Goal: Task Accomplishment & Management: Contribute content

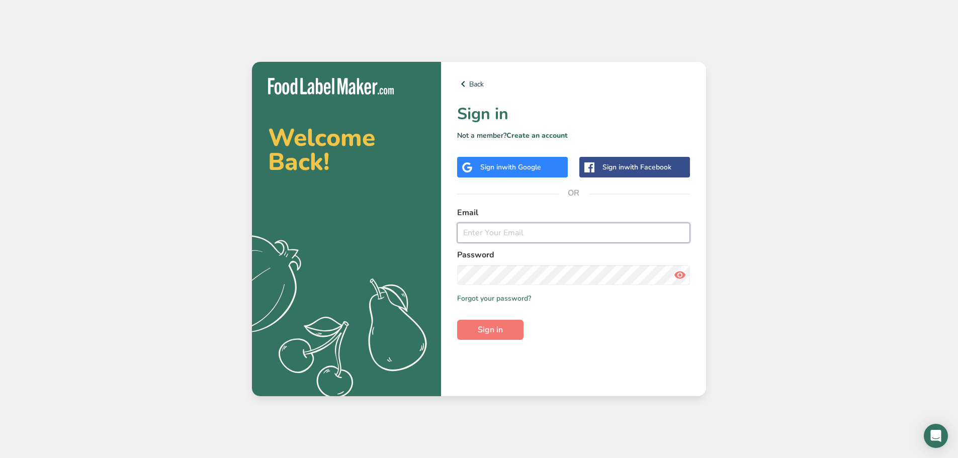
type input "[PERSON_NAME][EMAIL_ADDRESS][DOMAIN_NAME]"
click at [500, 331] on span "Sign in" at bounding box center [490, 330] width 25 height 12
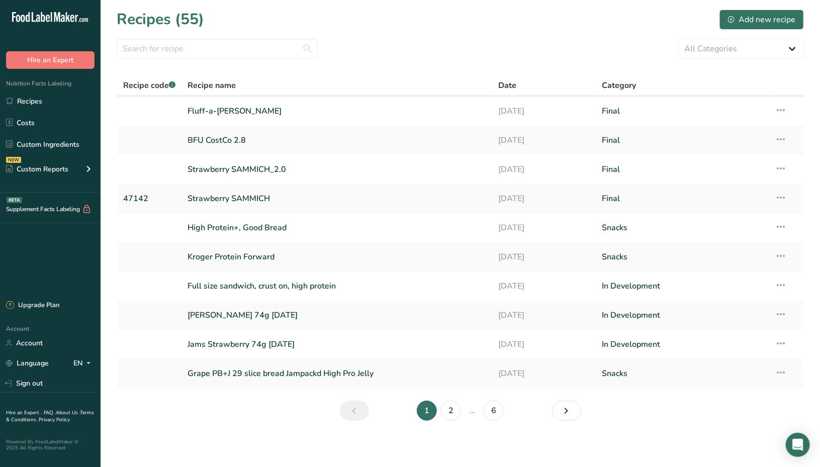
click at [784, 107] on icon at bounding box center [781, 110] width 12 height 18
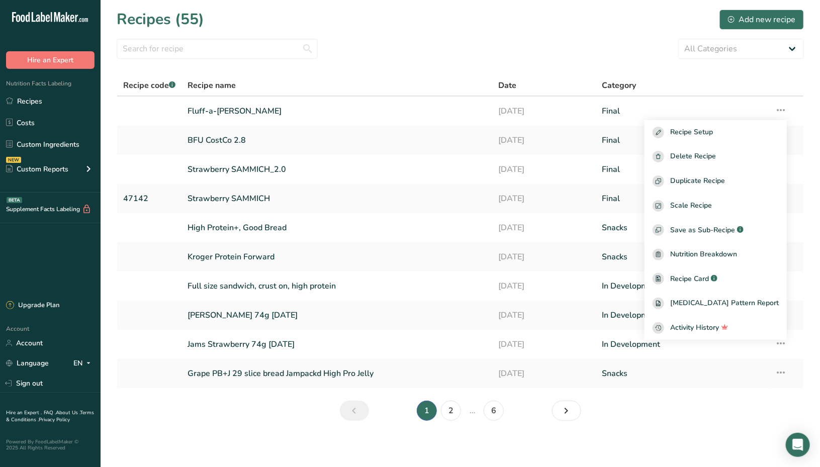
click at [784, 107] on icon at bounding box center [781, 110] width 12 height 18
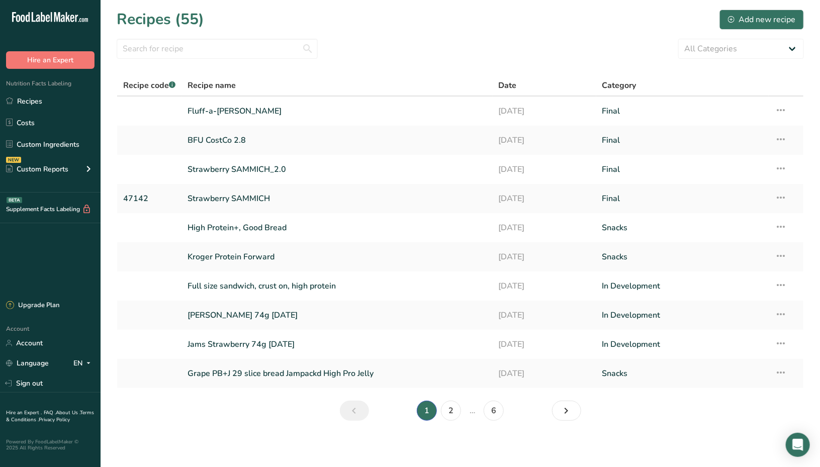
click at [47, 125] on link "Costs" at bounding box center [50, 122] width 101 height 19
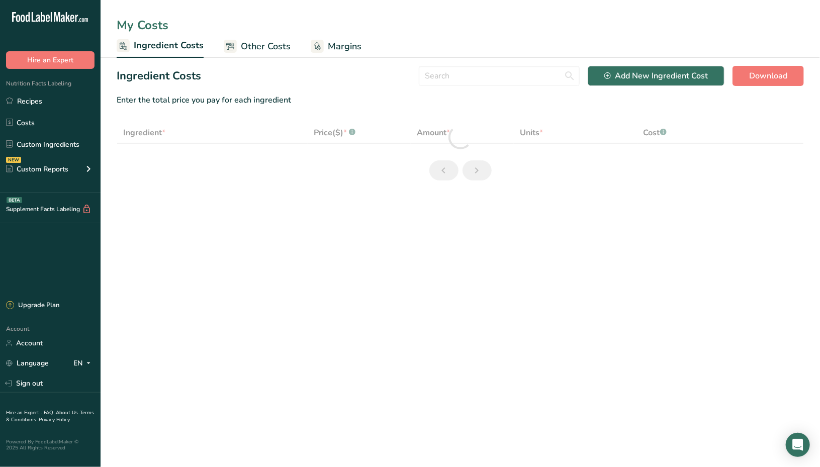
select select "12"
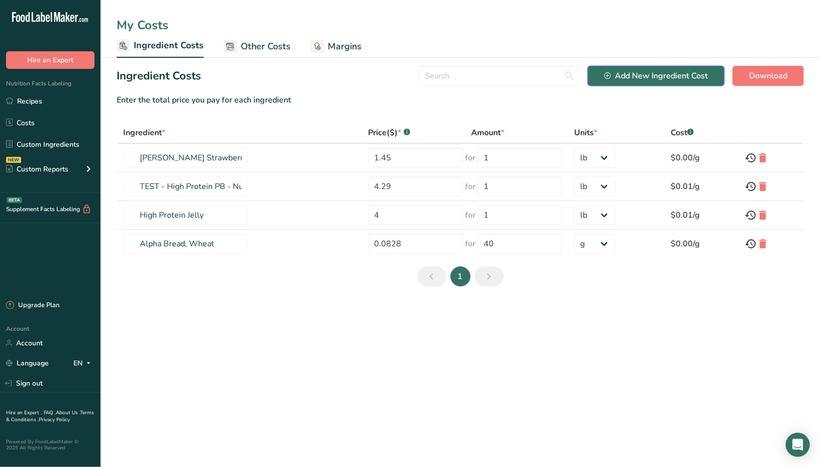
click at [654, 76] on div "Add New Ingredient Cost" at bounding box center [657, 76] width 104 height 12
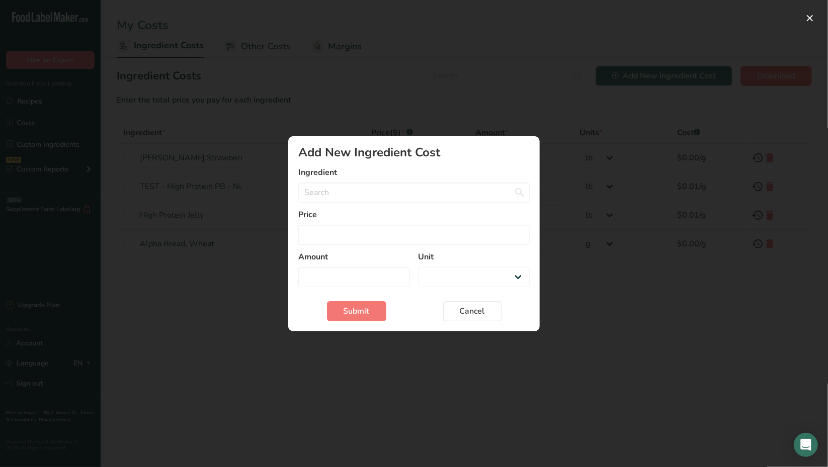
click at [481, 103] on div "Add New Ingredient Cost Modal" at bounding box center [414, 233] width 828 height 467
select select "Add New Ingredient Cost Modal"
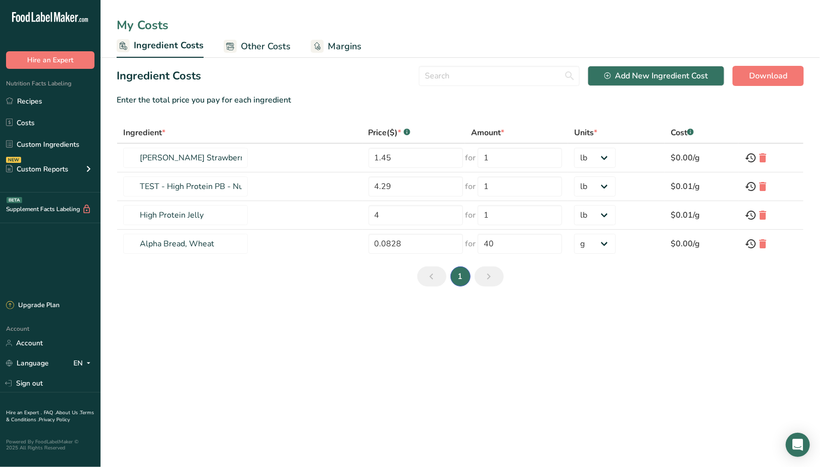
click at [281, 48] on span "Other Costs" at bounding box center [266, 47] width 50 height 14
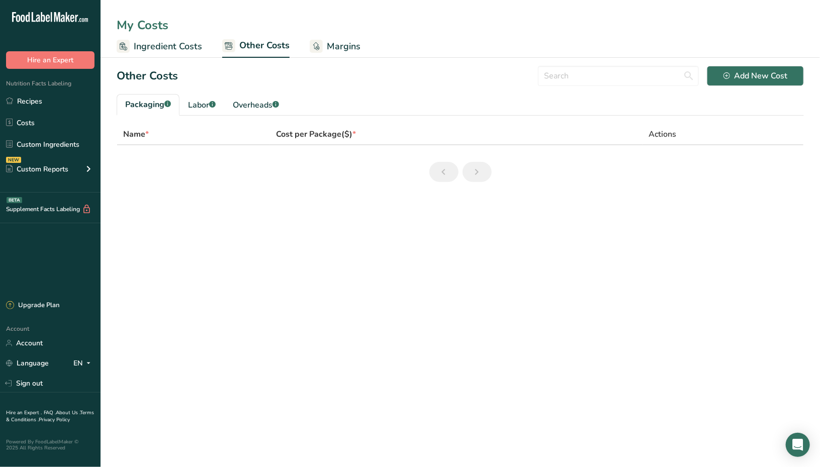
click at [150, 115] on section "Other Costs Add New Cost Packaging .a-a{fill:#347362;}.b-a{fill:#fff;} Labor .a…" at bounding box center [461, 128] width 720 height 140
click at [216, 105] on rect at bounding box center [212, 104] width 7 height 7
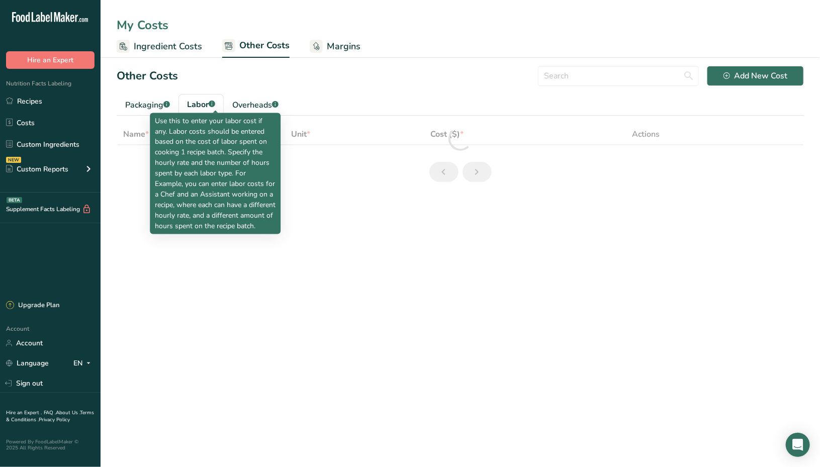
select select "1"
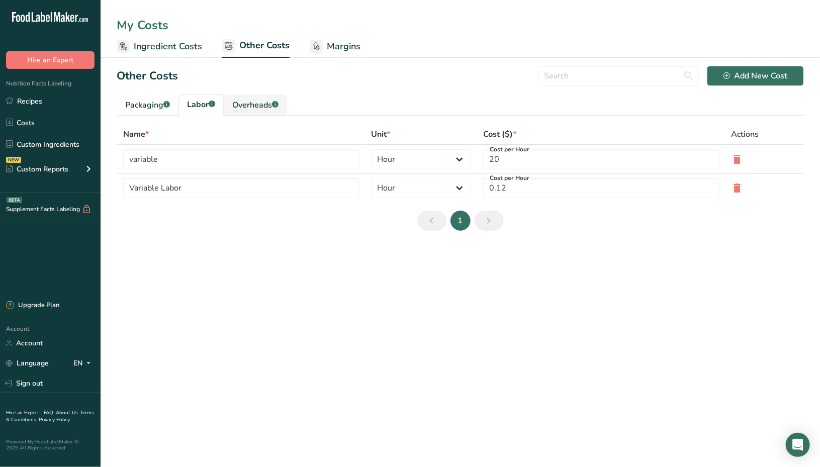
click at [256, 106] on div "Overheads .a-a{fill:#347362;}.b-a{fill:#fff;}" at bounding box center [255, 105] width 46 height 12
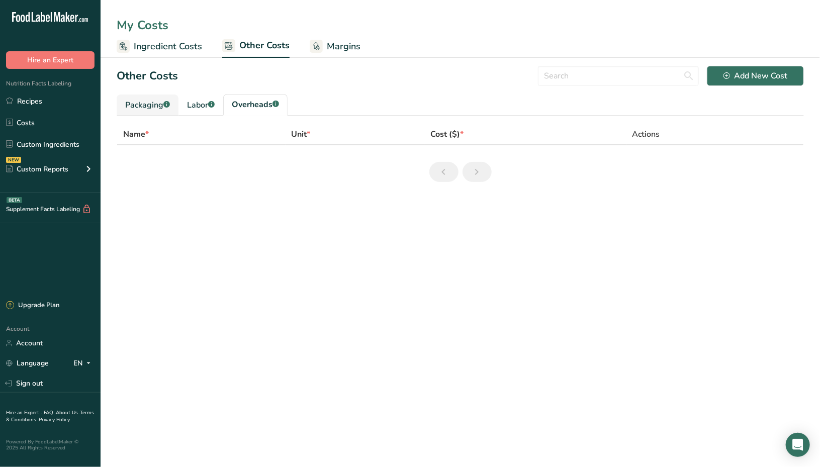
click at [138, 107] on div "Packaging .a-a{fill:#347362;}.b-a{fill:#fff;}" at bounding box center [147, 105] width 45 height 12
click at [148, 44] on span "Ingredient Costs" at bounding box center [168, 47] width 68 height 14
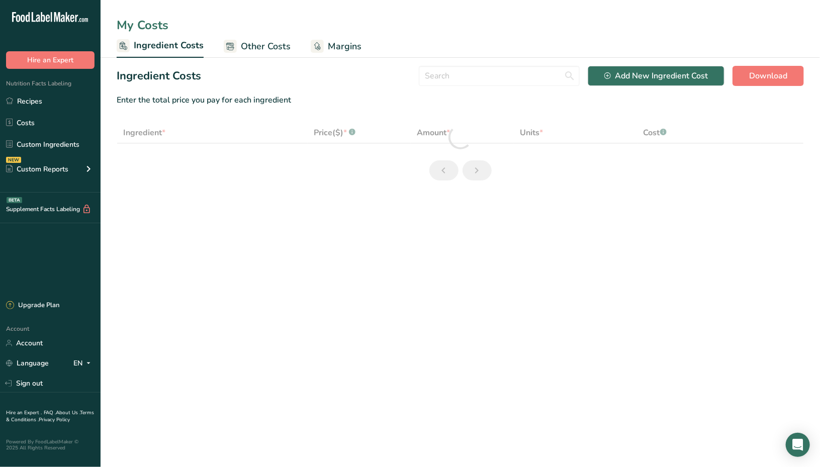
select select "12"
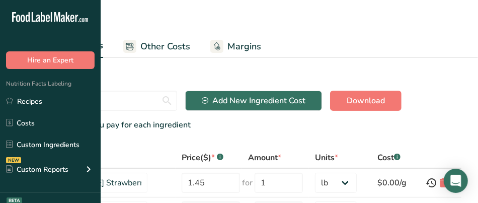
select select "12"
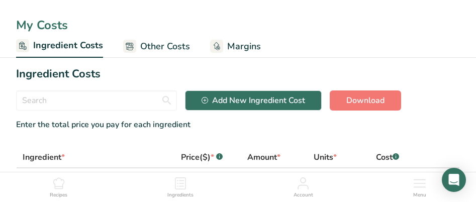
select select "12"
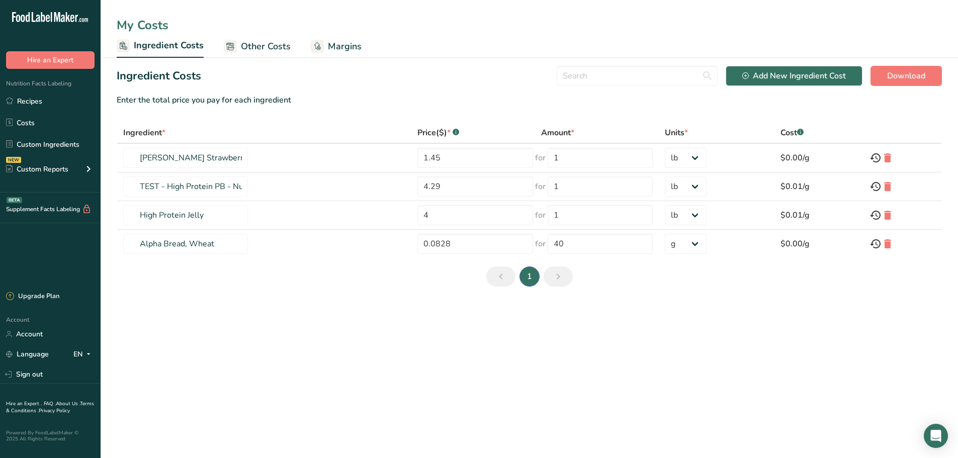
click at [54, 107] on link "Recipes" at bounding box center [50, 101] width 101 height 19
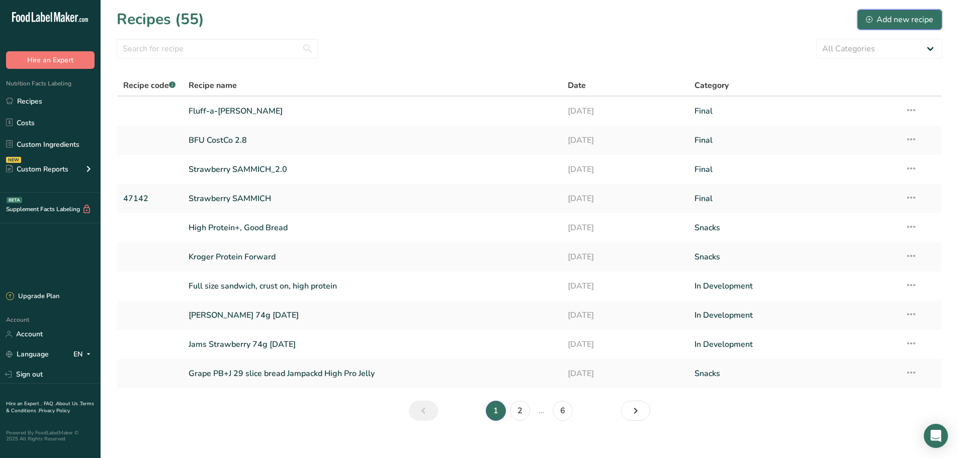
click at [934, 25] on button "Add new recipe" at bounding box center [900, 20] width 85 height 20
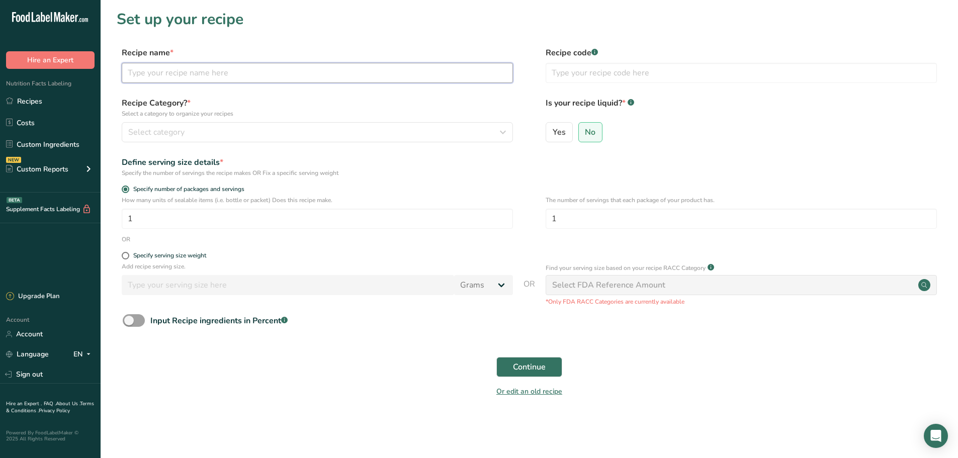
click at [311, 73] on input "text" at bounding box center [317, 73] width 391 height 20
type input "JAMs 16g Protein"
type input "In Development"
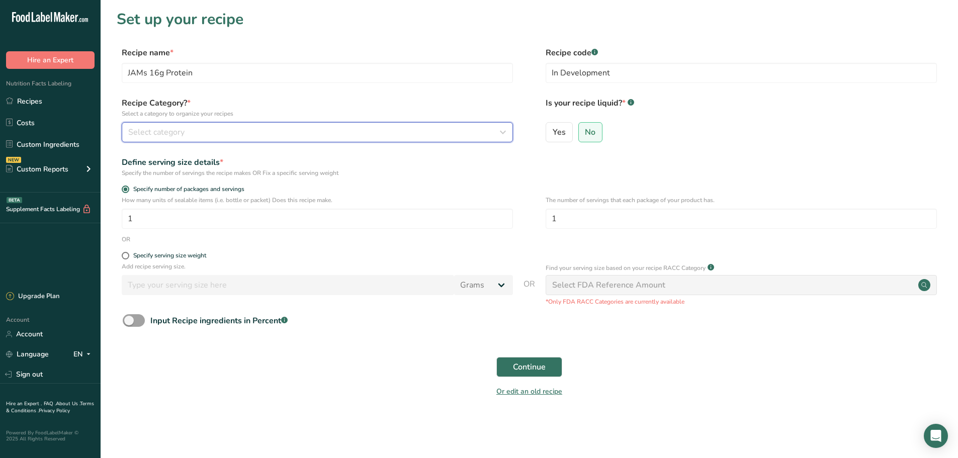
click at [380, 142] on button "Select category" at bounding box center [317, 132] width 391 height 20
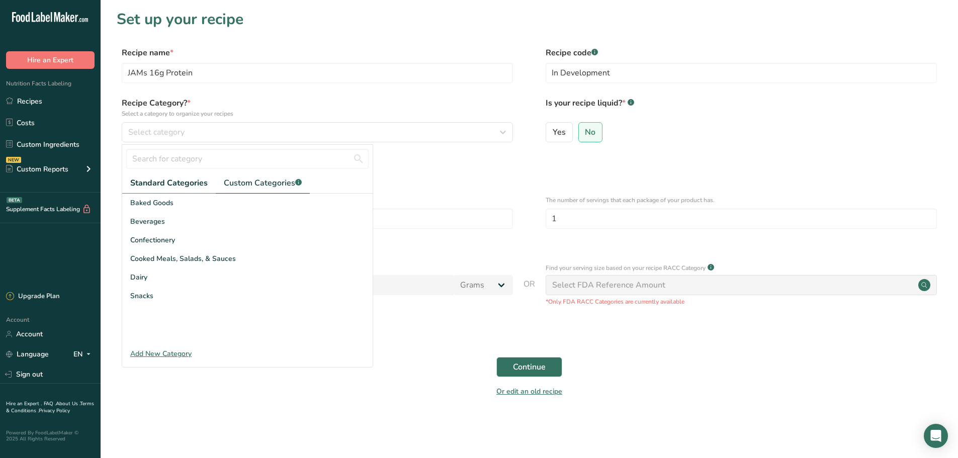
click at [250, 189] on span "Custom Categories .a-a{fill:#347362;}.b-a{fill:#fff;}" at bounding box center [263, 183] width 78 height 12
click at [145, 254] on div "PBJ" at bounding box center [247, 258] width 251 height 19
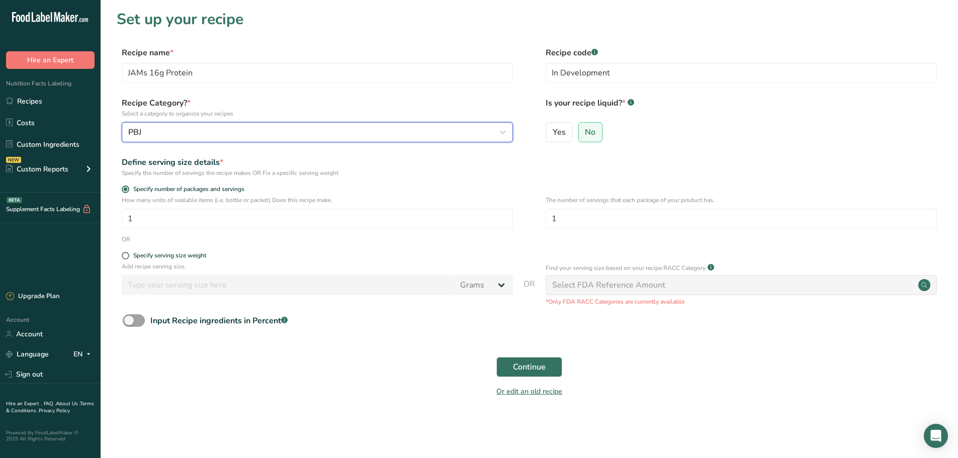
click at [196, 137] on div "PBJ" at bounding box center [314, 132] width 372 height 12
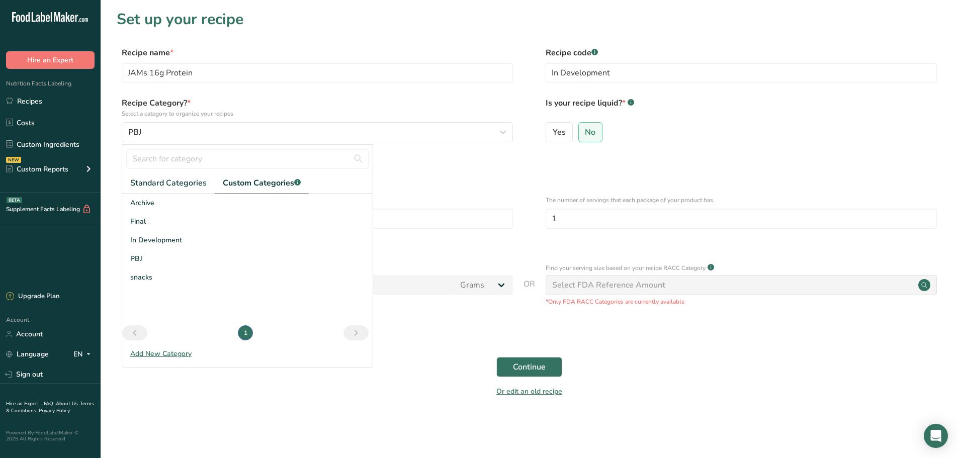
click at [169, 241] on span "In Development" at bounding box center [156, 240] width 52 height 11
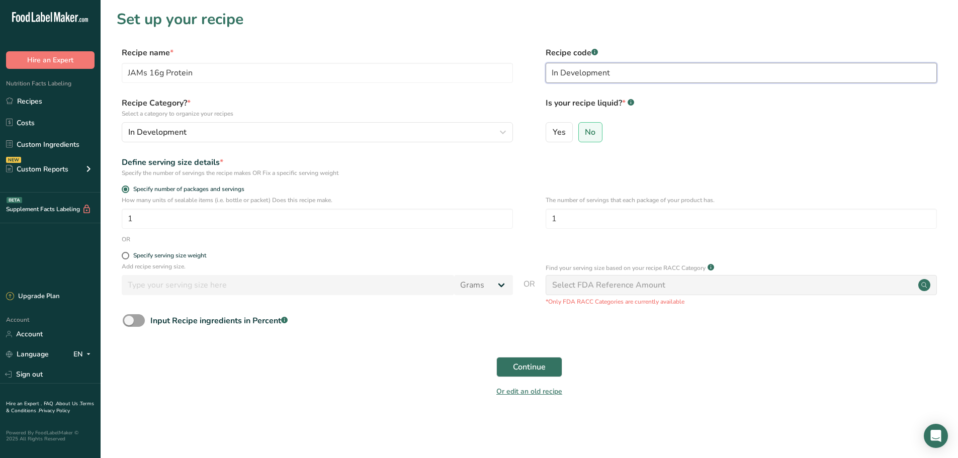
click at [653, 79] on input "In Development" at bounding box center [741, 73] width 391 height 20
drag, startPoint x: 659, startPoint y: 75, endPoint x: 415, endPoint y: 65, distance: 243.7
click at [415, 65] on div "Recipe name * JAMs 16g Protein Recipe code .a-a{fill:#347362;}.b-a{fill:#fff;} …" at bounding box center [529, 68] width 825 height 42
type input "In Development"
click at [554, 369] on button "Continue" at bounding box center [529, 367] width 66 height 20
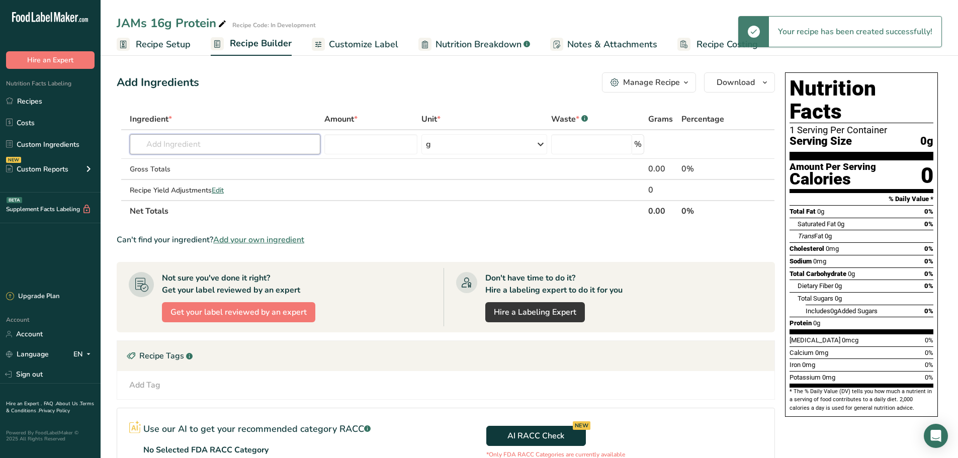
click at [183, 149] on input "text" at bounding box center [225, 144] width 191 height 20
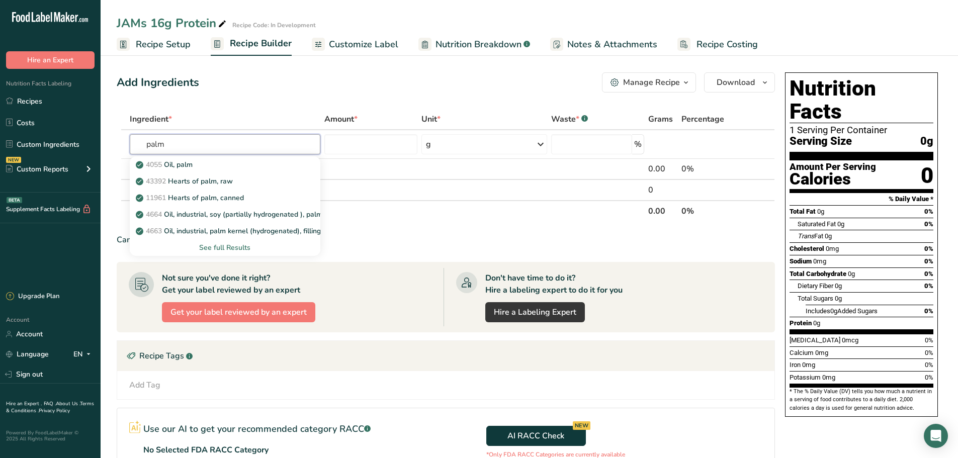
drag, startPoint x: 183, startPoint y: 149, endPoint x: 109, endPoint y: 147, distance: 74.0
click at [110, 147] on section "Add Ingredients Manage Recipe Delete Recipe Duplicate Recipe Scale Recipe Save …" at bounding box center [530, 323] width 858 height 542
type input "a"
type input "white whe"
click at [208, 167] on p "WhiteWheatPalm White Wheat Palm" at bounding box center [205, 164] width 135 height 11
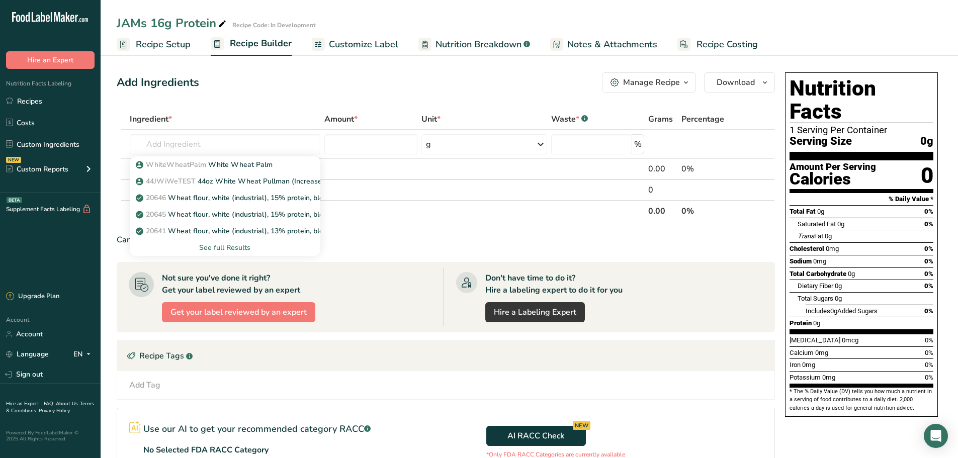
type input "White Wheat Palm"
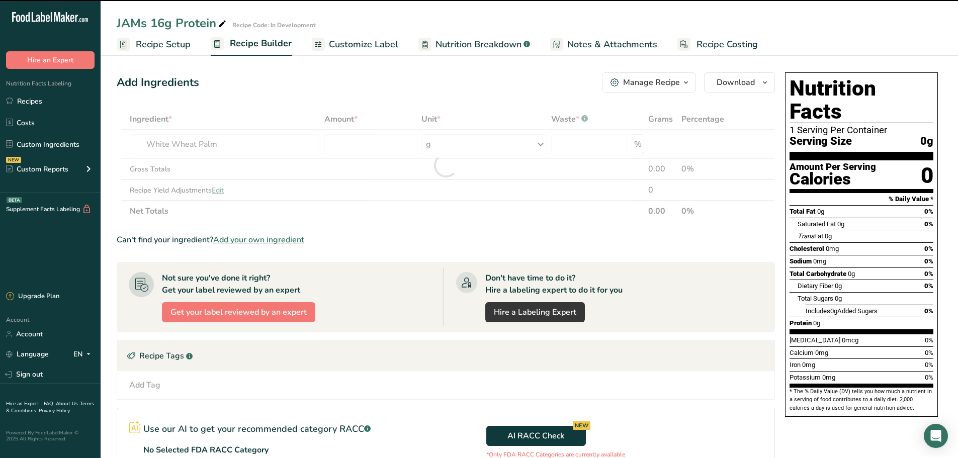
type input "0"
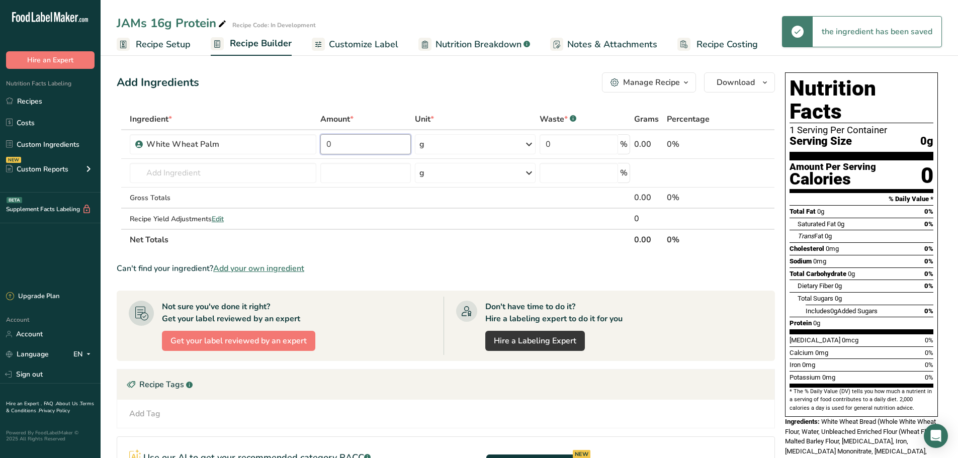
click at [380, 144] on input "0" at bounding box center [365, 144] width 91 height 20
type input "40"
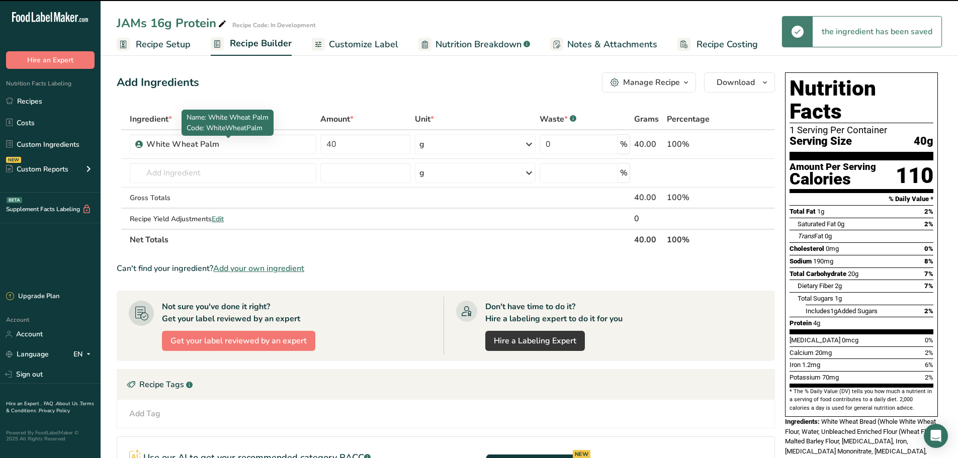
click at [206, 159] on td "WhiteWheatPalm White Wheat Palm 44JWiWeTEST 44oz White Wheat Pullman (Increased…" at bounding box center [223, 173] width 191 height 29
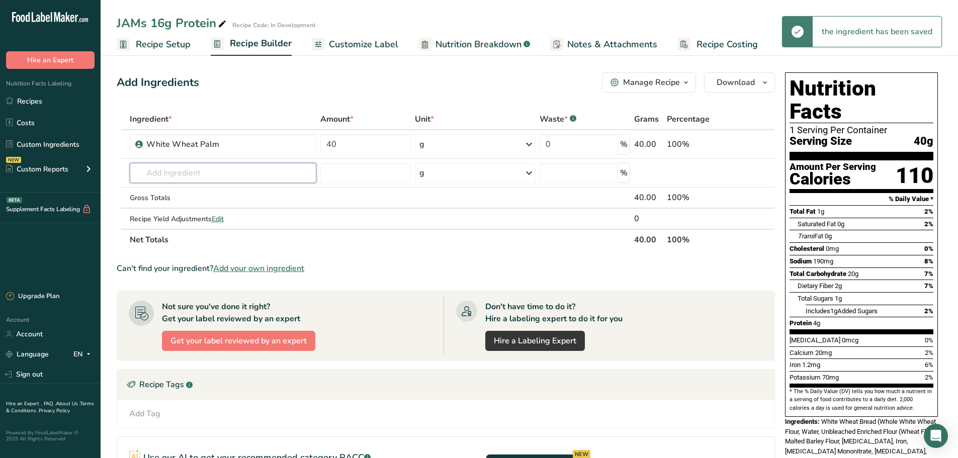
click at [203, 167] on input "text" at bounding box center [223, 173] width 187 height 20
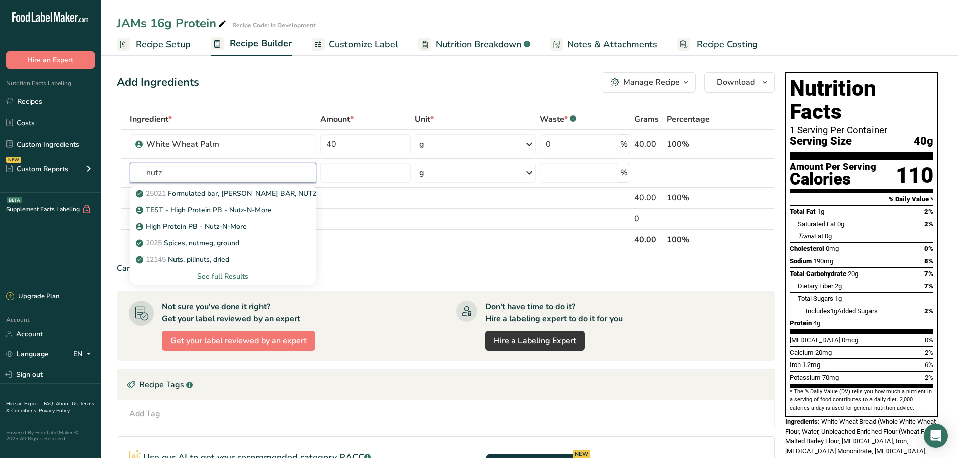
type input "nutz"
click at [227, 225] on p "High Protein PB - Nutz-N-More" at bounding box center [192, 226] width 109 height 11
type input "High Protein PB - Nutz-N-More"
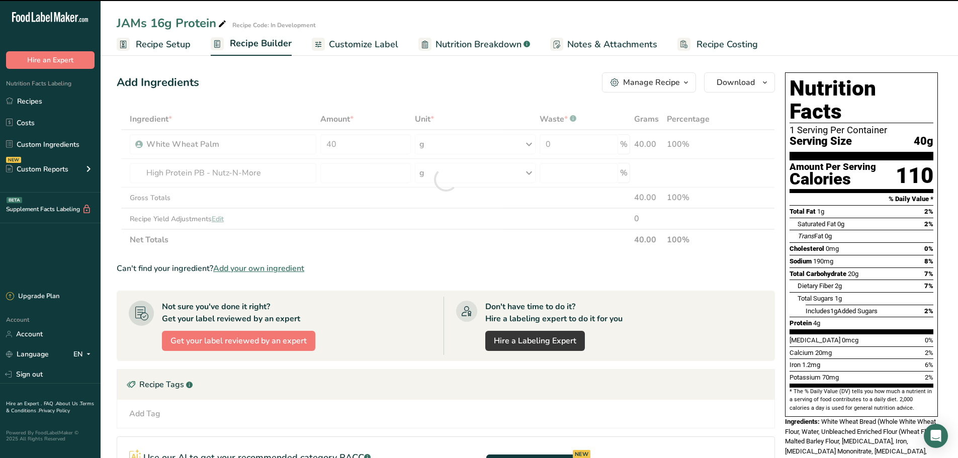
type input "0"
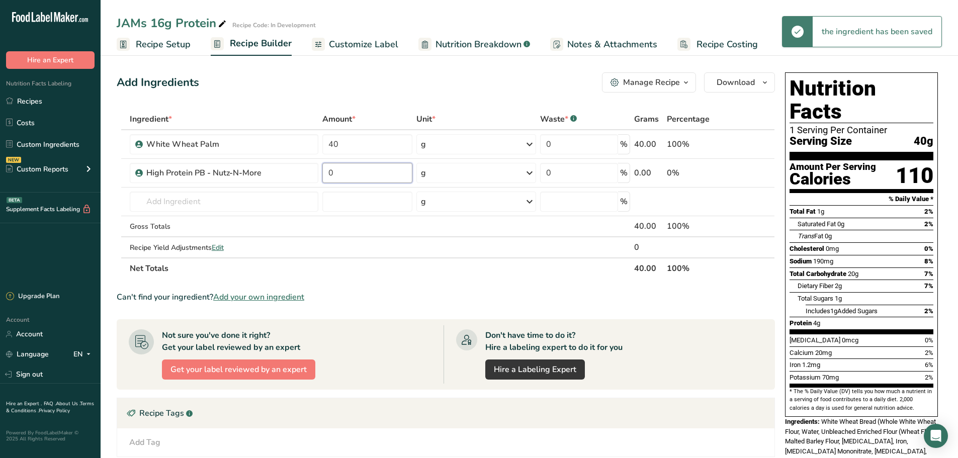
click at [350, 173] on input "0" at bounding box center [367, 173] width 90 height 20
type input "26"
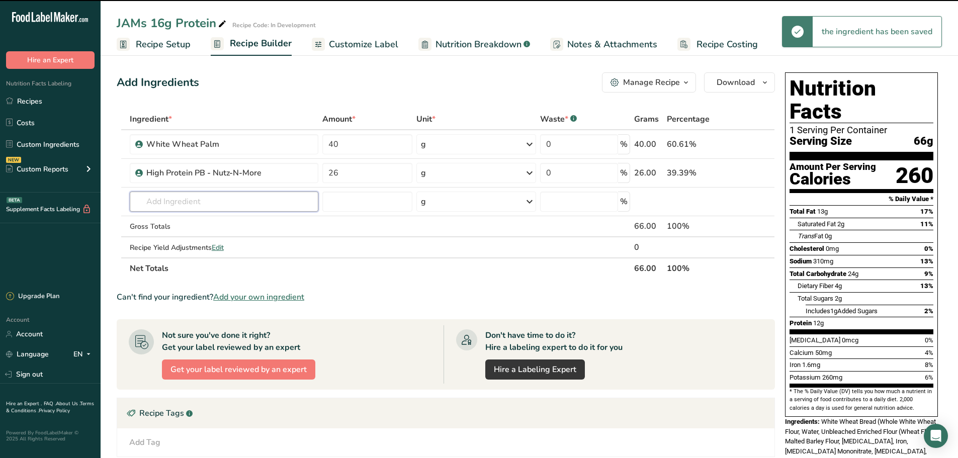
click at [221, 206] on input "text" at bounding box center [224, 202] width 189 height 20
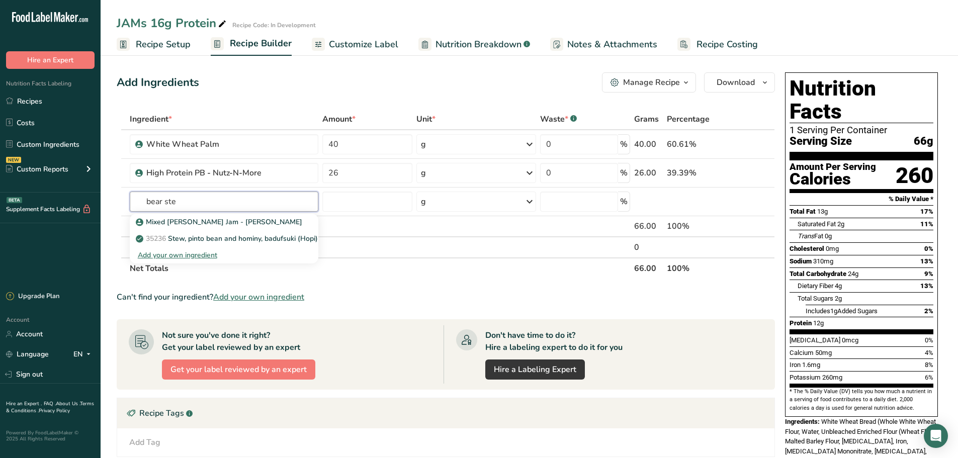
type input "bear ste"
click at [225, 224] on p "Mixed [PERSON_NAME] Jam - [PERSON_NAME]" at bounding box center [220, 222] width 164 height 11
type input "Mixed [PERSON_NAME] Jam - [PERSON_NAME]"
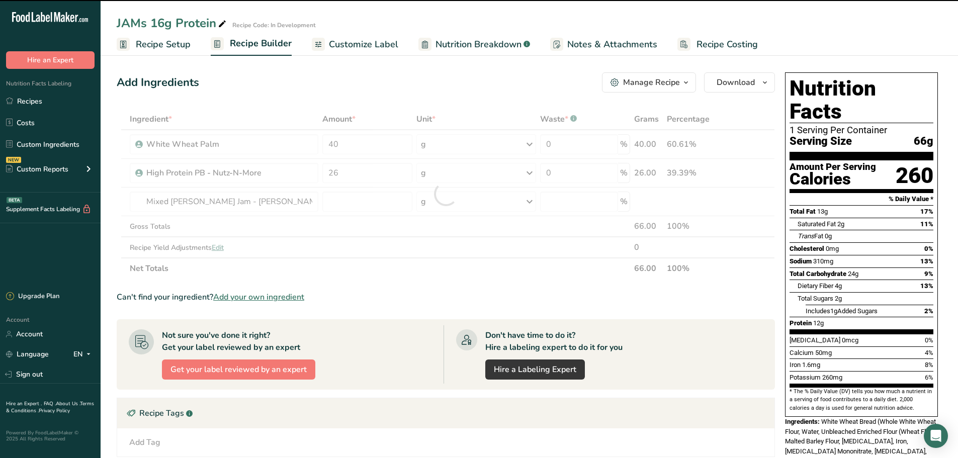
type input "0"
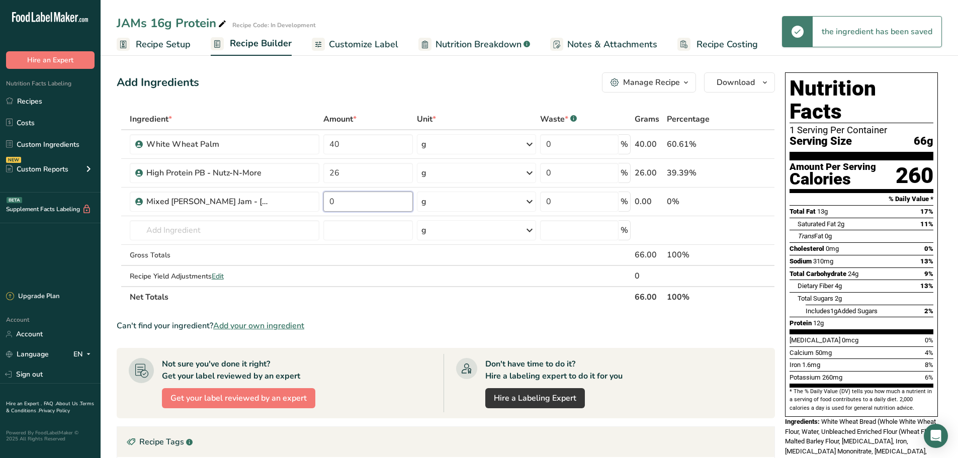
click at [347, 206] on input "0" at bounding box center [368, 202] width 90 height 20
drag, startPoint x: 343, startPoint y: 206, endPoint x: 313, endPoint y: 202, distance: 30.4
click at [313, 202] on tr "Mixed Berry Jam - Bear Stewart 0 g Weight Units g kg mg See more Volume Units l…" at bounding box center [445, 202] width 657 height 29
type input "12"
click at [353, 145] on input "40" at bounding box center [368, 144] width 90 height 20
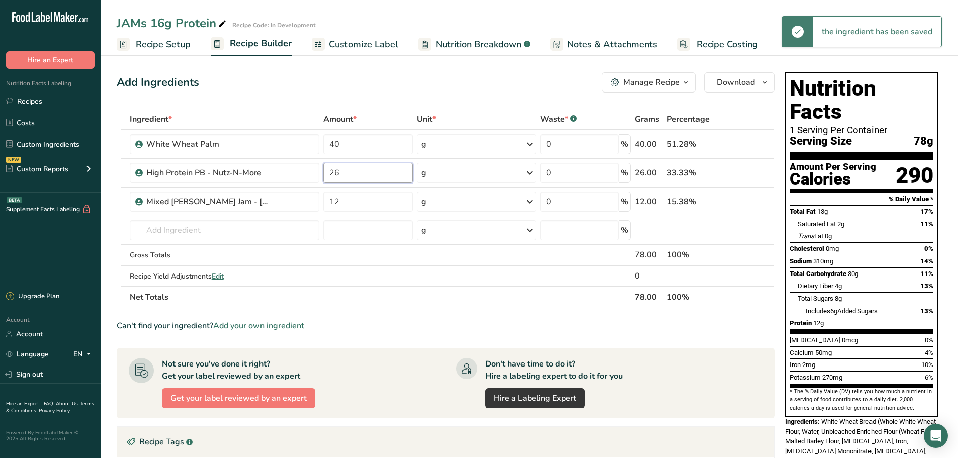
click at [351, 169] on div "Ingredient * Amount * Unit * Waste * .a-a{fill:#347362;}.b-a{fill:#fff;} Grams …" at bounding box center [446, 208] width 658 height 199
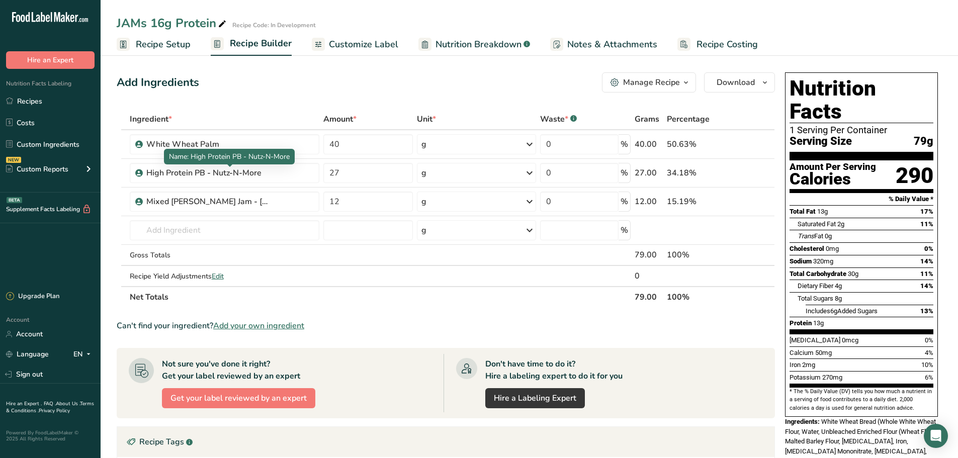
click at [260, 177] on div "High Protein PB - Nutz-N-More" at bounding box center [209, 173] width 126 height 12
click at [752, 175] on icon at bounding box center [754, 173] width 7 height 11
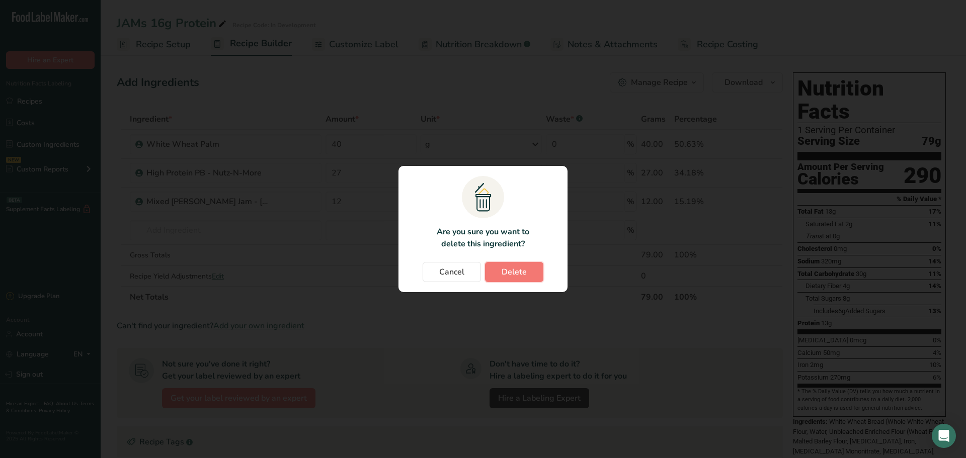
click at [514, 273] on span "Delete" at bounding box center [514, 272] width 25 height 12
type input "12"
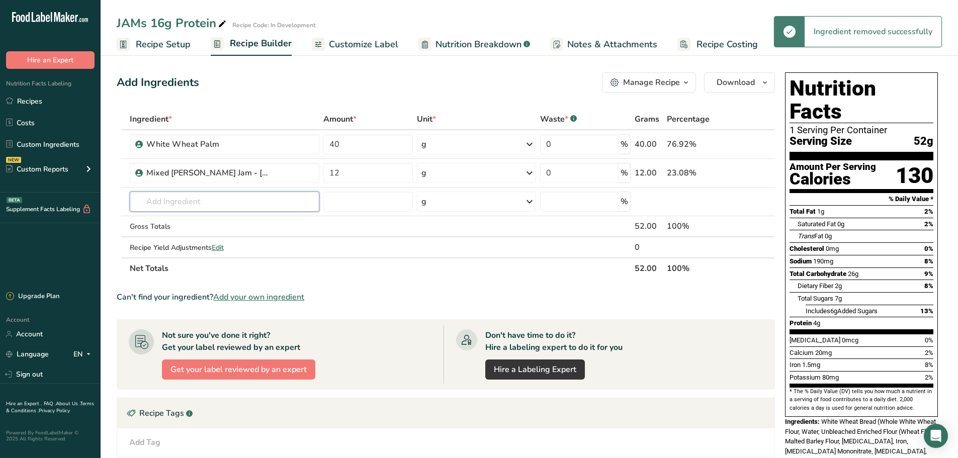
click at [214, 207] on input "text" at bounding box center [225, 202] width 190 height 20
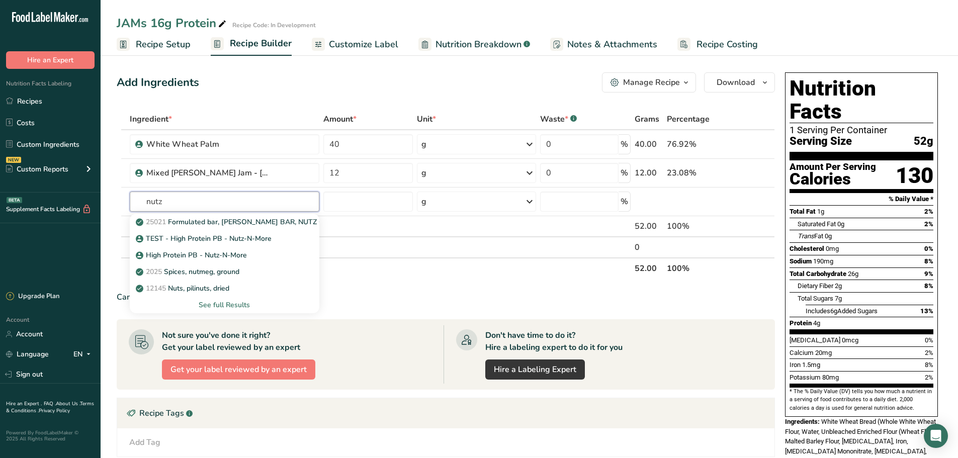
type input "nutz"
click at [229, 238] on p "TEST - High Protein PB - Nutz-N-More" at bounding box center [205, 238] width 134 height 11
type input "TEST - High Protein PB - Nutz-N-More"
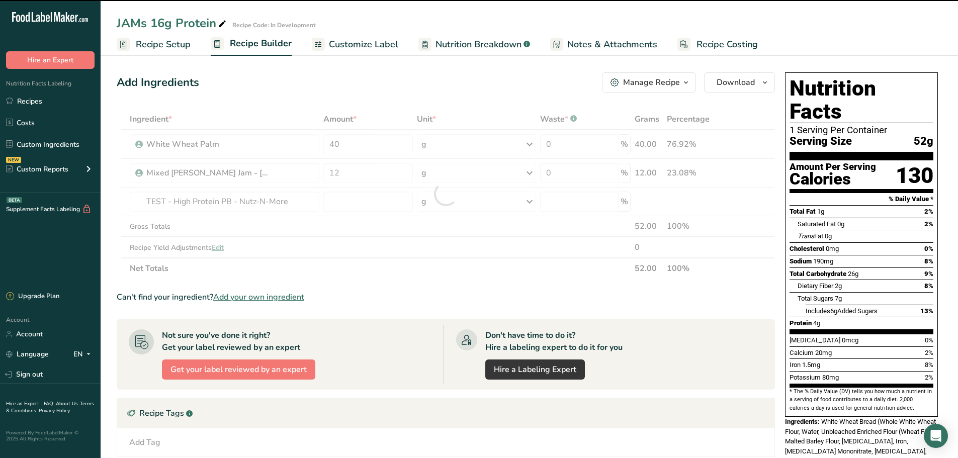
type input "0"
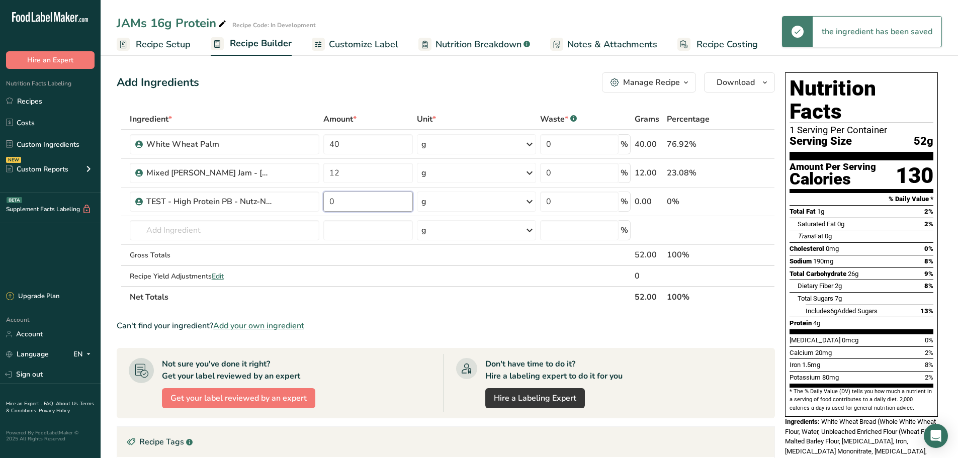
drag, startPoint x: 360, startPoint y: 202, endPoint x: 293, endPoint y: 202, distance: 66.9
click at [293, 202] on tr "TEST - High Protein PB - Nutz-N-More 0 g Weight Units g kg mg See more Volume U…" at bounding box center [445, 202] width 657 height 29
click at [390, 206] on input "27" at bounding box center [368, 202] width 90 height 20
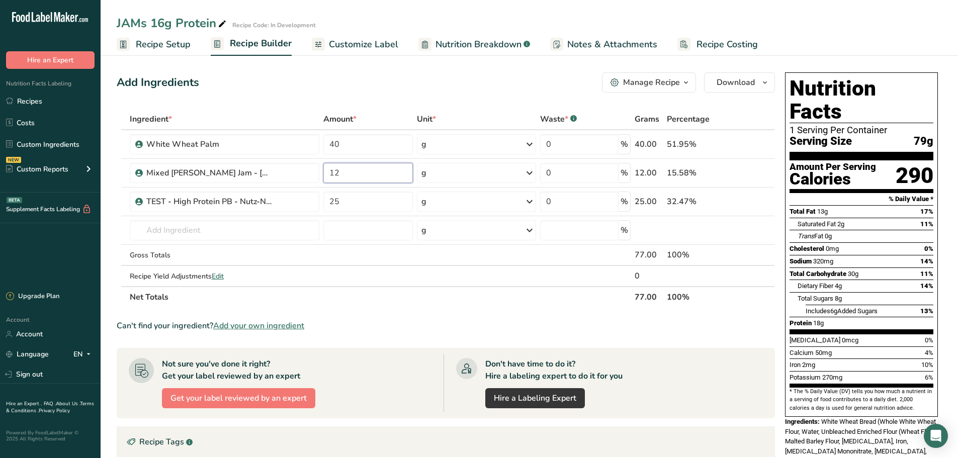
click at [387, 177] on div "Ingredient * Amount * Unit * Waste * .a-a{fill:#347362;}.b-a{fill:#fff;} Grams …" at bounding box center [446, 208] width 658 height 199
click at [379, 203] on div "Ingredient * Amount * Unit * Waste * .a-a{fill:#347362;}.b-a{fill:#fff;} Grams …" at bounding box center [446, 208] width 658 height 199
click at [380, 177] on div "Ingredient * Amount * Unit * Waste * .a-a{fill:#347362;}.b-a{fill:#fff;} Grams …" at bounding box center [446, 208] width 658 height 199
click at [371, 208] on div "Ingredient * Amount * Unit * Waste * .a-a{fill:#347362;}.b-a{fill:#fff;} Grams …" at bounding box center [446, 208] width 658 height 199
type input "23"
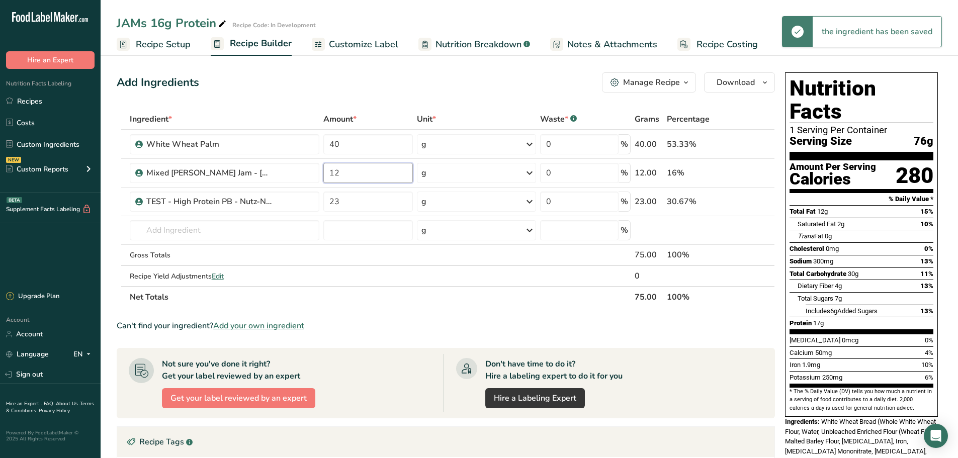
click at [367, 177] on div "Ingredient * Amount * Unit * Waste * .a-a{fill:#347362;}.b-a{fill:#fff;} Grams …" at bounding box center [446, 208] width 658 height 199
click at [367, 177] on input "12" at bounding box center [368, 173] width 90 height 20
drag, startPoint x: 367, startPoint y: 177, endPoint x: 307, endPoint y: 176, distance: 59.9
click at [310, 176] on tr "Mixed Berry Jam - Bear Stewart 12 g Weight Units g kg mg See more Volume Units …" at bounding box center [445, 173] width 657 height 29
click at [352, 179] on input "10" at bounding box center [368, 173] width 90 height 20
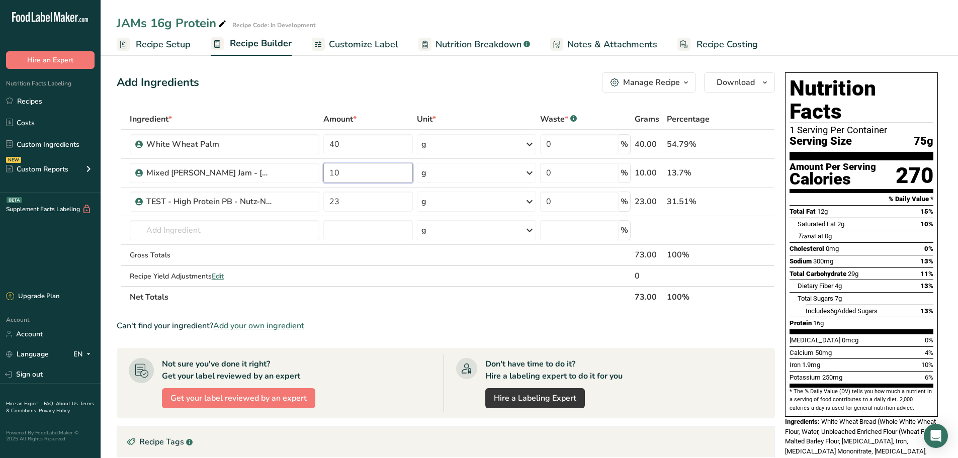
type input "10"
click at [352, 151] on div "Ingredient * Amount * Unit * Waste * .a-a{fill:#347362;}.b-a{fill:#fff;} Grams …" at bounding box center [446, 208] width 658 height 199
click at [680, 329] on div "Can't find your ingredient? Add your own ingredient" at bounding box center [446, 326] width 658 height 12
click at [729, 319] on section "Ingredient * Amount * Unit * Waste * .a-a{fill:#347362;}.b-a{fill:#fff;} Grams …" at bounding box center [446, 378] width 658 height 539
click at [676, 79] on div "Manage Recipe" at bounding box center [651, 82] width 57 height 12
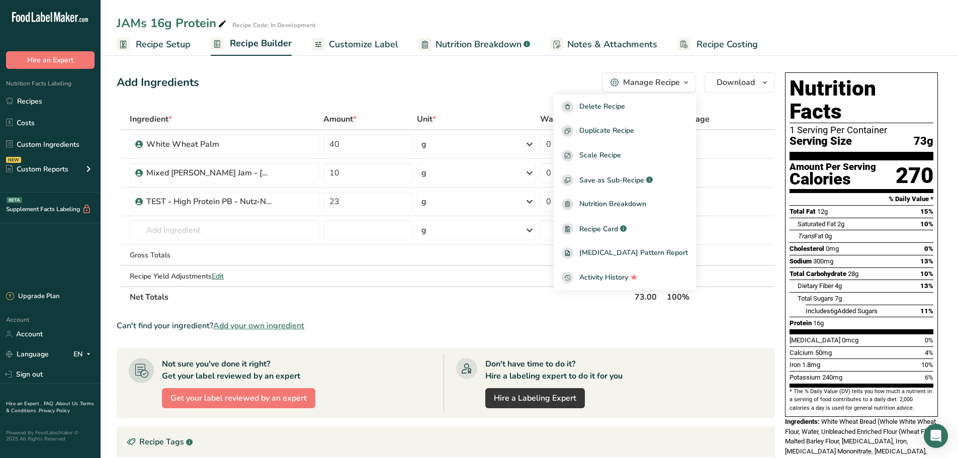
click at [697, 41] on span "Recipe Costing" at bounding box center [727, 45] width 61 height 14
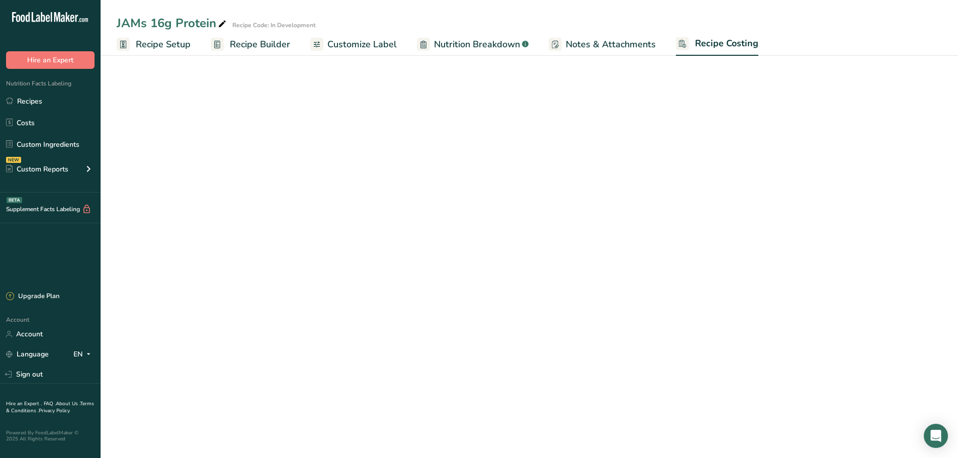
select select "12"
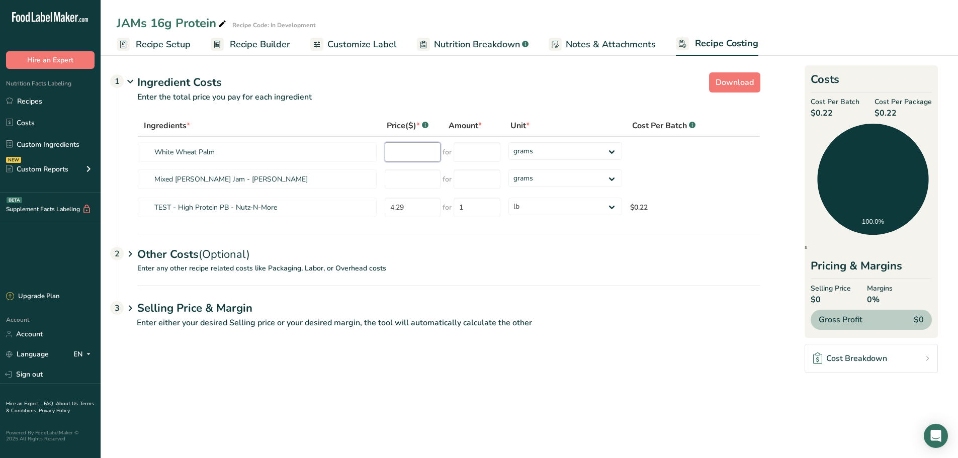
click at [415, 152] on input "number" at bounding box center [413, 152] width 56 height 20
drag, startPoint x: 310, startPoint y: 425, endPoint x: 336, endPoint y: 312, distance: 116.2
click at [310, 425] on main "JAMs 16g Protein Recipe Code: In Development Recipe Setup Recipe Builder Custom…" at bounding box center [479, 229] width 958 height 458
click at [423, 154] on input "number" at bounding box center [413, 152] width 56 height 20
type input "2.43"
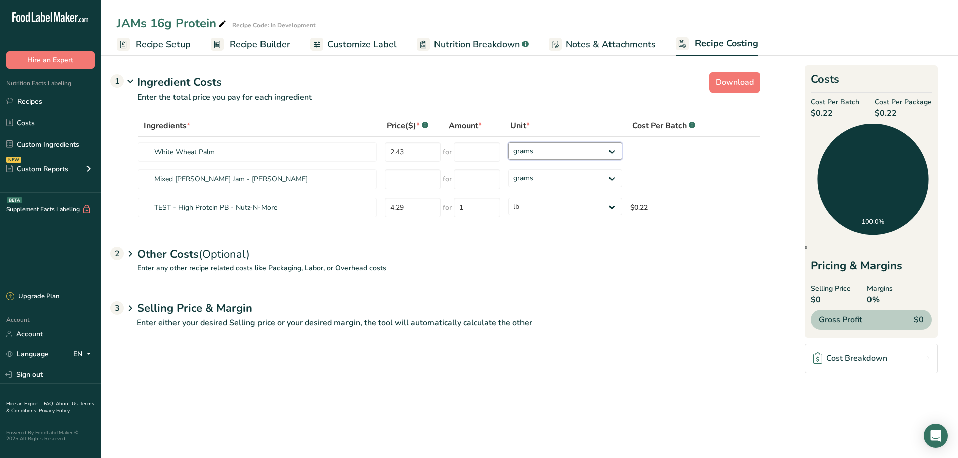
click at [535, 154] on select "grams kg mg mcg lb oz" at bounding box center [566, 151] width 114 height 18
click at [534, 150] on select "grams kg mg mcg lb oz" at bounding box center [566, 151] width 114 height 18
click at [487, 151] on input "number" at bounding box center [477, 152] width 47 height 20
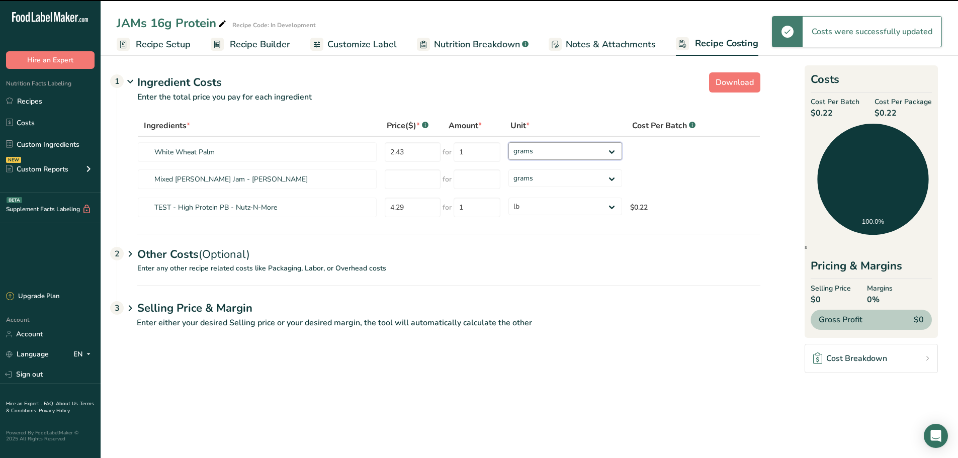
click at [528, 156] on select "grams kg mg mcg lb oz" at bounding box center [566, 151] width 114 height 18
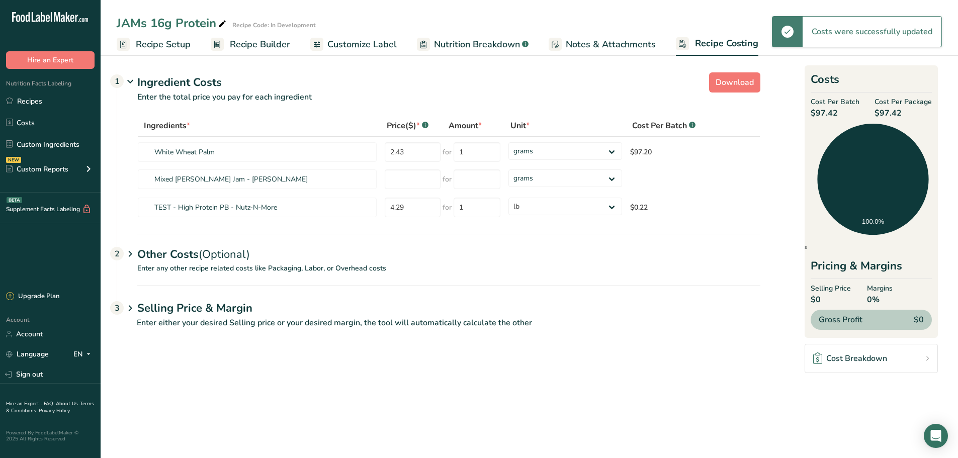
click at [479, 162] on td "for 1" at bounding box center [474, 151] width 62 height 28
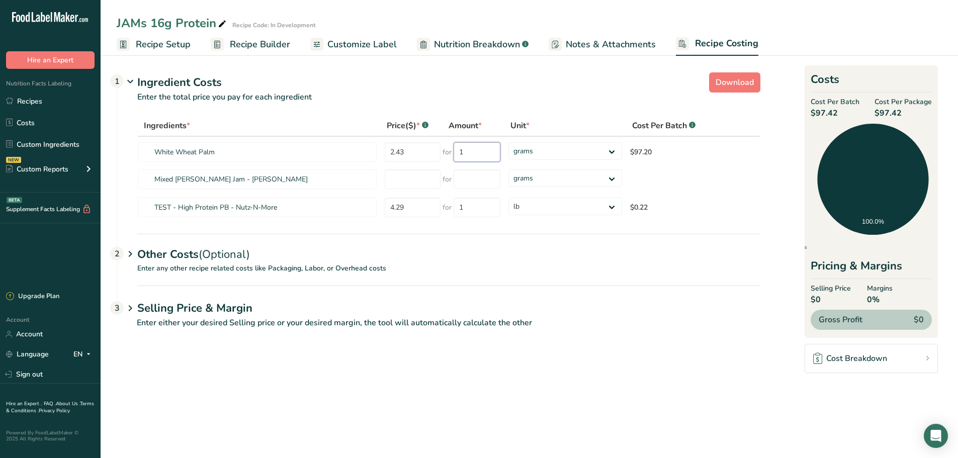
click at [472, 157] on input "1" at bounding box center [477, 152] width 47 height 20
drag, startPoint x: 477, startPoint y: 153, endPoint x: 439, endPoint y: 158, distance: 38.5
click at [434, 156] on tr "White Wheat Palm 2.43 for 1 grams kg mg mcg lb oz $97.20" at bounding box center [449, 151] width 622 height 28
click at [422, 154] on input "2.43" at bounding box center [409, 152] width 56 height 20
click at [498, 155] on td "for 40" at bounding box center [469, 151] width 61 height 28
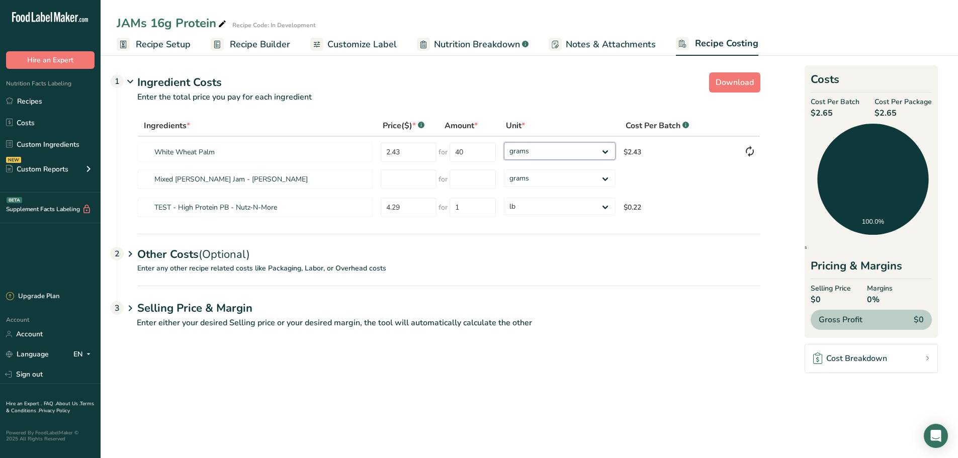
click at [518, 152] on select "grams kg mg mcg lb oz" at bounding box center [560, 151] width 112 height 18
drag, startPoint x: 887, startPoint y: 39, endPoint x: 738, endPoint y: 53, distance: 149.6
click at [887, 38] on ul "Recipe Setup Recipe Builder Customize Label Nutrition Breakdown .a-a{fill:#3473…" at bounding box center [530, 44] width 858 height 24
drag, startPoint x: 466, startPoint y: 148, endPoint x: 429, endPoint y: 151, distance: 37.9
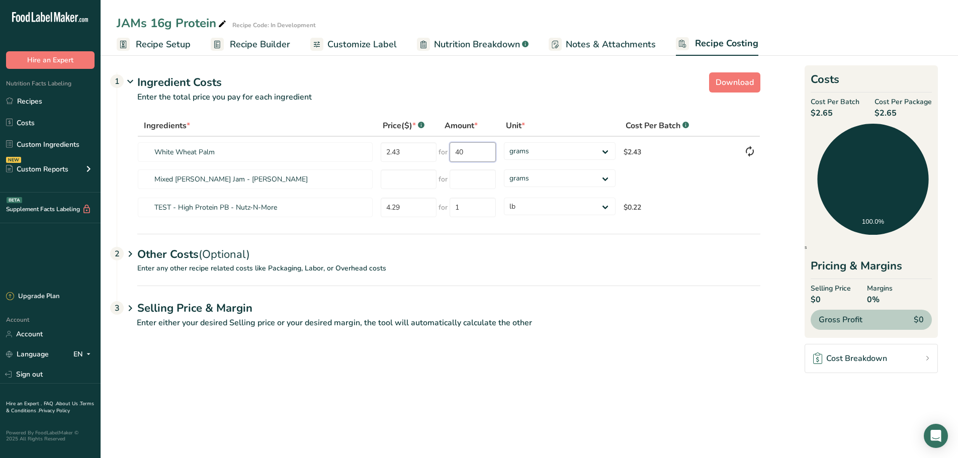
click at [429, 151] on tr "White Wheat Palm 2.43 for 40 grams kg mg mcg lb oz $2.43" at bounding box center [449, 151] width 622 height 28
type input "1080"
click at [550, 73] on div "Ingredient Costs 1 Enter the total price you pay for each ingredient Ingredient…" at bounding box center [439, 152] width 644 height 161
click at [407, 187] on input "number" at bounding box center [409, 180] width 56 height 20
type input "1.55"
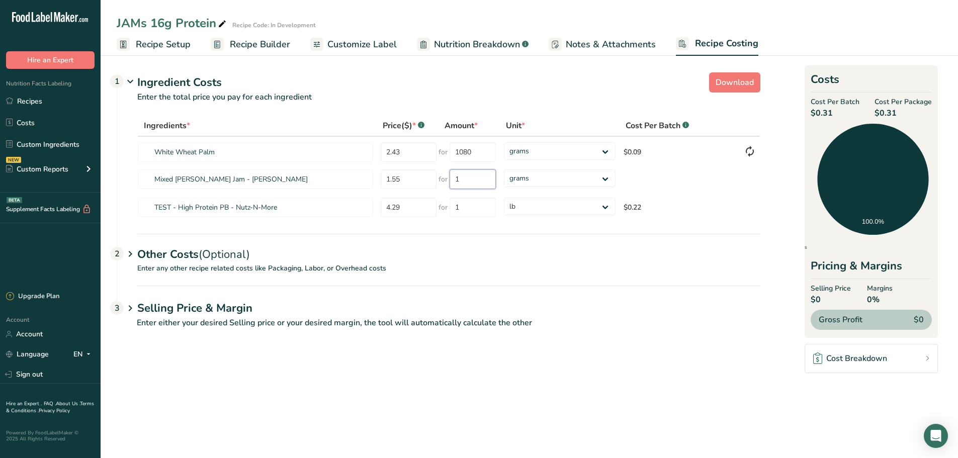
type input "1"
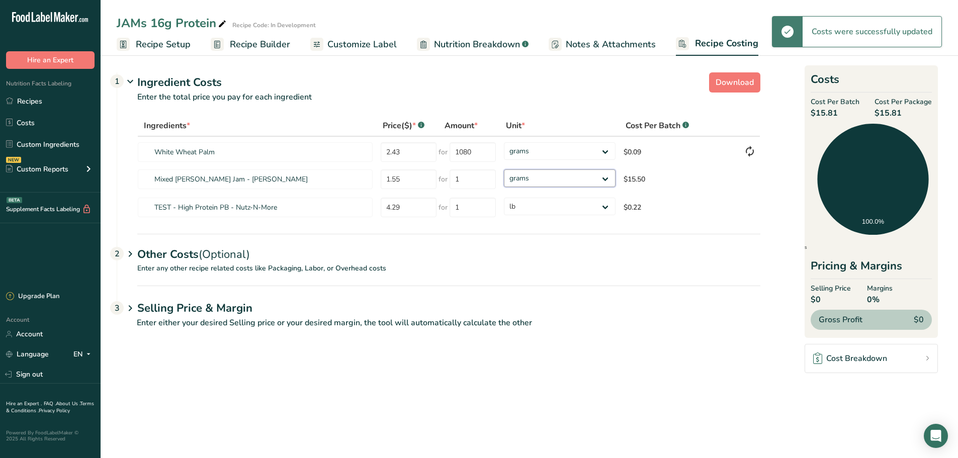
select select "12"
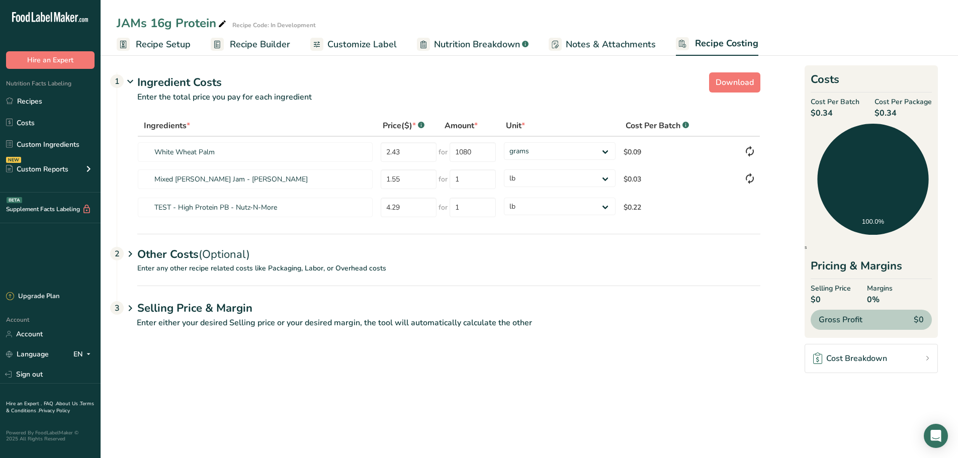
click at [755, 318] on p "Enter either your desired Selling price or your desired margin, the tool will a…" at bounding box center [439, 329] width 644 height 24
click at [127, 250] on icon at bounding box center [130, 254] width 12 height 19
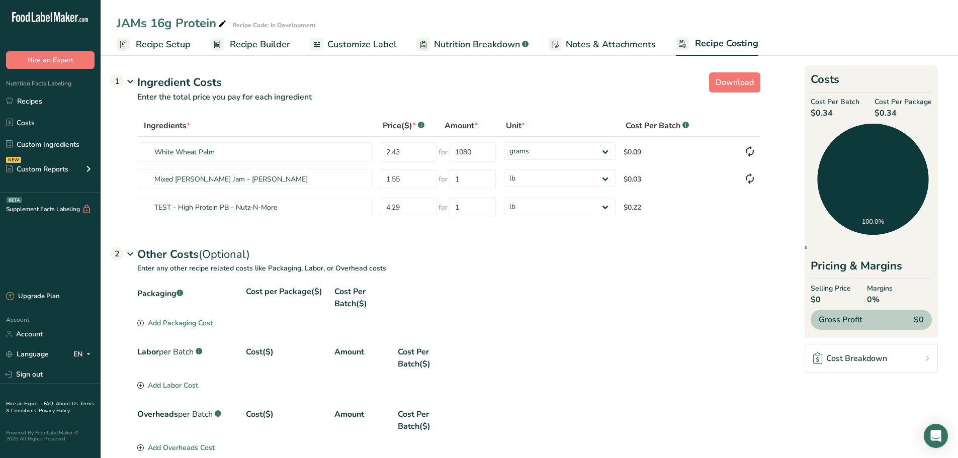
click at [193, 324] on div "Add Packaging Cost" at bounding box center [174, 323] width 75 height 11
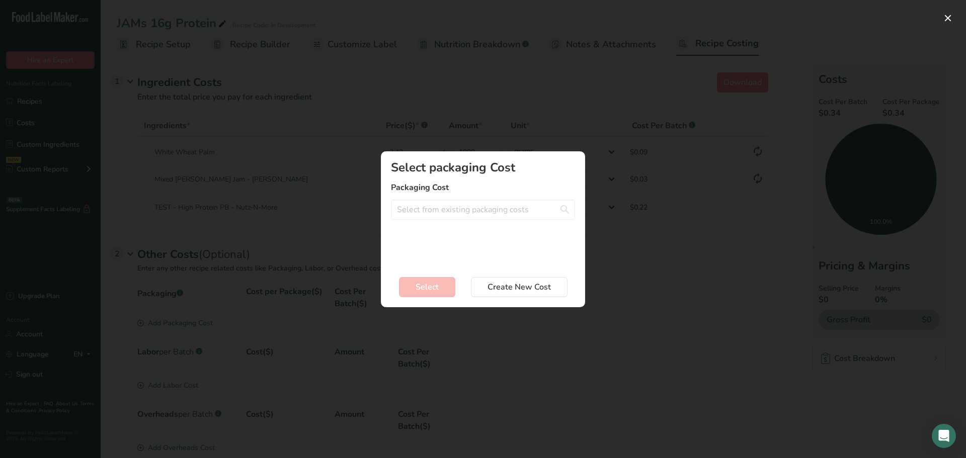
click at [418, 226] on div "Select packaging Cost Packaging Cost No Results Found Create a new packaging co…" at bounding box center [483, 213] width 184 height 104
click at [430, 214] on input "Add New Recipe Cost Modal" at bounding box center [483, 210] width 184 height 20
click at [437, 248] on span "Create a new packaging cost" at bounding box center [446, 247] width 94 height 10
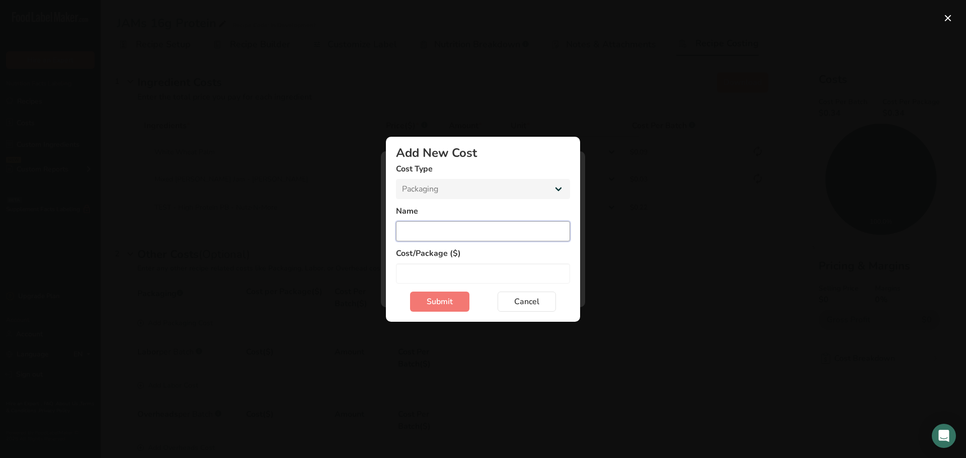
click at [427, 223] on input "Add New Cost Modal" at bounding box center [483, 231] width 174 height 20
click at [451, 273] on input "Add New Cost Modal" at bounding box center [483, 274] width 174 height 20
click at [412, 234] on input "4pc Carton" at bounding box center [483, 231] width 174 height 20
type input "4pk Carton"
click at [426, 275] on input "Add New Cost Modal" at bounding box center [483, 274] width 174 height 20
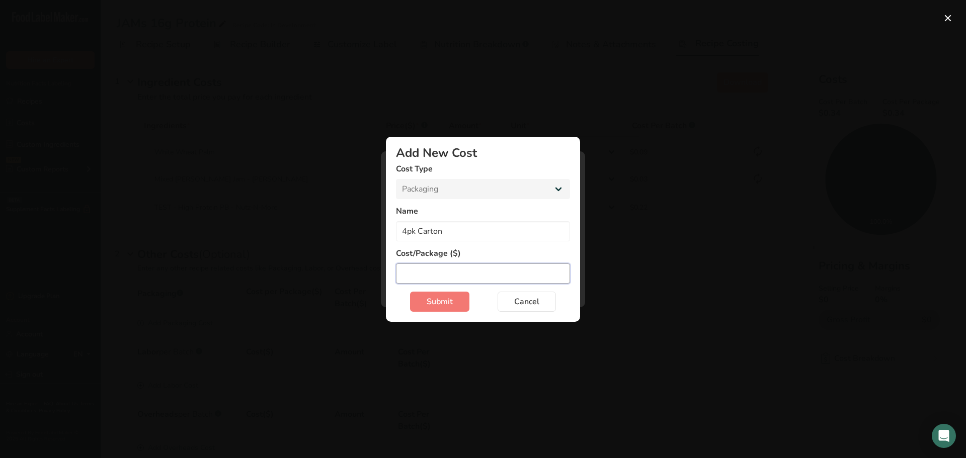
click at [535, 271] on input "Add New Cost Modal" at bounding box center [483, 274] width 174 height 20
drag, startPoint x: 893, startPoint y: 133, endPoint x: 880, endPoint y: 140, distance: 14.2
click at [892, 134] on div "Add New Cost Modal" at bounding box center [483, 229] width 966 height 458
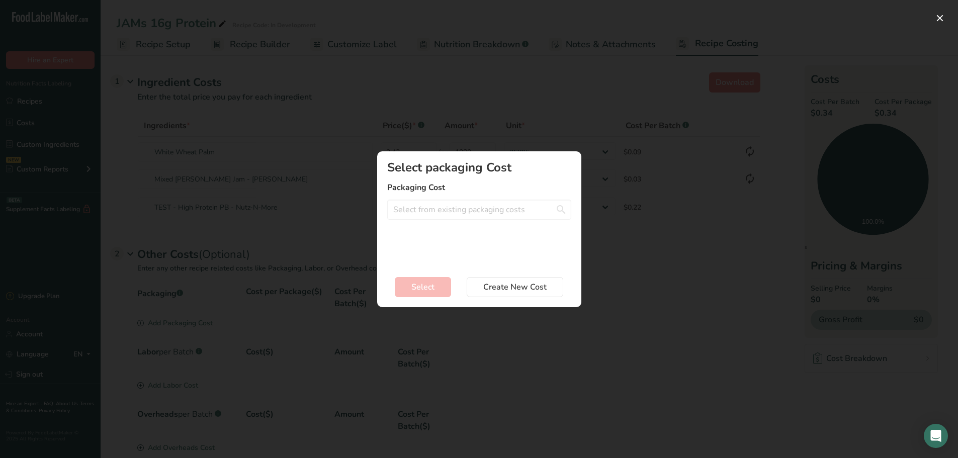
click at [465, 227] on div "Select packaging Cost Packaging Cost No Results Found Create a new packaging co…" at bounding box center [479, 213] width 184 height 104
click at [455, 212] on input "Add New Recipe Cost Modal" at bounding box center [479, 210] width 184 height 20
drag, startPoint x: 446, startPoint y: 232, endPoint x: 445, endPoint y: 238, distance: 6.6
click at [445, 237] on div "No Results Found" at bounding box center [479, 230] width 184 height 17
click at [446, 248] on span "Create a new packaging cost" at bounding box center [442, 247] width 94 height 10
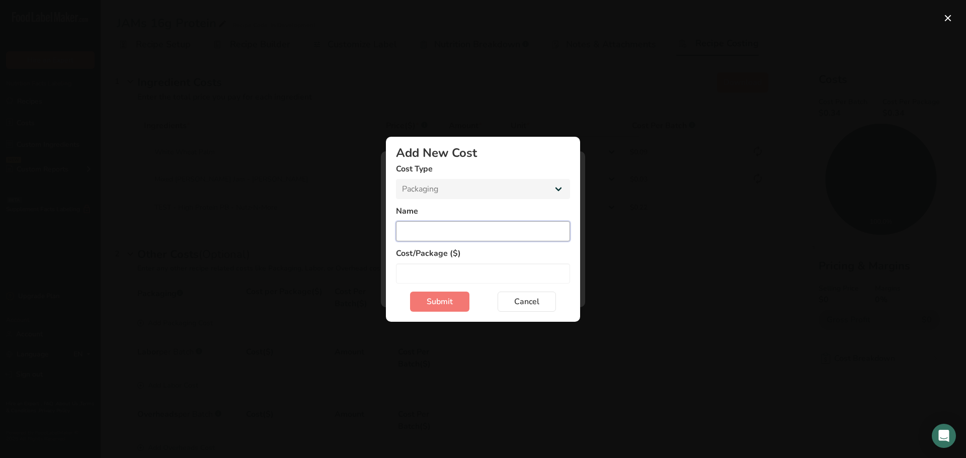
click at [439, 240] on input "Add New Cost Modal" at bounding box center [483, 231] width 174 height 20
type input "4pk Carton"
type input "0.118"
click at [460, 301] on button "Submit" at bounding box center [439, 302] width 59 height 20
select select "Add New Cost Modal"
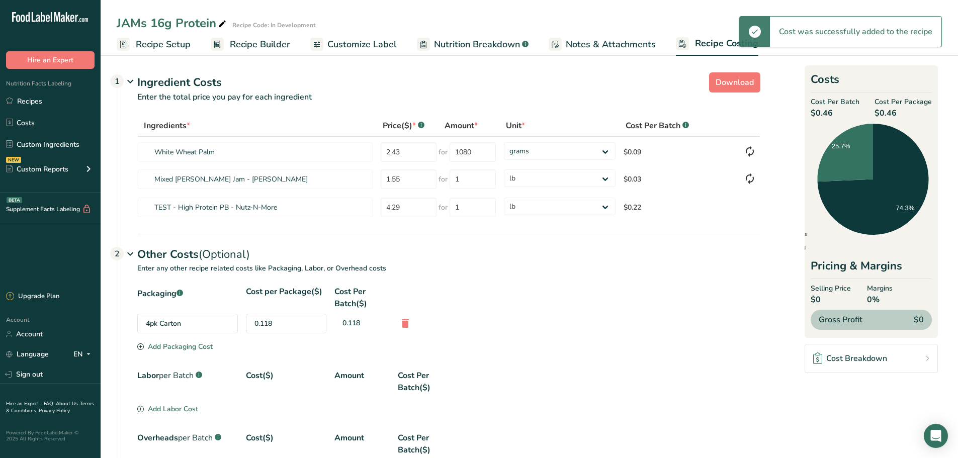
click at [181, 323] on div "4pk Carton" at bounding box center [187, 324] width 101 height 20
click at [271, 330] on div "0.118" at bounding box center [286, 324] width 80 height 20
click at [281, 323] on div "0.118" at bounding box center [286, 324] width 80 height 20
click at [359, 323] on div "0.118" at bounding box center [362, 323] width 55 height 19
click at [161, 324] on div "4pk Carton" at bounding box center [187, 324] width 101 height 20
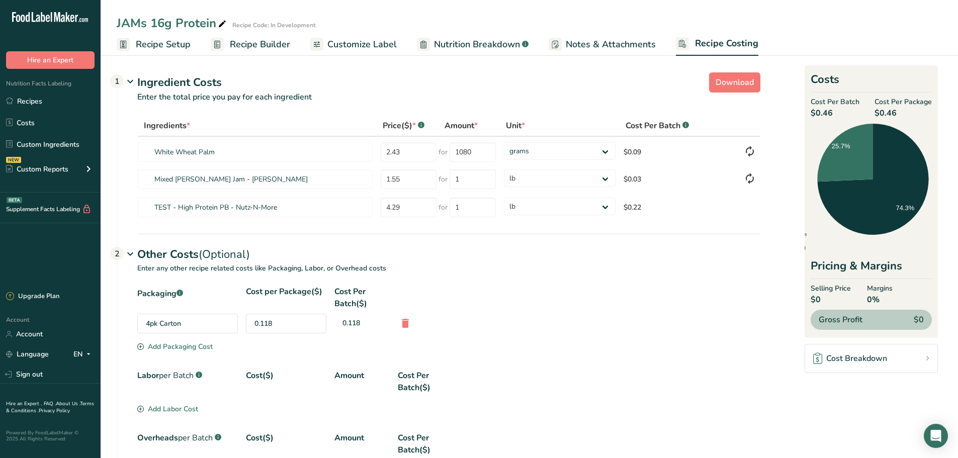
click at [162, 350] on div "Add Packaging Cost" at bounding box center [174, 347] width 75 height 11
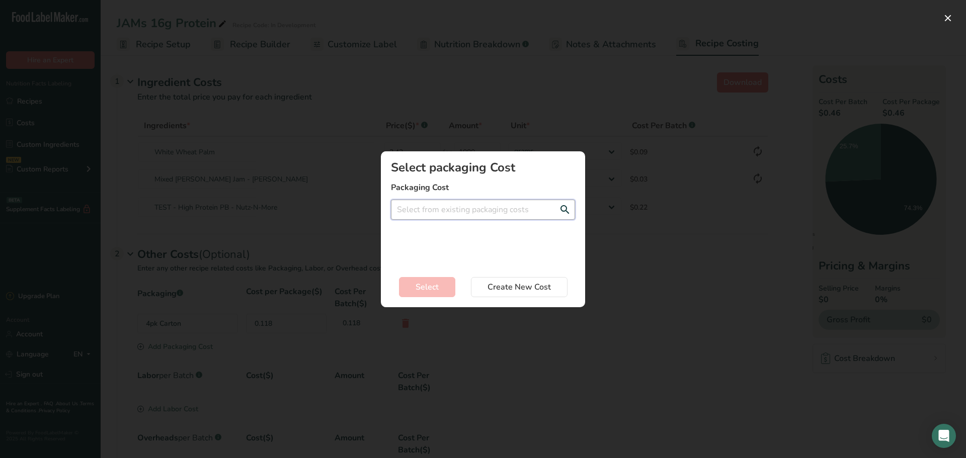
click at [458, 203] on input "Add New Recipe Cost Modal" at bounding box center [483, 210] width 184 height 20
click at [450, 248] on span "Create a new packaging cost" at bounding box center [446, 247] width 94 height 10
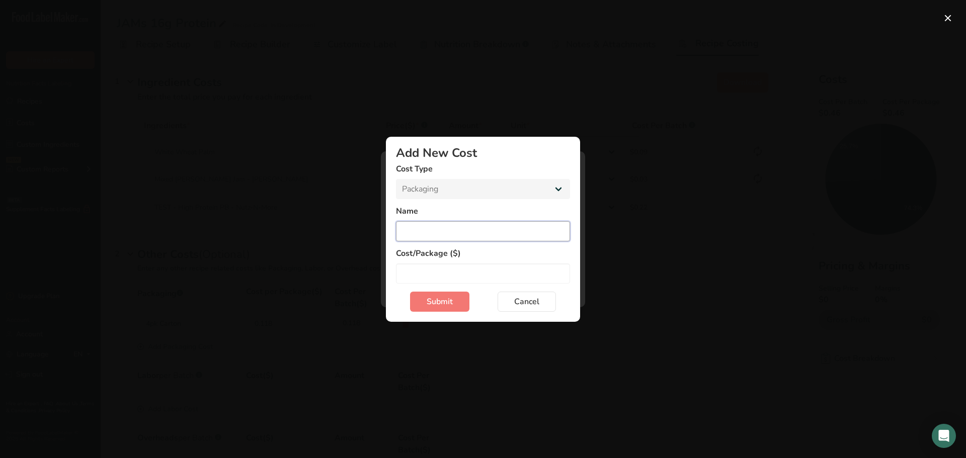
click at [443, 230] on input "Add New Cost Modal" at bounding box center [483, 231] width 174 height 20
type input "Film"
type input "1"
type input "0.015"
click at [410, 292] on button "Submit" at bounding box center [439, 302] width 59 height 20
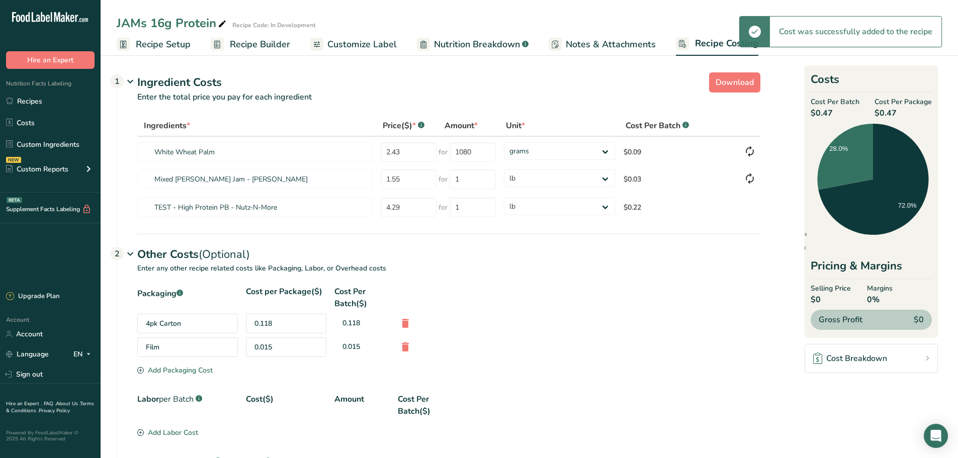
scroll to position [50, 0]
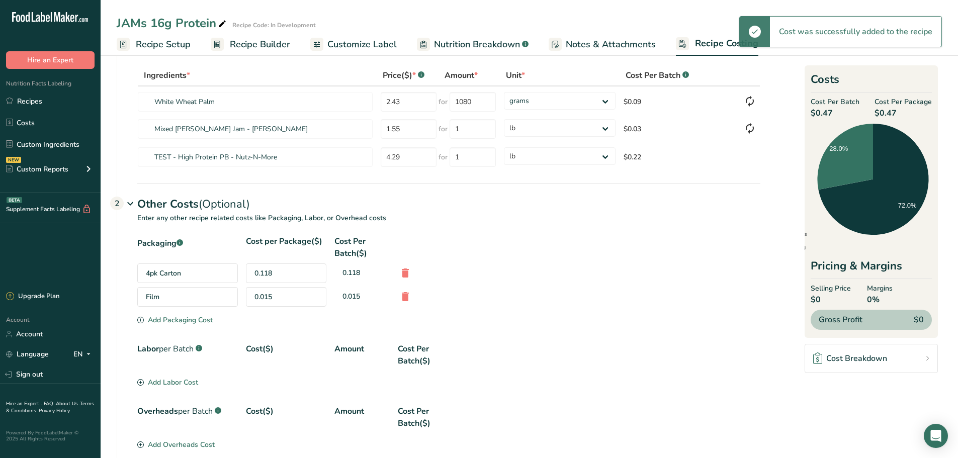
click at [281, 277] on div "0.118" at bounding box center [286, 274] width 80 height 20
click at [275, 275] on div "0.118" at bounding box center [286, 274] width 80 height 20
click at [199, 271] on div "4pk Carton" at bounding box center [187, 274] width 101 height 20
click at [157, 271] on div "4pk Carton" at bounding box center [187, 274] width 101 height 20
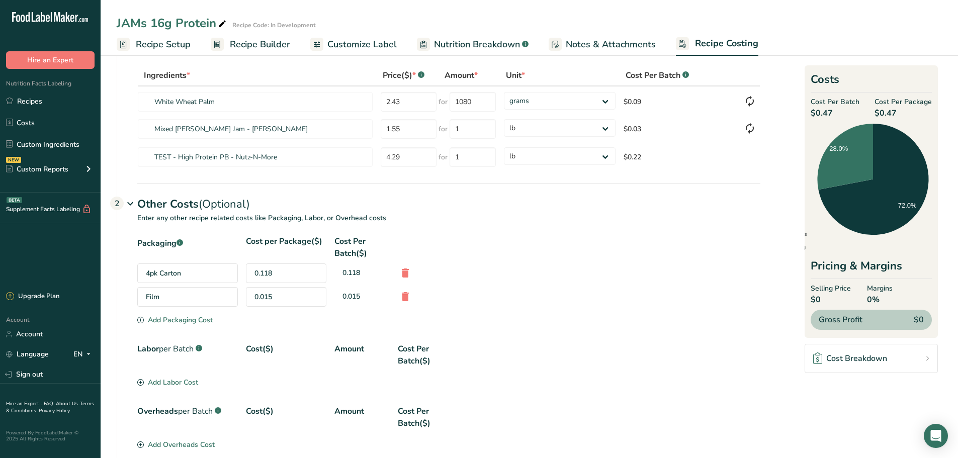
click at [157, 271] on div "4pk Carton" at bounding box center [187, 274] width 101 height 20
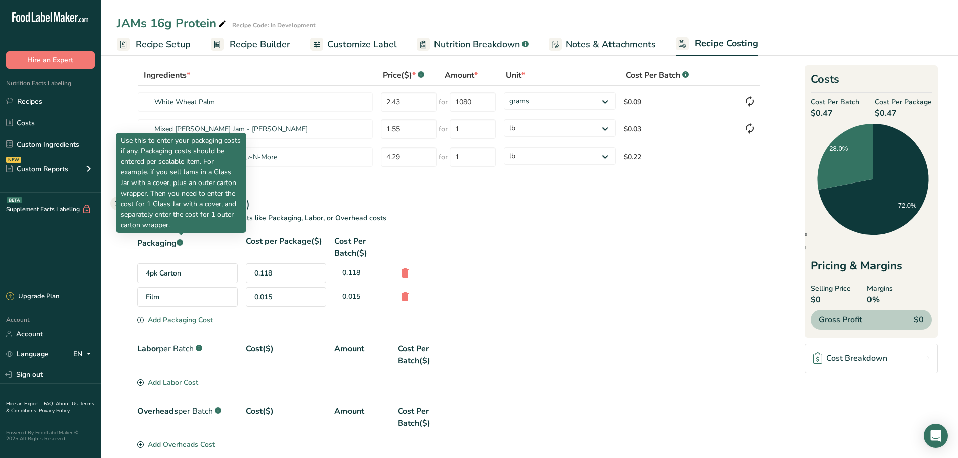
click at [183, 245] on icon ".a-a{fill:#347362;}.b-a{fill:#fff;}" at bounding box center [180, 242] width 7 height 7
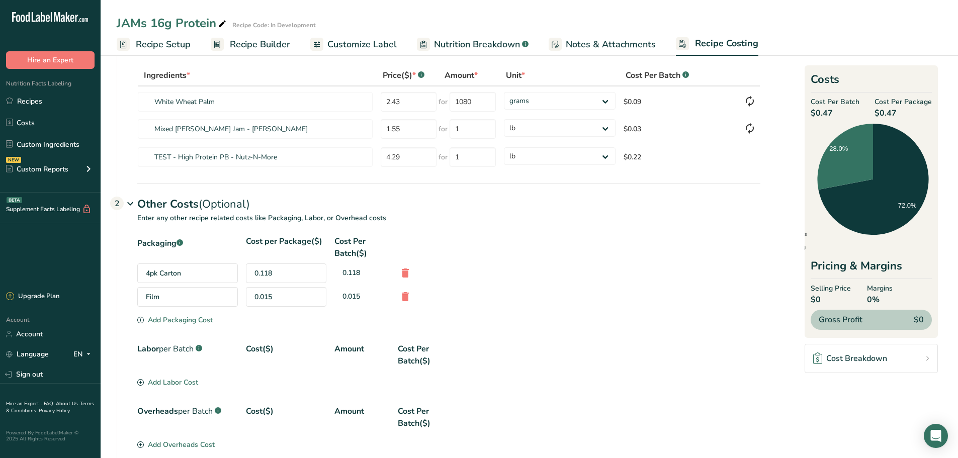
click at [186, 317] on div "Add Packaging Cost" at bounding box center [174, 320] width 75 height 11
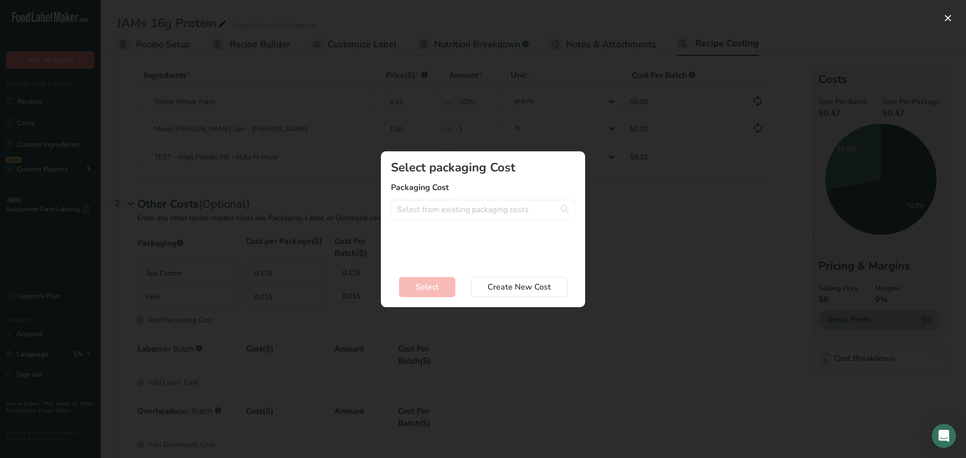
click at [425, 222] on div "Select packaging Cost Packaging Cost No Results Found Create a new packaging co…" at bounding box center [483, 213] width 184 height 104
click at [427, 219] on input "Add New Recipe Cost Modal" at bounding box center [483, 210] width 184 height 20
click at [452, 269] on section "Select packaging Cost Packaging Cost No Results Found Create a new packaging co…" at bounding box center [483, 229] width 204 height 156
click at [743, 212] on div "Add New Recipe Cost Modal" at bounding box center [483, 229] width 966 height 458
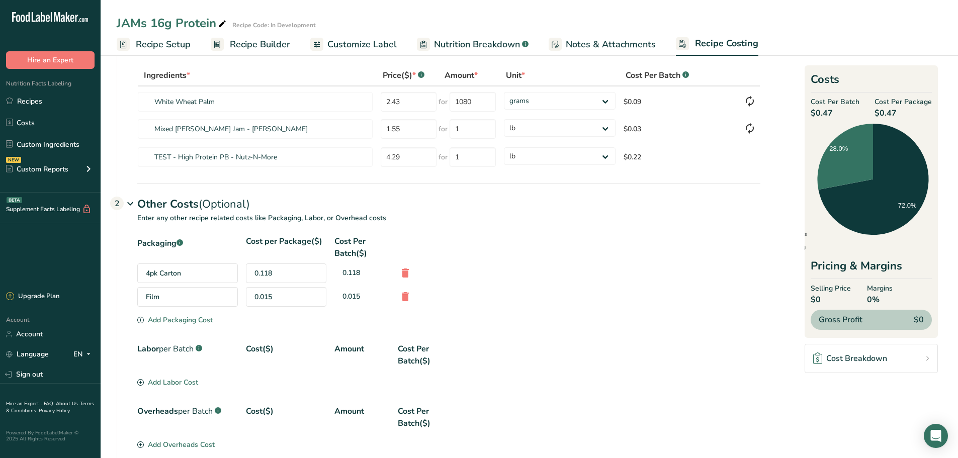
click at [176, 328] on div "Packaging .a-a{fill:#347362;}.b-a{fill:#fff;} Cost per Package($) Cost Per Batc…" at bounding box center [448, 343] width 623 height 216
click at [179, 327] on section "Packaging .a-a{fill:#347362;}.b-a{fill:#fff;} Cost per Package($) Cost Per Batc…" at bounding box center [448, 281] width 623 height 92
click at [183, 325] on div "Add Packaging Cost" at bounding box center [174, 320] width 75 height 11
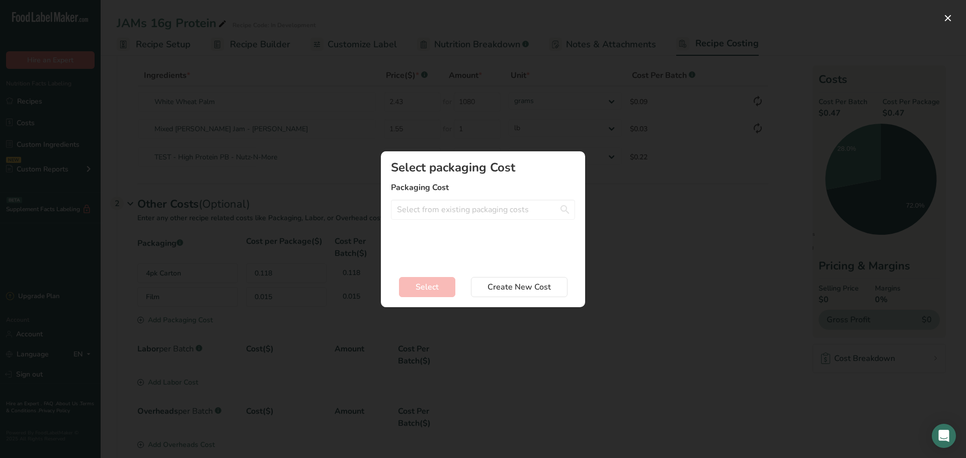
click at [445, 186] on label "Packaging Cost" at bounding box center [483, 188] width 184 height 12
click at [444, 210] on input "Add New Recipe Cost Modal" at bounding box center [483, 210] width 184 height 20
click at [446, 231] on div "Corrugate 1/24 - 0.0175$" at bounding box center [475, 230] width 152 height 11
type input "Corrugate 1/24 - 0.0175$"
click at [443, 286] on button "Select" at bounding box center [427, 287] width 56 height 20
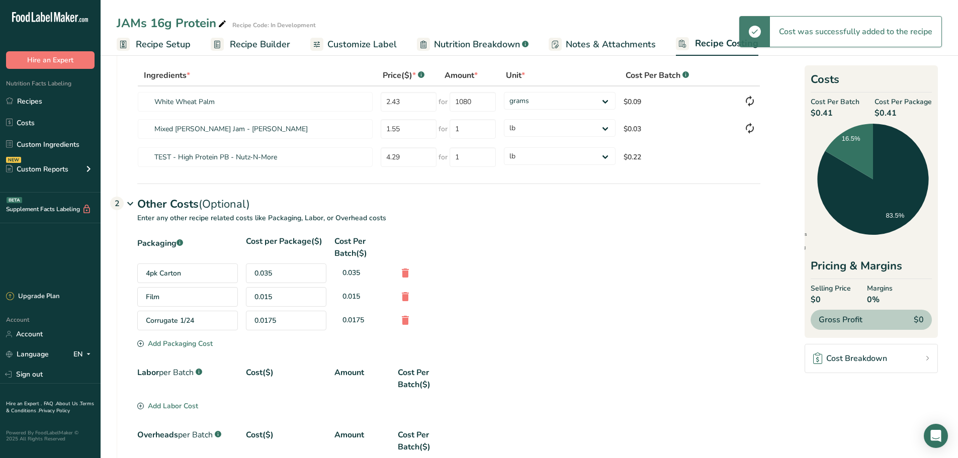
click at [199, 348] on div "Add Packaging Cost" at bounding box center [174, 344] width 75 height 11
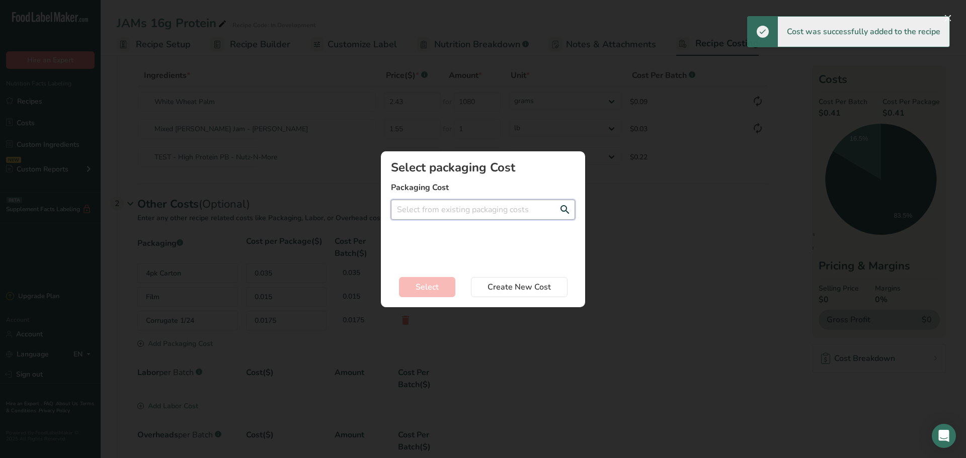
click at [429, 216] on input "Add New Recipe Cost Modal" at bounding box center [483, 210] width 184 height 20
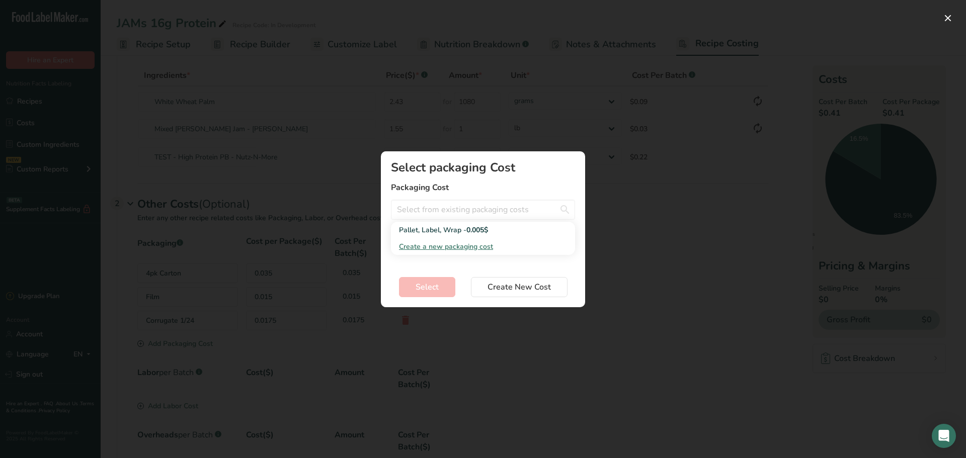
click at [427, 229] on div "Pallet, Label, Wrap - 0.005$" at bounding box center [475, 230] width 152 height 11
type input "Pallet, Label, Wrap - 0.005$"
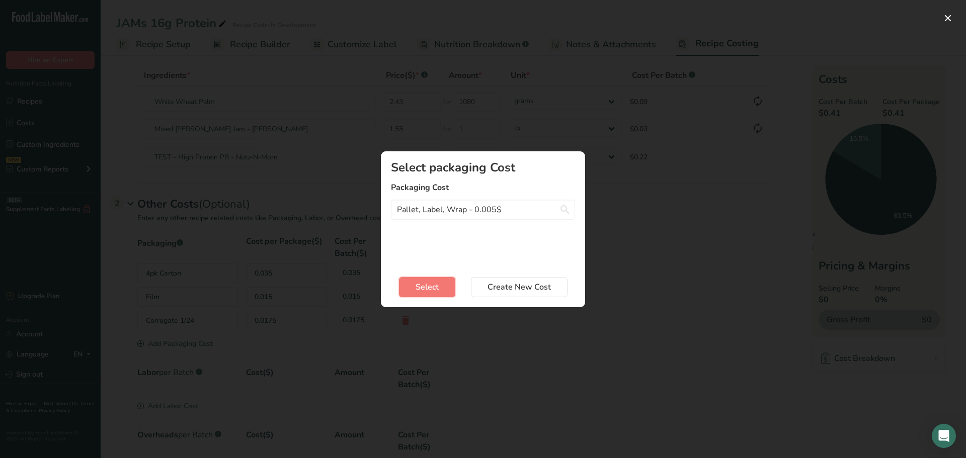
click at [414, 282] on button "Select" at bounding box center [427, 287] width 56 height 20
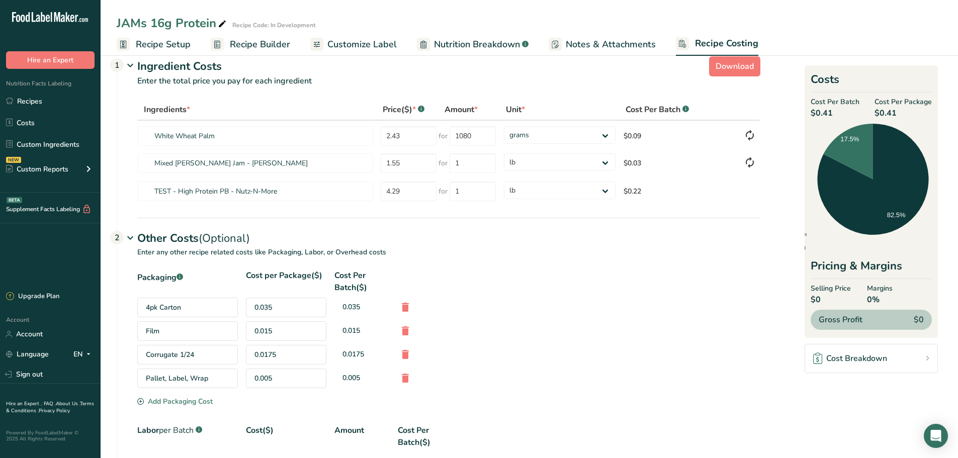
scroll to position [0, 0]
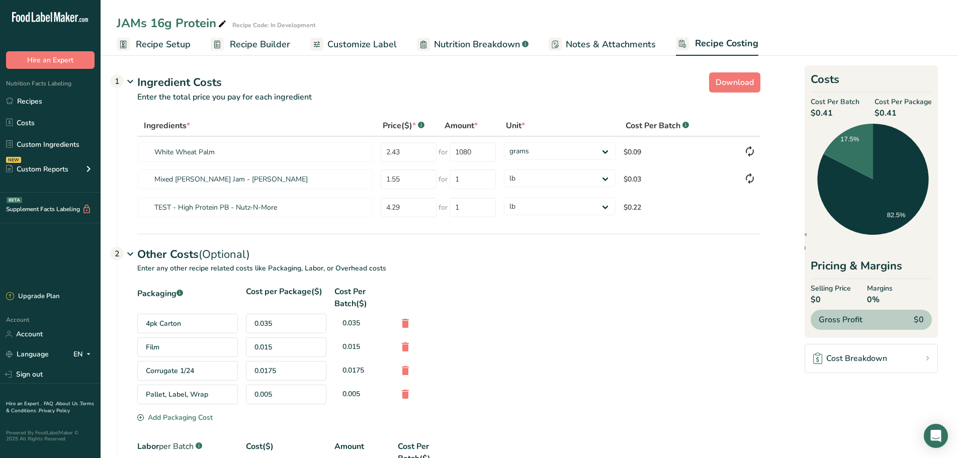
click at [490, 341] on div "Film 0.015 0.015" at bounding box center [448, 348] width 623 height 20
drag, startPoint x: 703, startPoint y: 346, endPoint x: 516, endPoint y: 227, distance: 221.9
click at [703, 346] on div "Film 0.015 0.015" at bounding box center [448, 348] width 623 height 20
click at [180, 44] on span "Recipe Setup" at bounding box center [163, 45] width 55 height 14
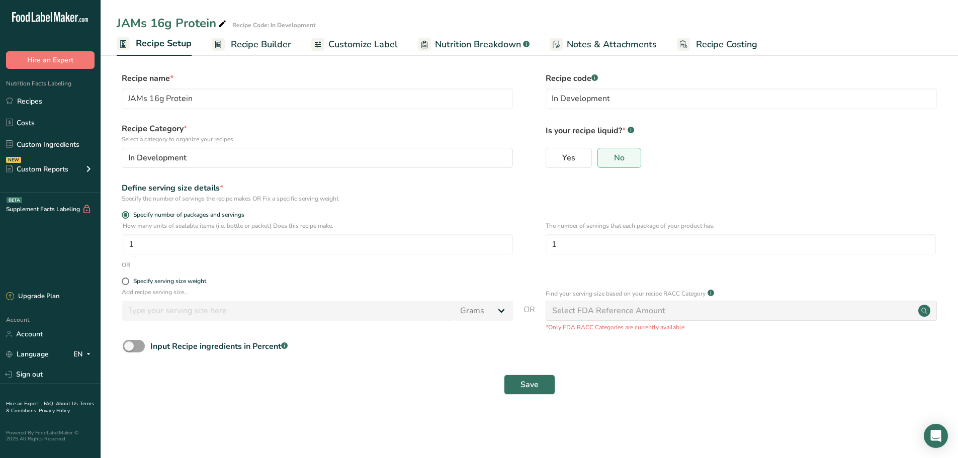
click at [274, 49] on span "Recipe Builder" at bounding box center [261, 45] width 60 height 14
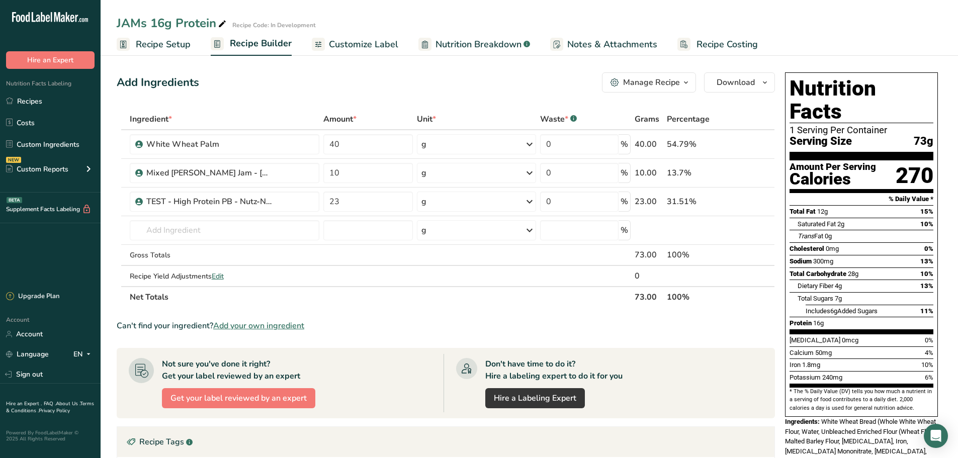
click at [218, 274] on span "Edit" at bounding box center [218, 277] width 12 height 10
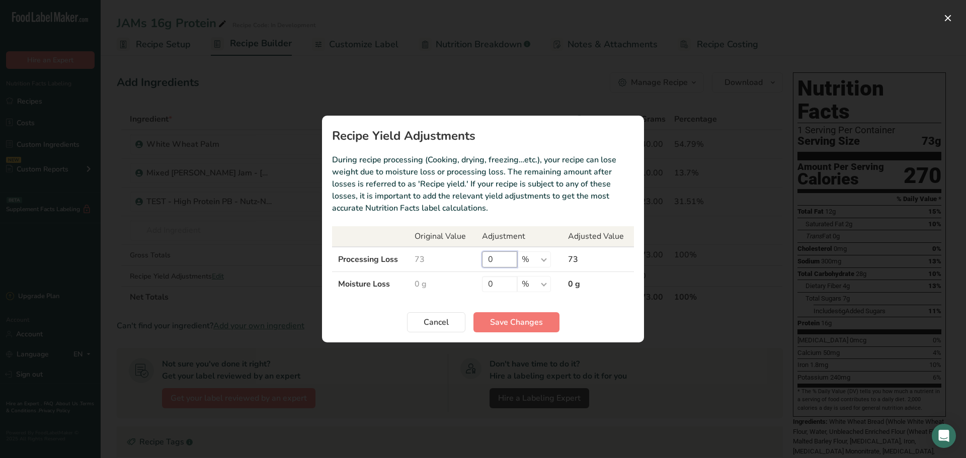
click at [496, 262] on input "0" at bounding box center [499, 260] width 35 height 16
drag, startPoint x: 502, startPoint y: 259, endPoint x: 469, endPoint y: 259, distance: 32.7
click at [469, 259] on tr "Processing Loss 73 0 % g kg mg mcg lb oz 73" at bounding box center [483, 259] width 302 height 25
click at [448, 326] on span "Cancel" at bounding box center [436, 322] width 25 height 12
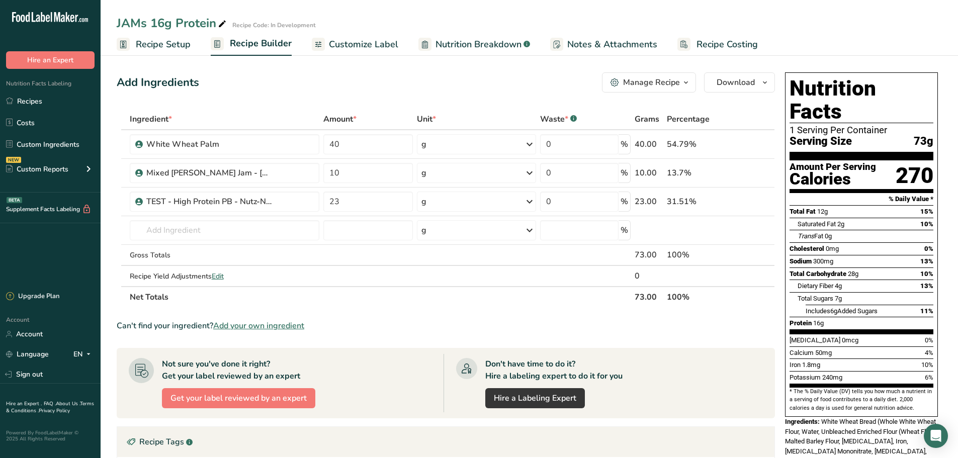
click at [704, 51] on link "Recipe Costing" at bounding box center [718, 44] width 80 height 23
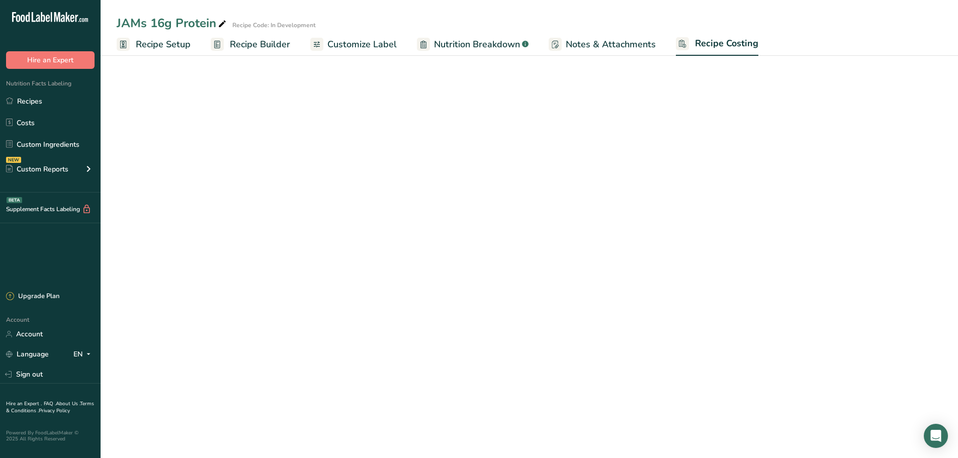
select select "12"
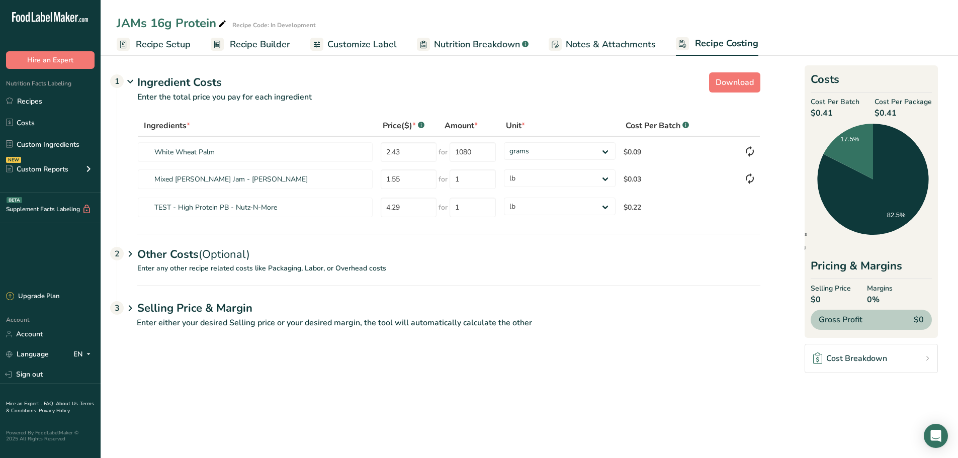
click at [135, 255] on icon at bounding box center [130, 254] width 12 height 19
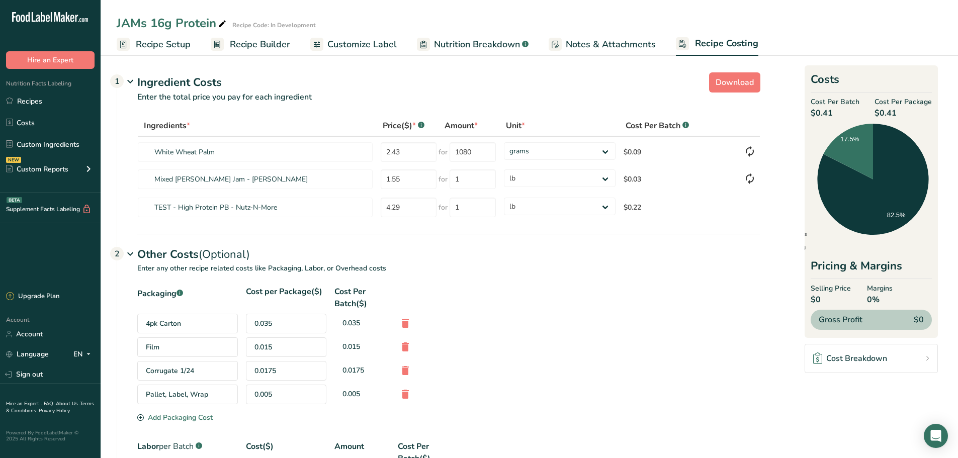
click at [134, 255] on icon at bounding box center [130, 254] width 12 height 19
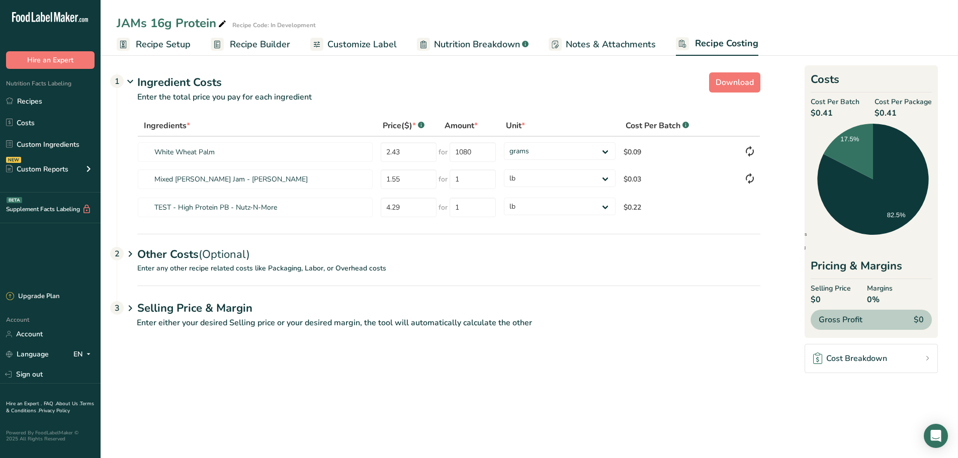
click at [128, 303] on icon at bounding box center [130, 308] width 12 height 19
click at [745, 153] on icon at bounding box center [750, 151] width 12 height 18
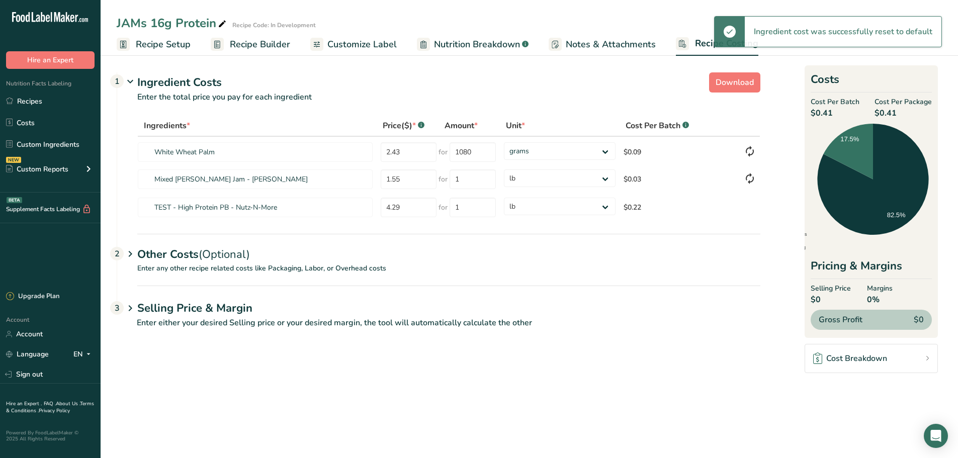
type input "1"
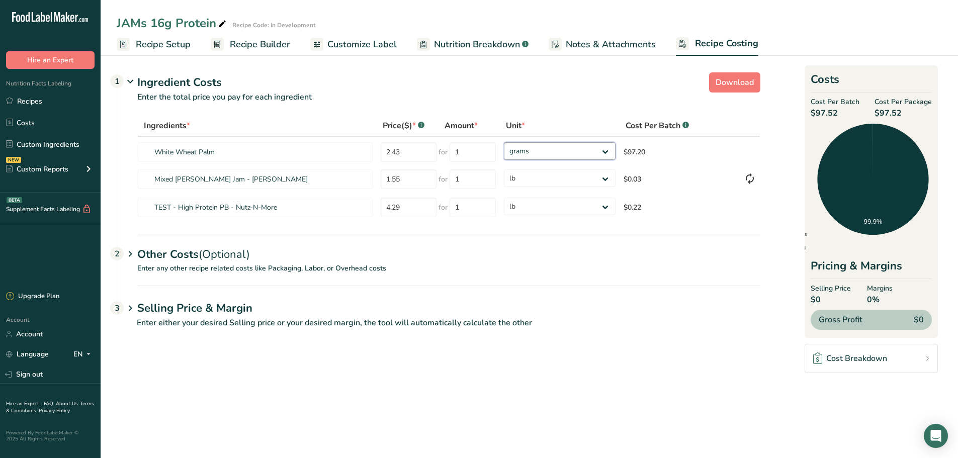
click at [552, 149] on select "grams kg mg mcg lb oz" at bounding box center [560, 151] width 112 height 18
select select "12"
click at [504, 142] on select "grams kg mg mcg lb oz" at bounding box center [560, 151] width 112 height 18
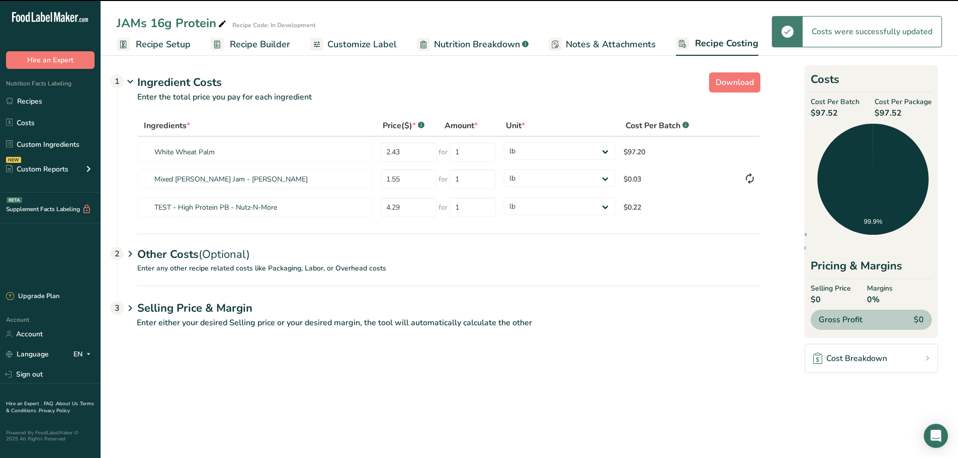
click at [591, 313] on h1 "Selling Price & Margin" at bounding box center [448, 308] width 623 height 17
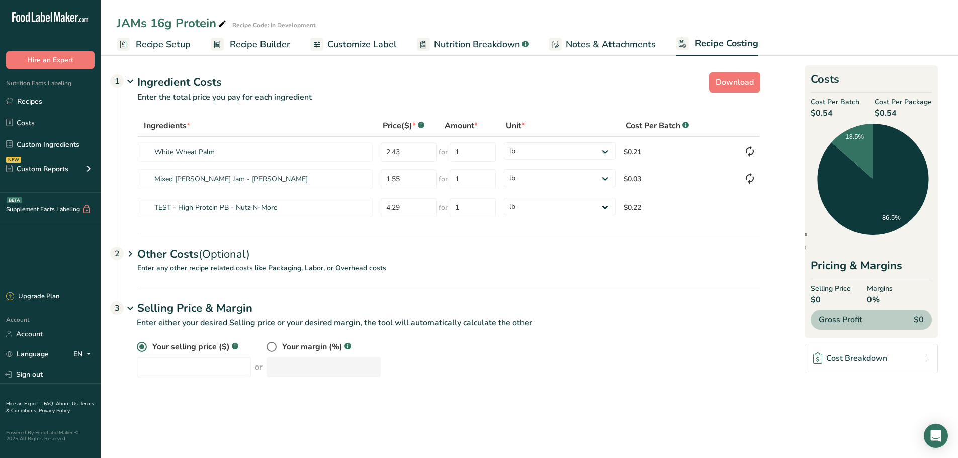
click at [165, 124] on span "Ingredients *" at bounding box center [167, 126] width 46 height 12
click at [700, 314] on h1 "Selling Price & Margin" at bounding box center [448, 308] width 623 height 17
click at [166, 43] on span "Recipe Setup" at bounding box center [163, 45] width 55 height 14
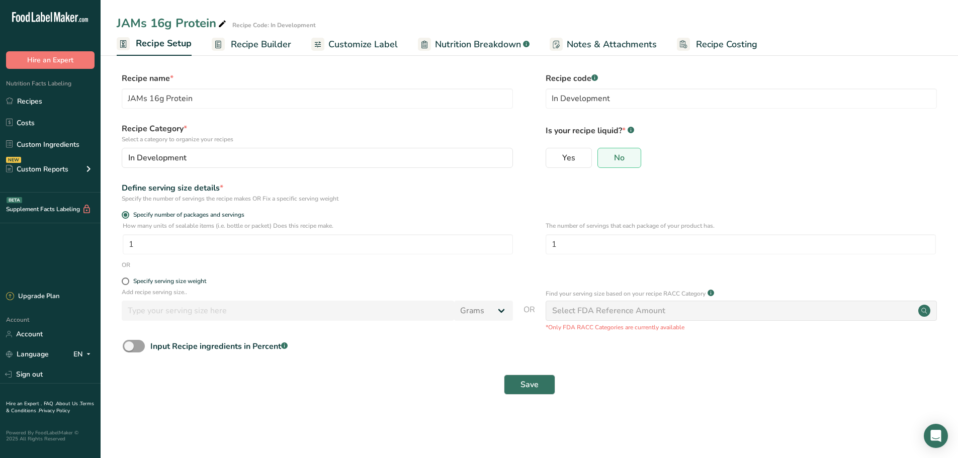
click at [55, 169] on div "Custom Reports" at bounding box center [37, 169] width 62 height 11
click at [71, 171] on div "Custom Reports" at bounding box center [50, 168] width 101 height 25
click at [567, 40] on span "Notes & Attachments" at bounding box center [612, 45] width 90 height 14
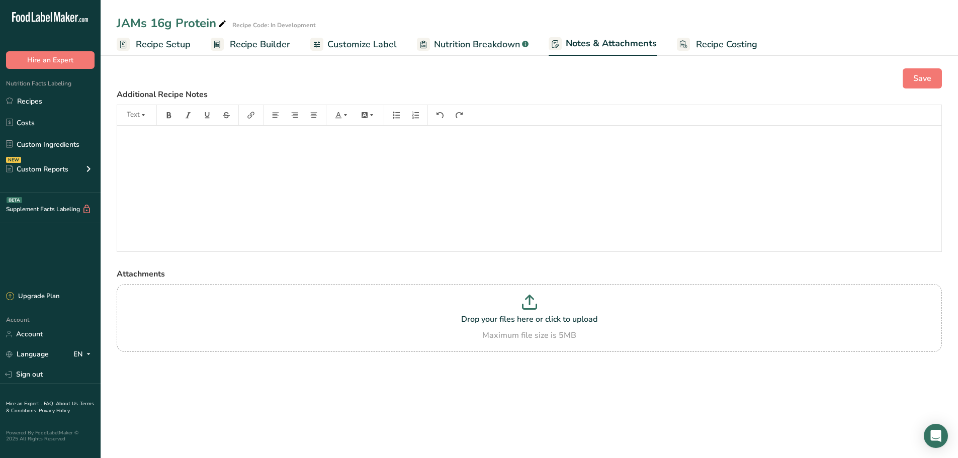
click at [738, 46] on span "Recipe Costing" at bounding box center [726, 45] width 61 height 14
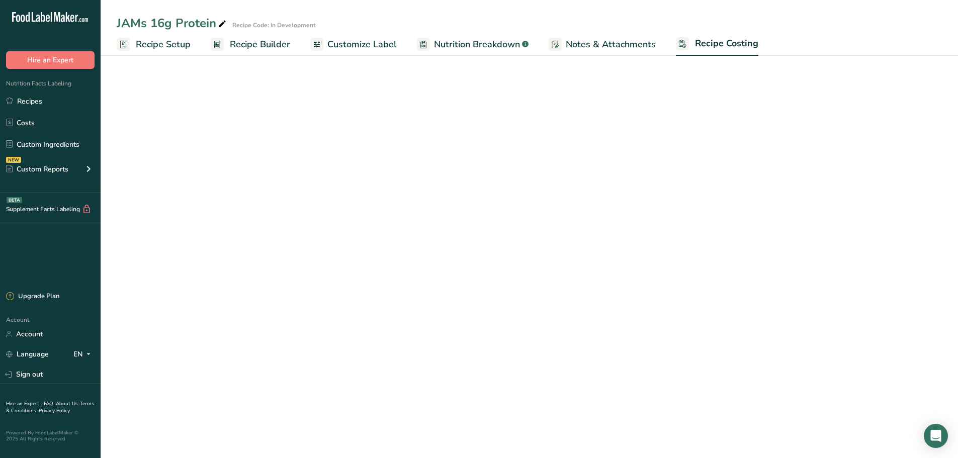
select select "12"
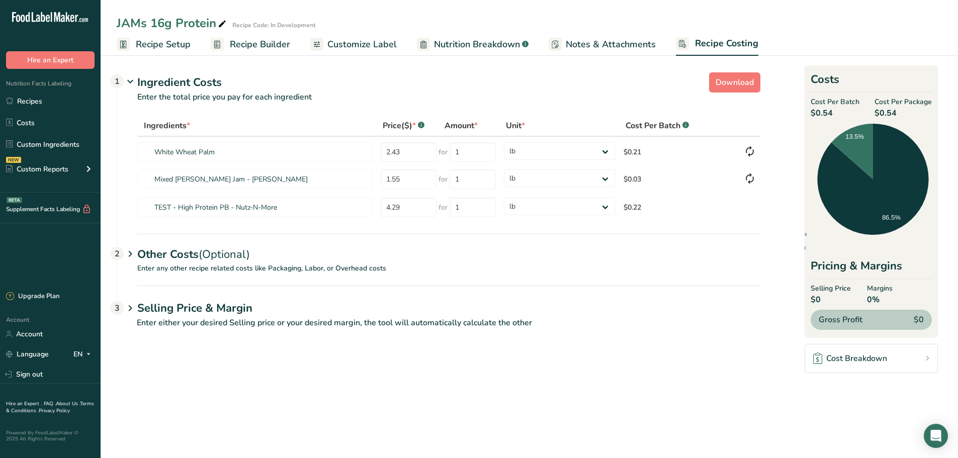
click at [636, 47] on span "Notes & Attachments" at bounding box center [611, 45] width 90 height 14
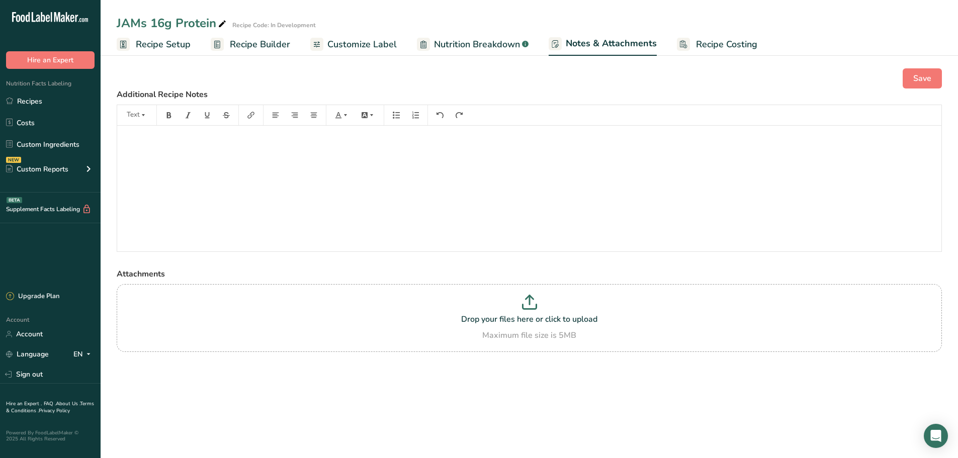
click at [269, 153] on div "﻿" at bounding box center [529, 189] width 824 height 126
click at [494, 50] on span "Nutrition Breakdown" at bounding box center [477, 45] width 86 height 14
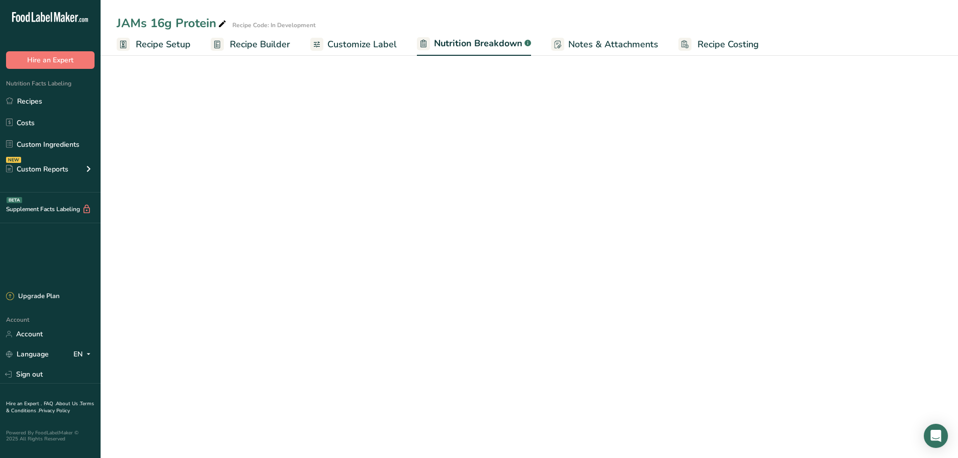
select select "Calories"
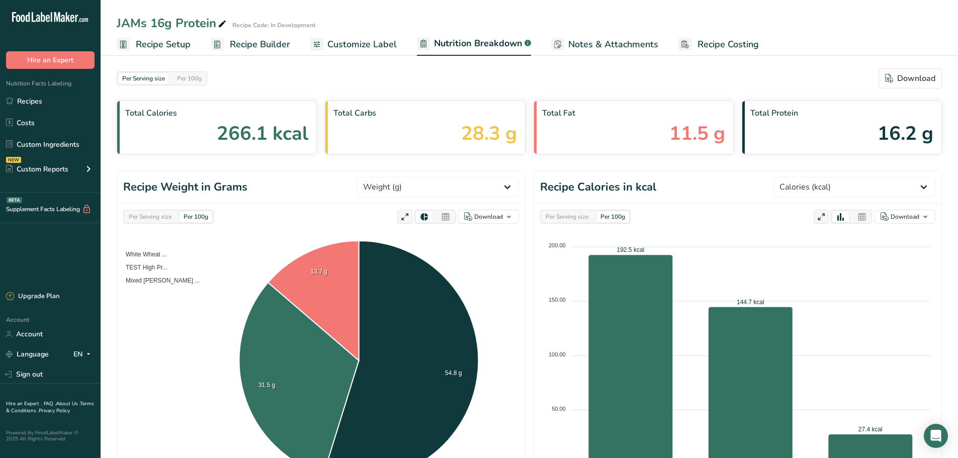
click at [380, 51] on span "Customize Label" at bounding box center [361, 45] width 69 height 14
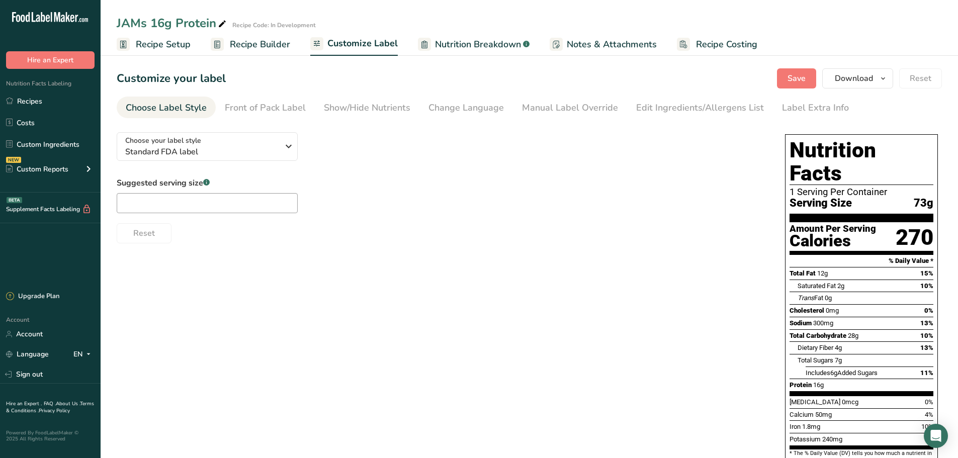
click at [175, 52] on link "Recipe Setup" at bounding box center [154, 44] width 74 height 23
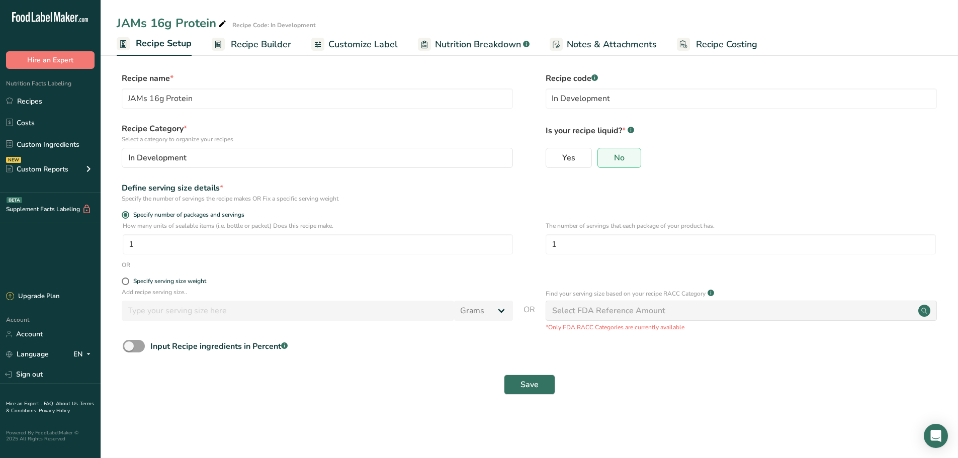
click at [225, 40] on link "Recipe Builder" at bounding box center [251, 44] width 79 height 23
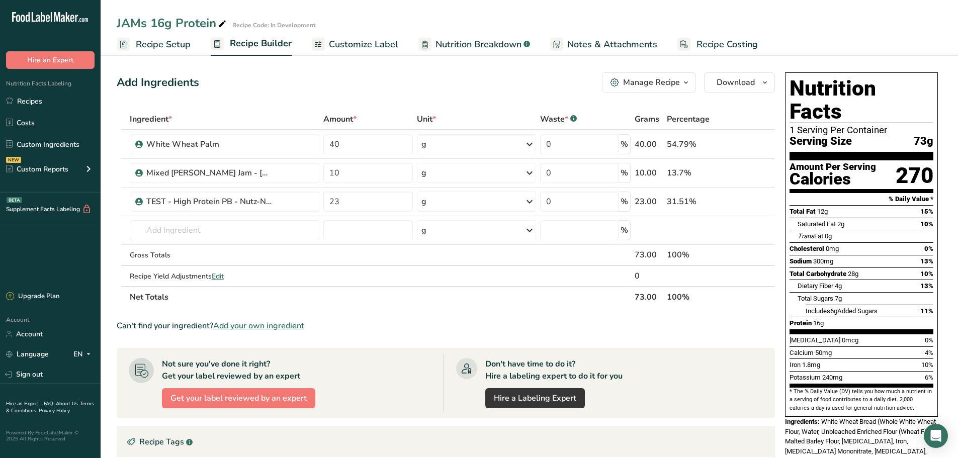
click at [736, 199] on icon at bounding box center [737, 202] width 7 height 11
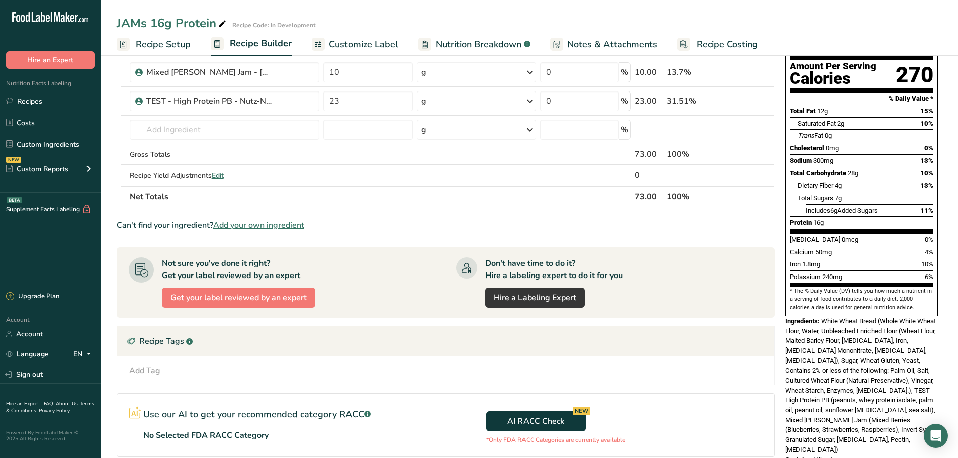
scroll to position [151, 0]
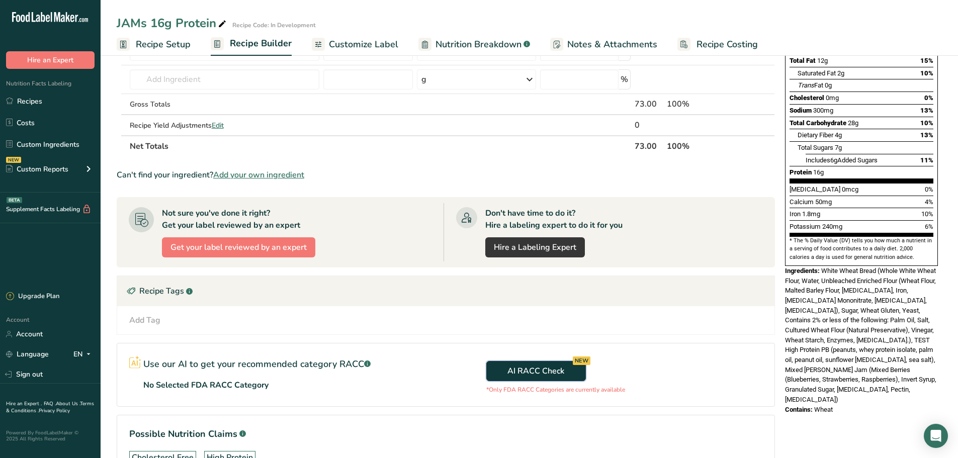
click at [495, 371] on button "AI RACC Check NEW" at bounding box center [536, 371] width 100 height 20
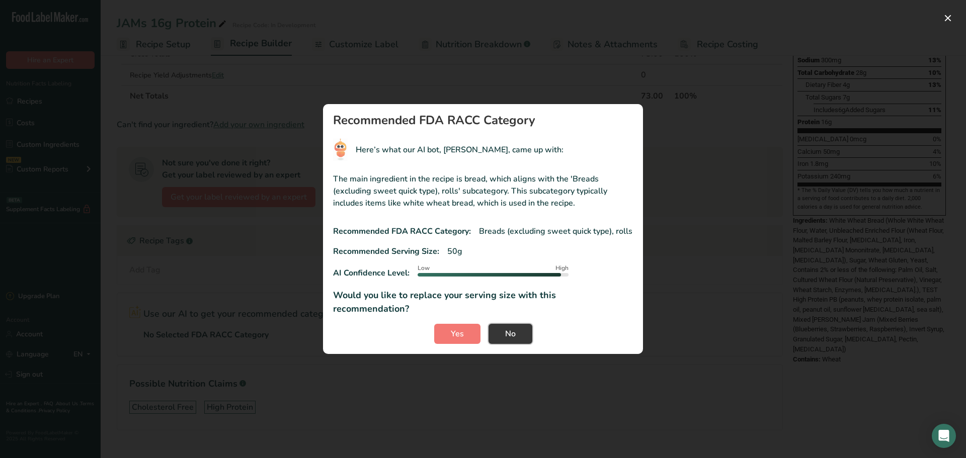
click at [524, 324] on button "No" at bounding box center [510, 334] width 44 height 20
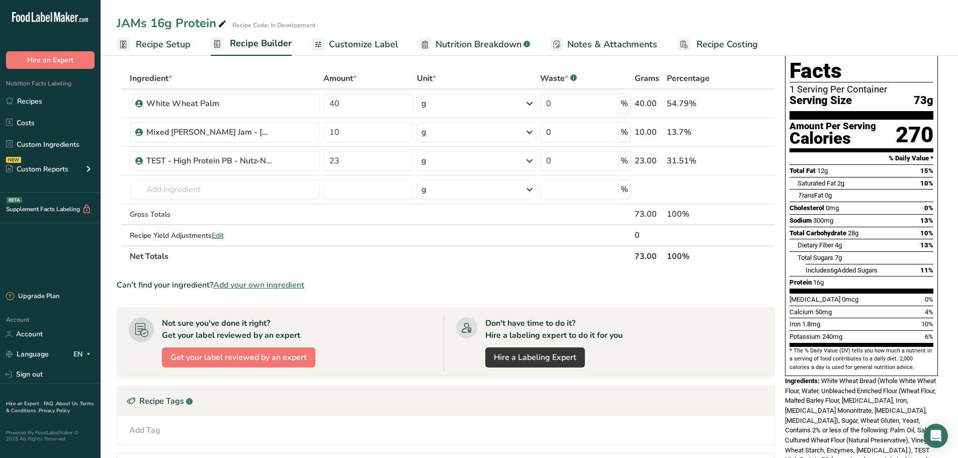
scroll to position [101, 0]
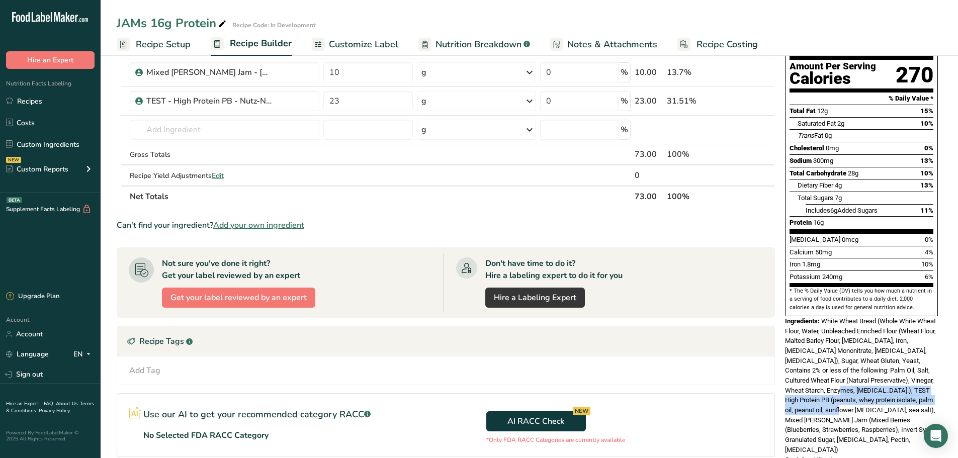
drag, startPoint x: 865, startPoint y: 365, endPoint x: 865, endPoint y: 389, distance: 24.2
click at [865, 389] on span "White Wheat Bread (Whole White Wheat Flour, Water, Unbleached Enriched Flour (W…" at bounding box center [860, 385] width 151 height 136
click at [807, 194] on span "Total Sugars" at bounding box center [816, 198] width 36 height 8
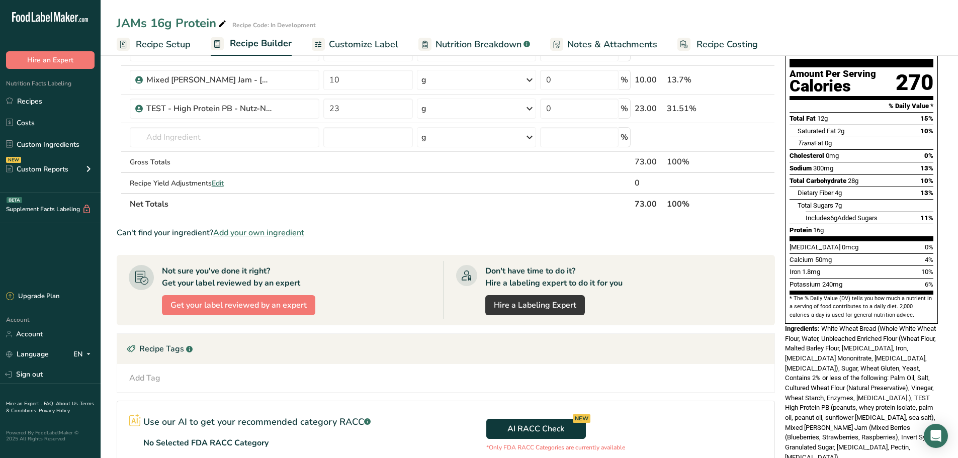
scroll to position [0, 0]
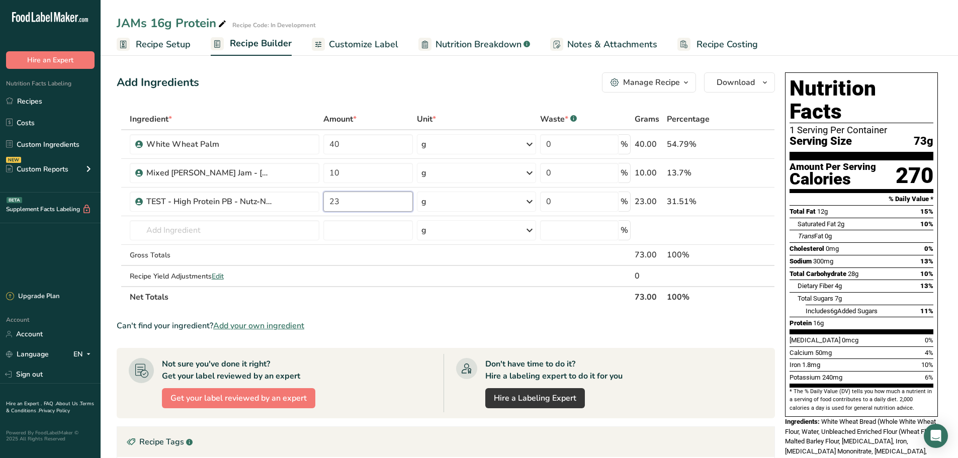
drag, startPoint x: 353, startPoint y: 209, endPoint x: 306, endPoint y: 197, distance: 47.7
click at [308, 198] on tr "TEST - High Protein PB - Nutz-N-More 23 g Weight Units g kg mg See more Volume …" at bounding box center [445, 202] width 657 height 29
type input "0"
click at [361, 163] on div "Ingredient * Amount * Unit * Waste * .a-a{fill:#347362;}.b-a{fill:#fff;} Grams …" at bounding box center [446, 208] width 658 height 199
type input "12"
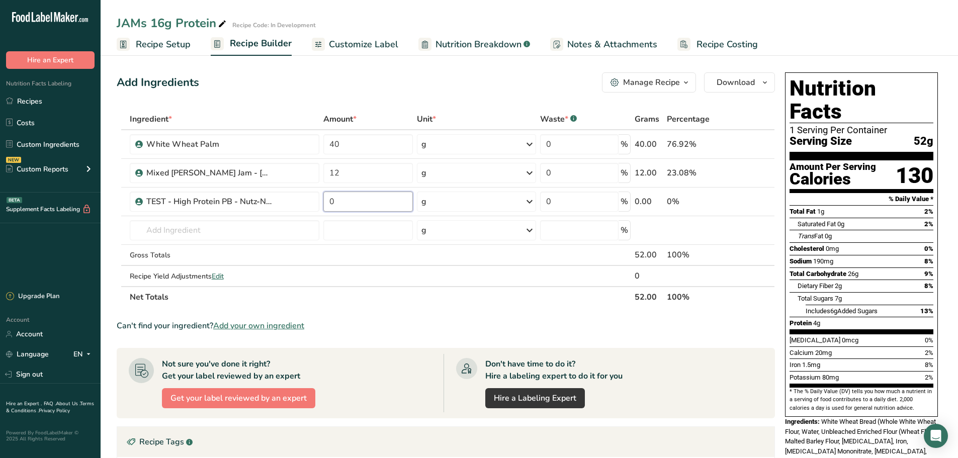
click at [362, 211] on input "0" at bounding box center [368, 202] width 90 height 20
drag, startPoint x: 844, startPoint y: 45, endPoint x: 856, endPoint y: 44, distance: 12.1
click at [844, 44] on ul "Recipe Setup Recipe Builder Customize Label Nutrition Breakdown .a-a{fill:#3473…" at bounding box center [530, 44] width 858 height 24
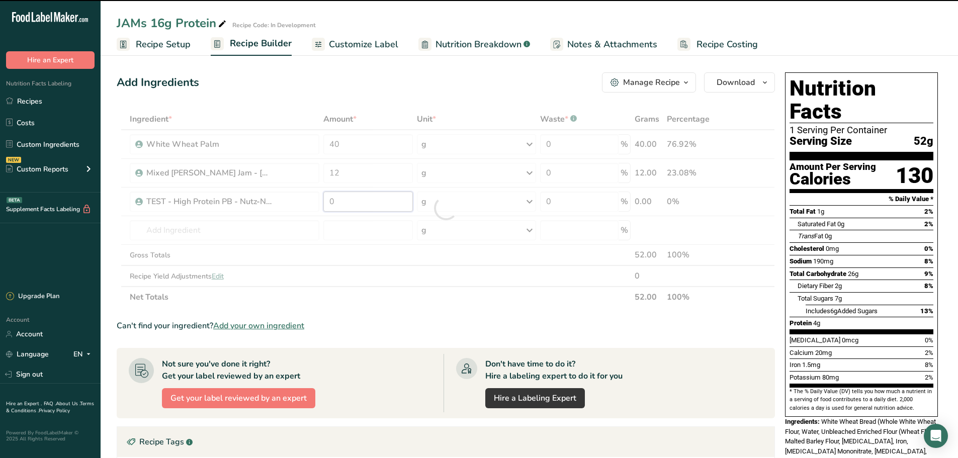
click at [368, 210] on input "0" at bounding box center [368, 202] width 90 height 20
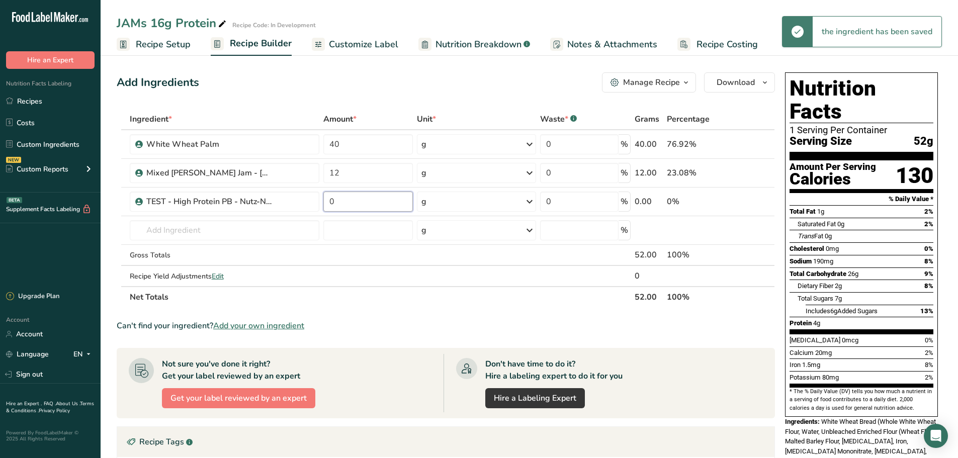
click at [323, 205] on input "0" at bounding box center [368, 202] width 90 height 20
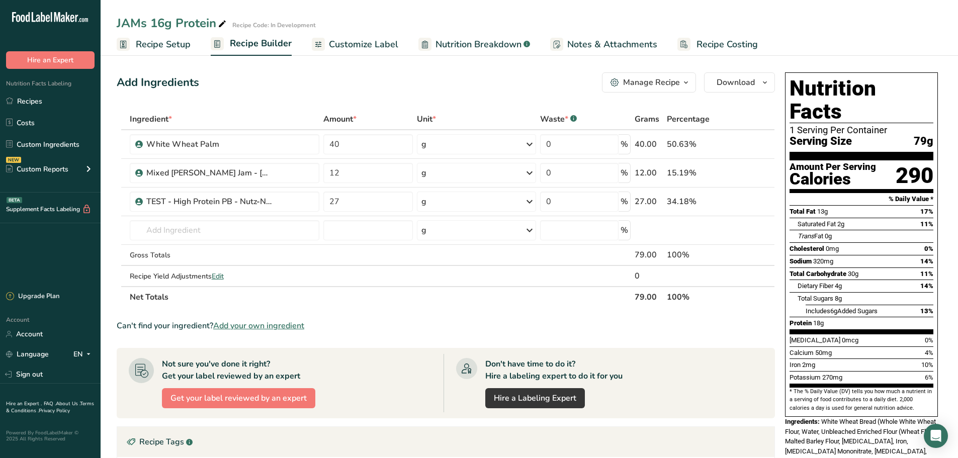
click at [735, 199] on icon at bounding box center [737, 202] width 7 height 11
click at [368, 201] on input "27" at bounding box center [368, 202] width 90 height 20
type input "28"
click at [347, 158] on div "Ingredient * Amount * Unit * Waste * .a-a{fill:#347362;}.b-a{fill:#fff;} Grams …" at bounding box center [446, 208] width 658 height 199
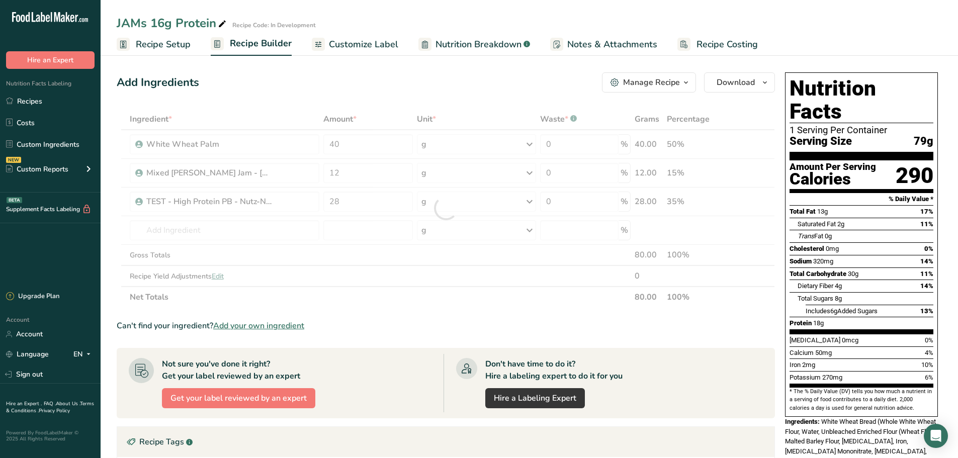
click at [356, 171] on div at bounding box center [446, 208] width 658 height 199
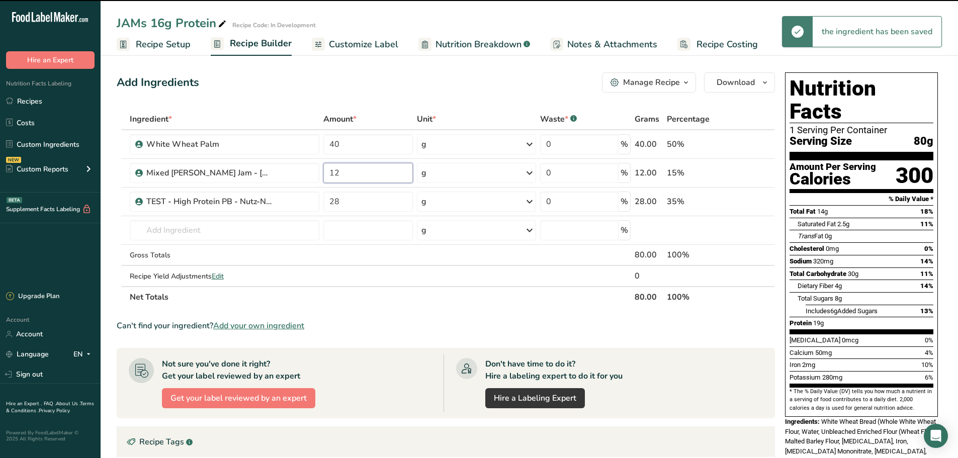
click at [357, 177] on input "12" at bounding box center [368, 173] width 90 height 20
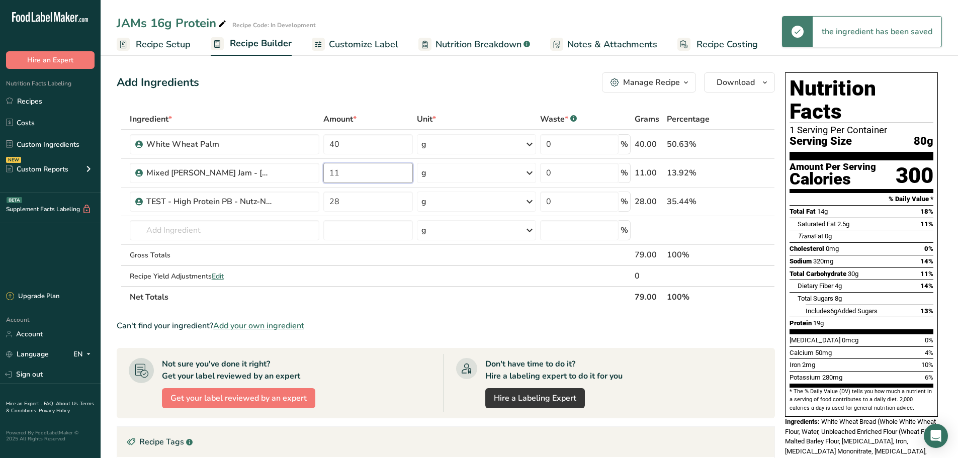
type input "11"
click at [364, 147] on div "Ingredient * Amount * Unit * Waste * .a-a{fill:#347362;}.b-a{fill:#fff;} Grams …" at bounding box center [446, 208] width 658 height 199
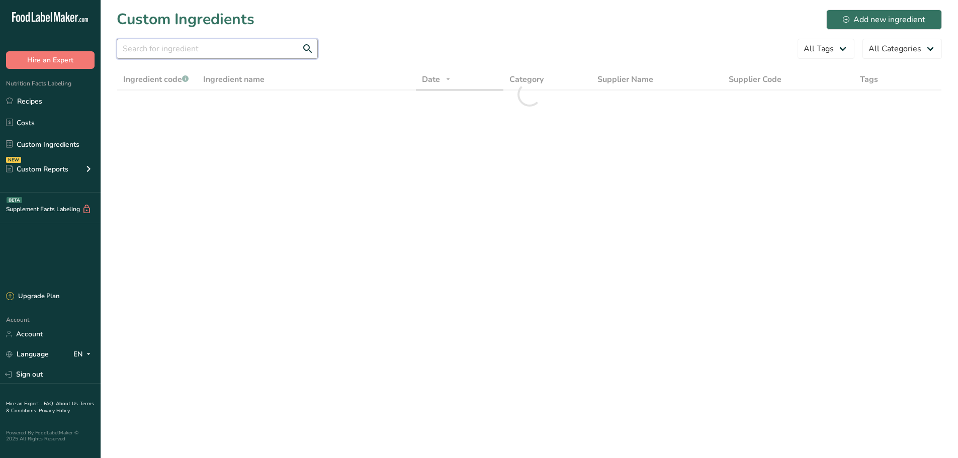
click at [226, 53] on input "text" at bounding box center [217, 49] width 201 height 20
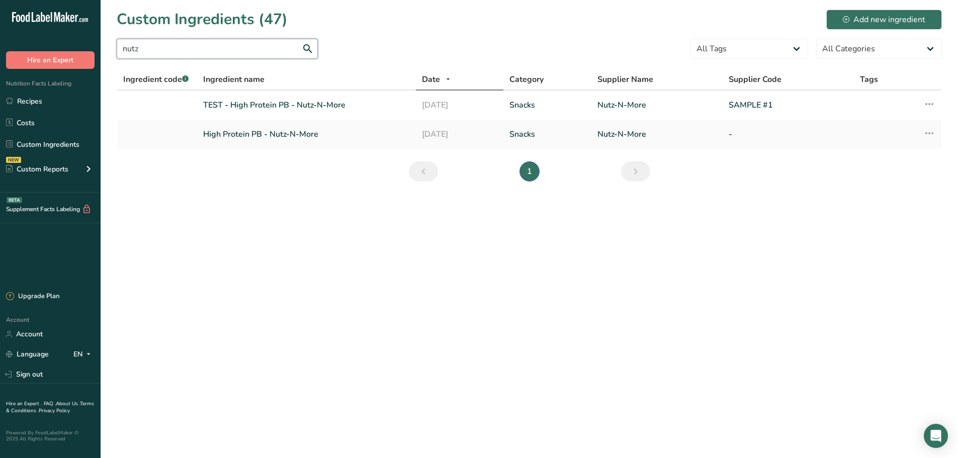
type input "nutz"
click at [928, 135] on icon at bounding box center [930, 133] width 12 height 18
click at [890, 201] on span "Delete Ingredient" at bounding box center [888, 205] width 57 height 11
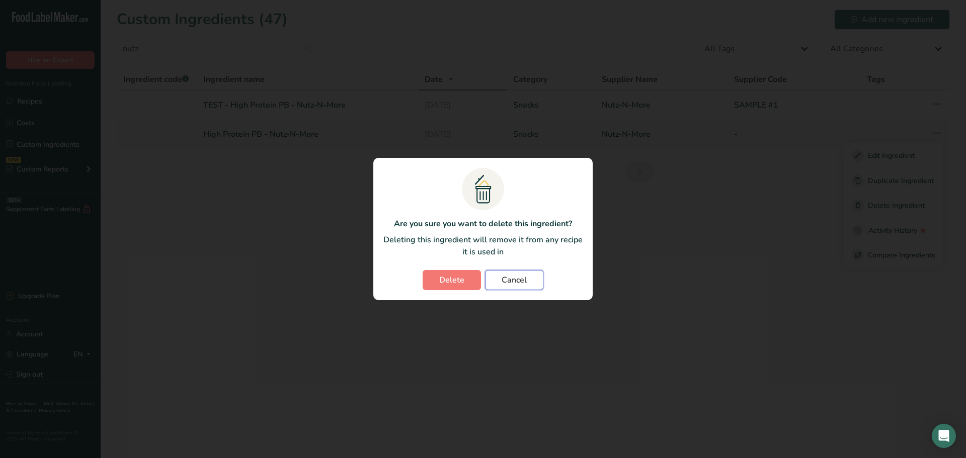
click at [516, 281] on span "Cancel" at bounding box center [514, 280] width 25 height 12
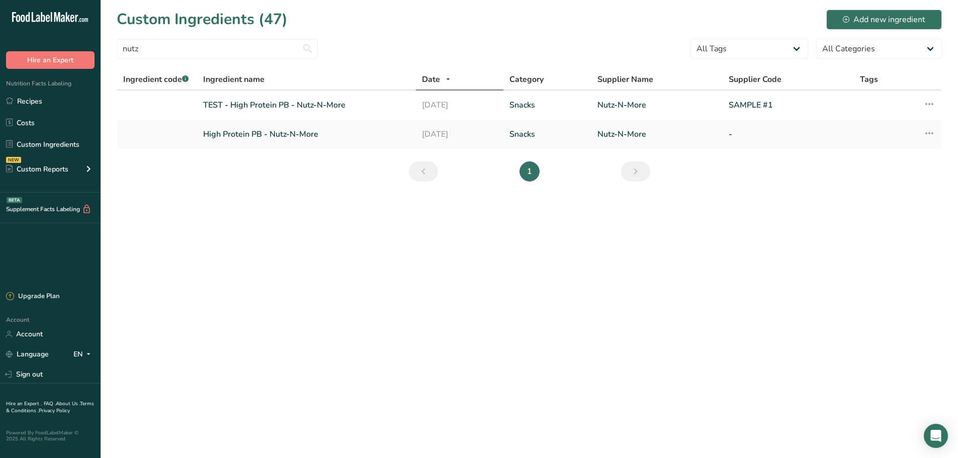
click at [308, 131] on link "High Protein PB - Nutz-N-More" at bounding box center [306, 134] width 207 height 12
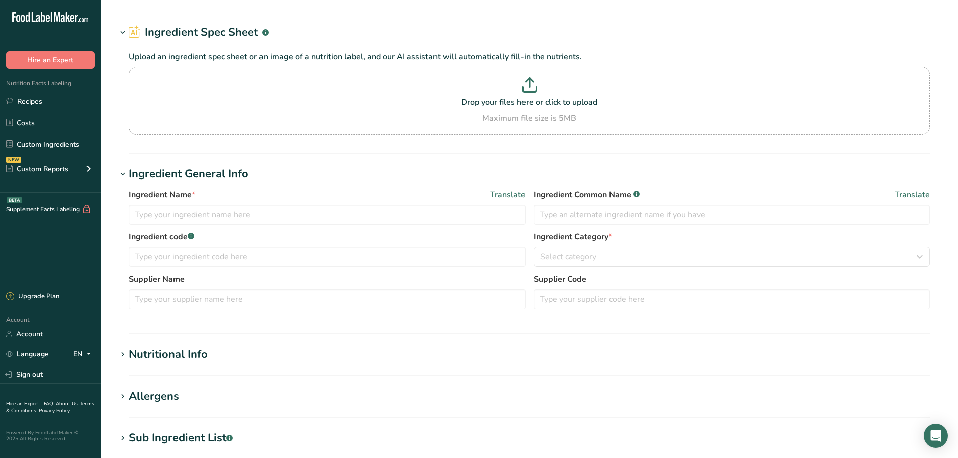
type input "High Protein PB - Nutz-N-More"
type input "High Protein PB"
type input "Nutz-N-More"
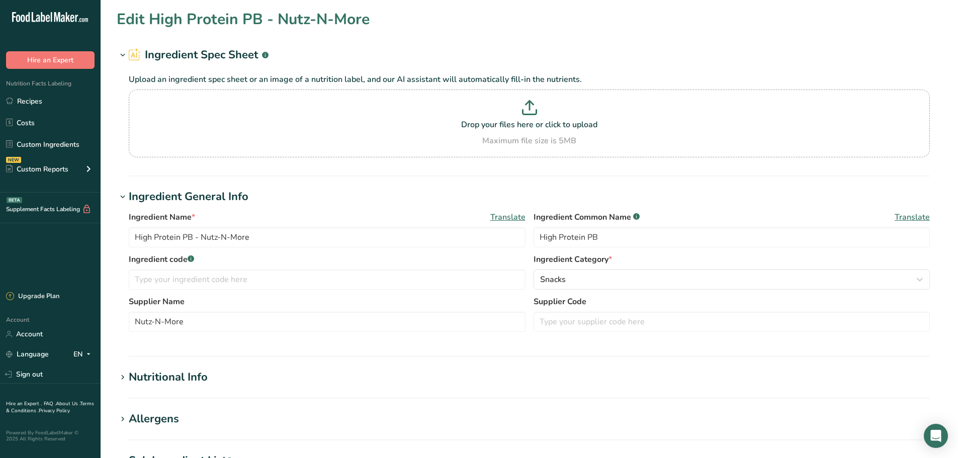
click at [277, 254] on label "Ingredient code .a-a{fill:#347362;}.b-a{fill:#fff;}" at bounding box center [327, 260] width 397 height 12
click at [284, 246] on input "High Protein PB - Nutz-N-More" at bounding box center [327, 237] width 397 height 20
type input "High Protein PB - Nutz-N-More - OBSOLETE"
click at [308, 279] on input "text" at bounding box center [327, 280] width 397 height 20
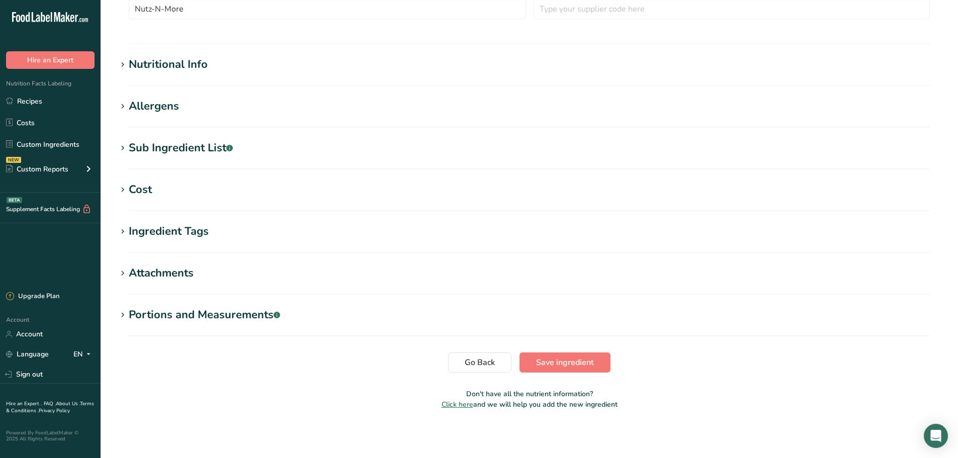
type input "OBSOLETE"
click at [548, 365] on span "Save ingredient" at bounding box center [565, 363] width 58 height 12
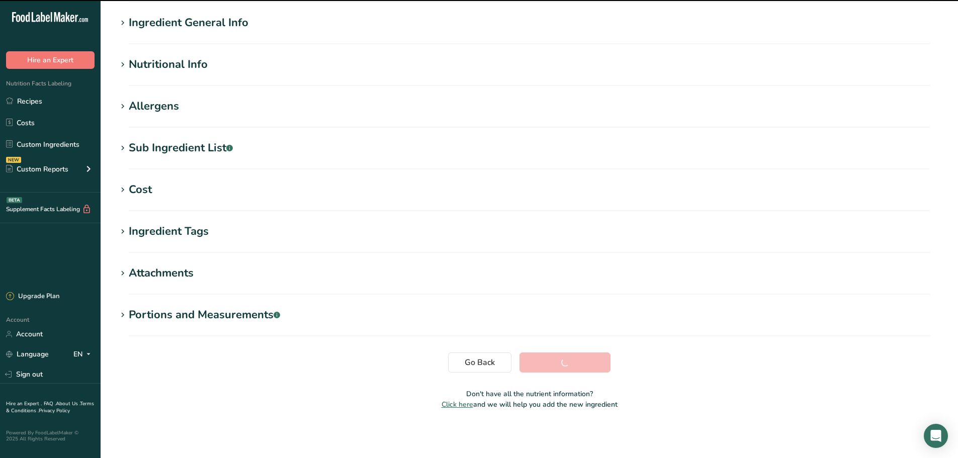
scroll to position [74, 0]
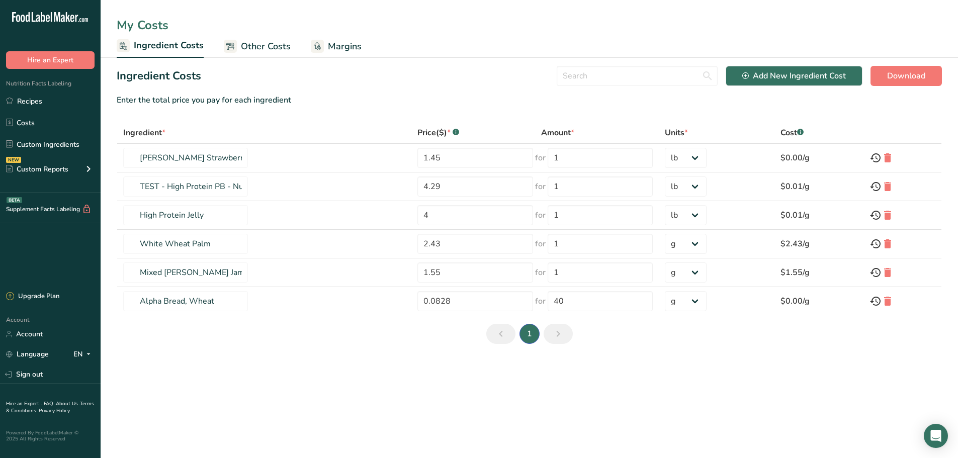
select select "12"
click at [260, 50] on span "Other Costs" at bounding box center [266, 47] width 50 height 14
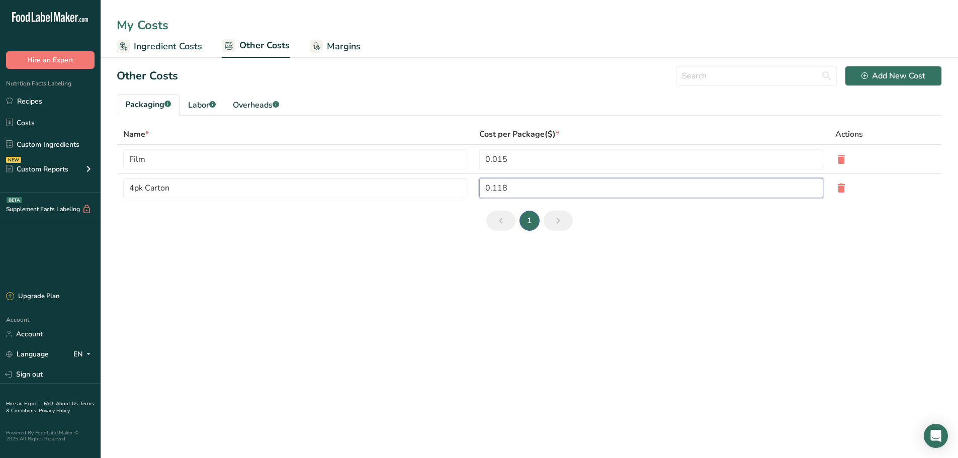
click at [528, 185] on input "0.118" at bounding box center [651, 188] width 344 height 20
drag, startPoint x: 515, startPoint y: 190, endPoint x: 445, endPoint y: 191, distance: 69.4
click at [448, 191] on tr "4pk Carton 0.118" at bounding box center [529, 188] width 824 height 28
type input "0.35"
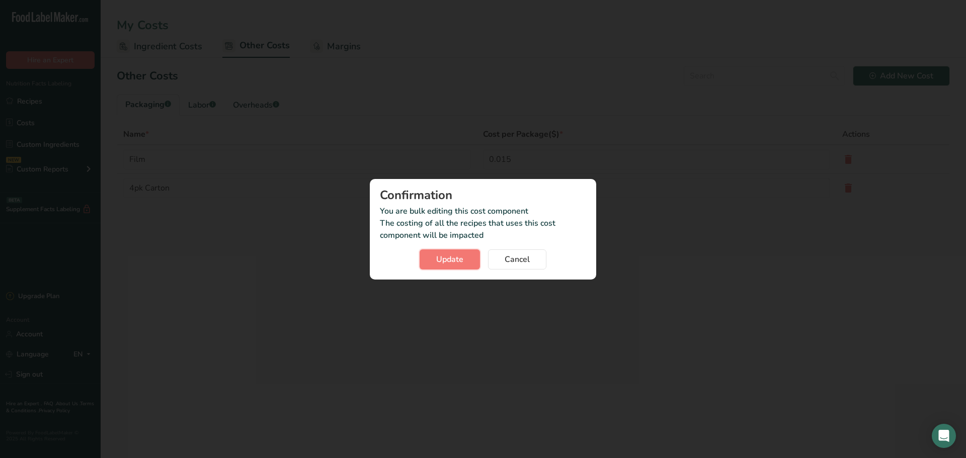
click at [458, 261] on span "Update" at bounding box center [449, 260] width 27 height 12
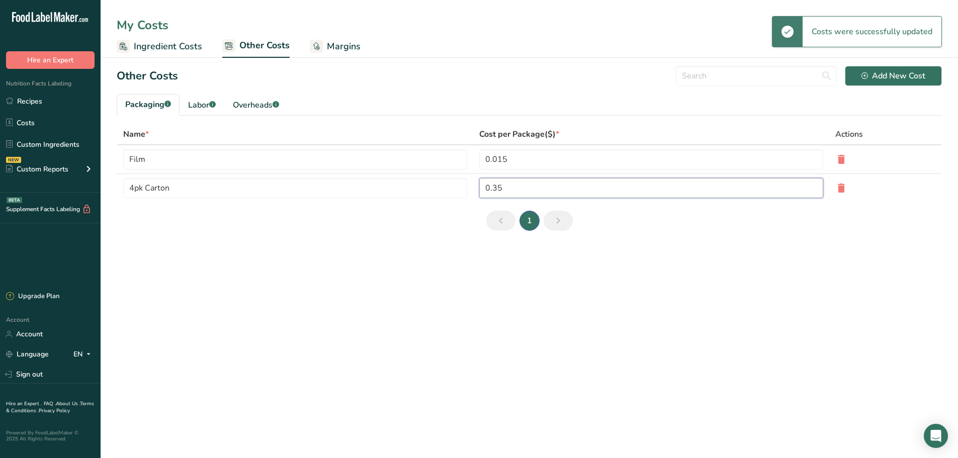
click at [508, 189] on input "0.35" at bounding box center [651, 188] width 344 height 20
drag, startPoint x: 517, startPoint y: 190, endPoint x: 475, endPoint y: 189, distance: 41.8
click at [481, 189] on input "0.35" at bounding box center [651, 188] width 344 height 20
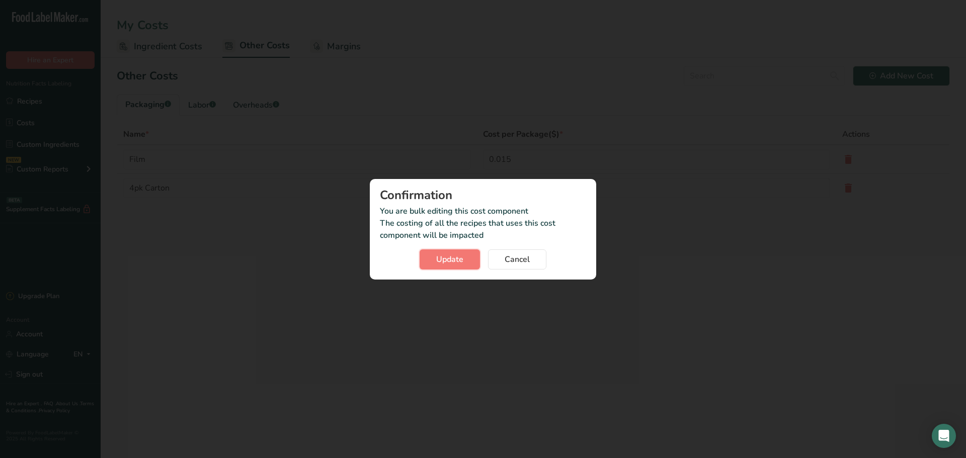
drag, startPoint x: 422, startPoint y: 256, endPoint x: 450, endPoint y: 244, distance: 30.0
click at [422, 256] on button "Update" at bounding box center [450, 259] width 60 height 20
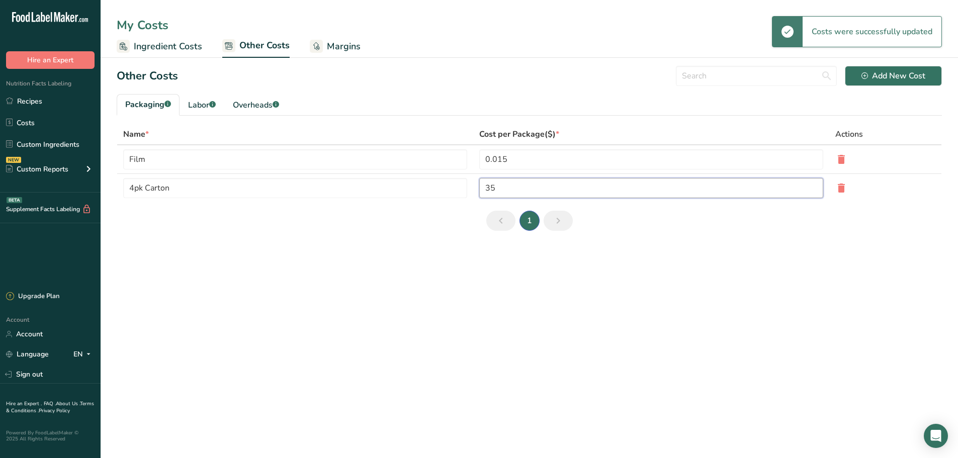
click at [509, 186] on input "35" at bounding box center [651, 188] width 344 height 20
type input "3"
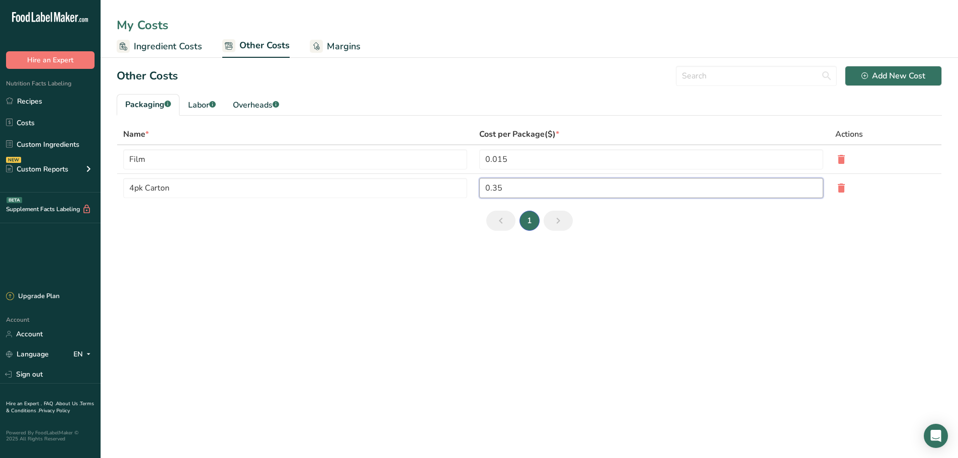
type input "0.35"
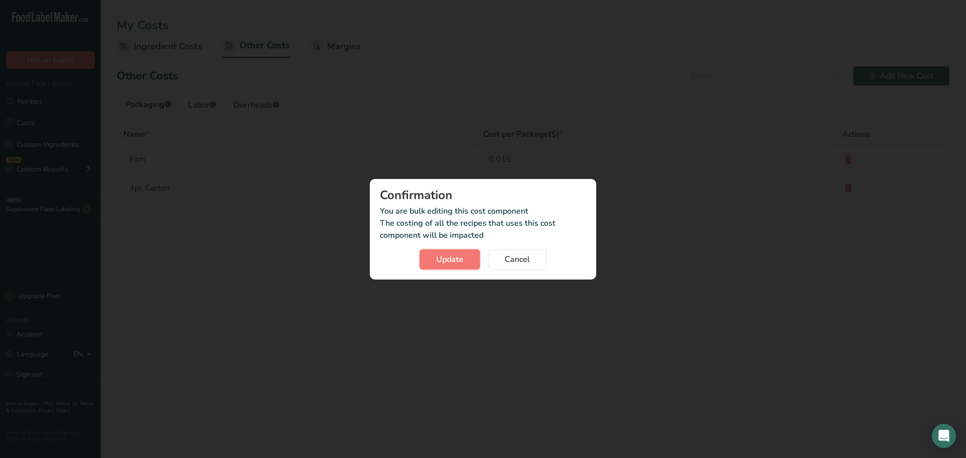
click at [456, 264] on span "Update" at bounding box center [449, 260] width 27 height 12
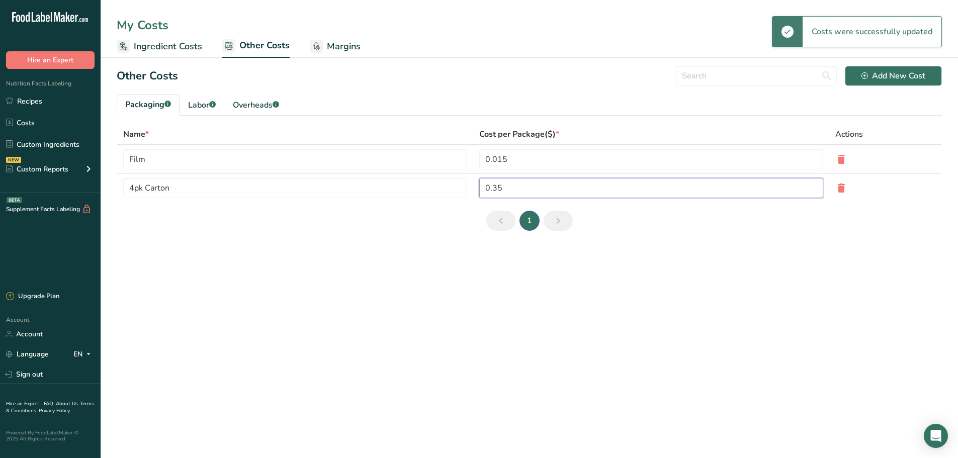
click at [510, 187] on input "0.35" at bounding box center [651, 188] width 344 height 20
drag, startPoint x: 519, startPoint y: 187, endPoint x: 456, endPoint y: 194, distance: 63.3
click at [469, 192] on tr "4pk Carton 0.35" at bounding box center [529, 188] width 824 height 28
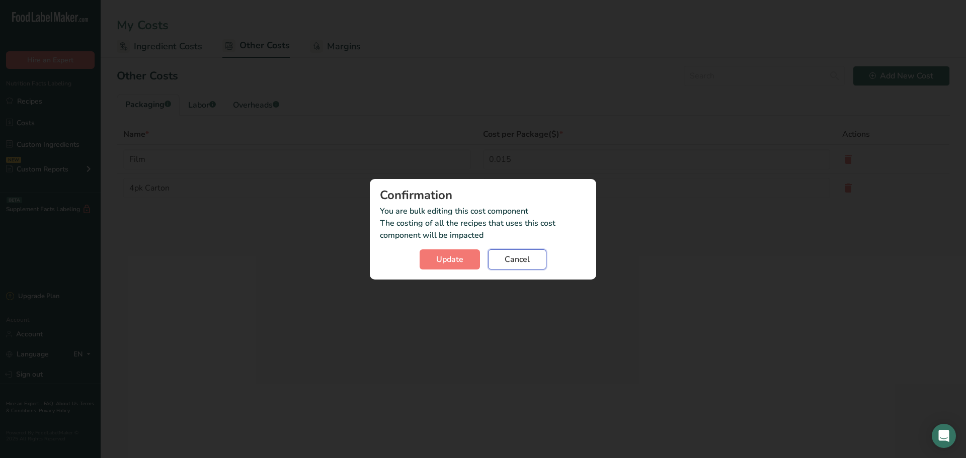
click at [513, 249] on button "Cancel" at bounding box center [517, 259] width 58 height 20
type input "0.35"
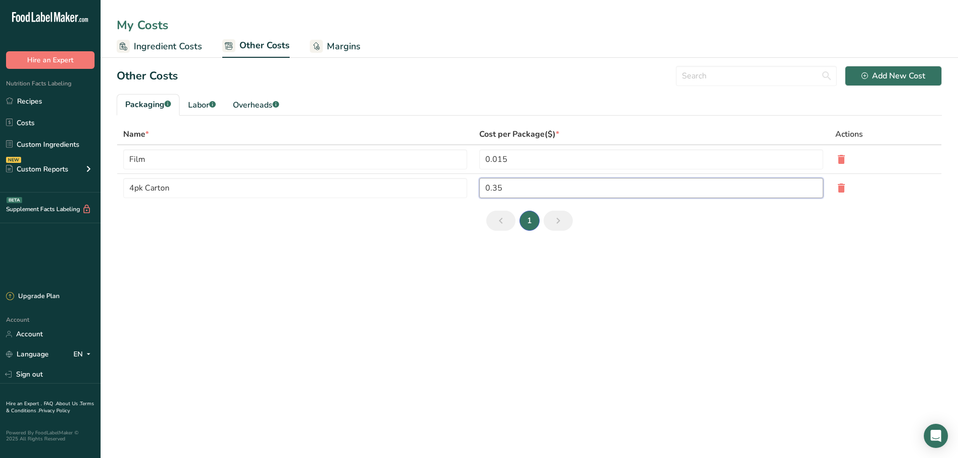
drag, startPoint x: 507, startPoint y: 188, endPoint x: 463, endPoint y: 193, distance: 44.5
click at [465, 192] on tr "4pk Carton 0.35" at bounding box center [529, 188] width 824 height 28
type input "0.035"
click at [464, 282] on main "My Costs Ingredient Costs Other Costs Margins Other Costs Add New Cost Packagin…" at bounding box center [479, 229] width 958 height 458
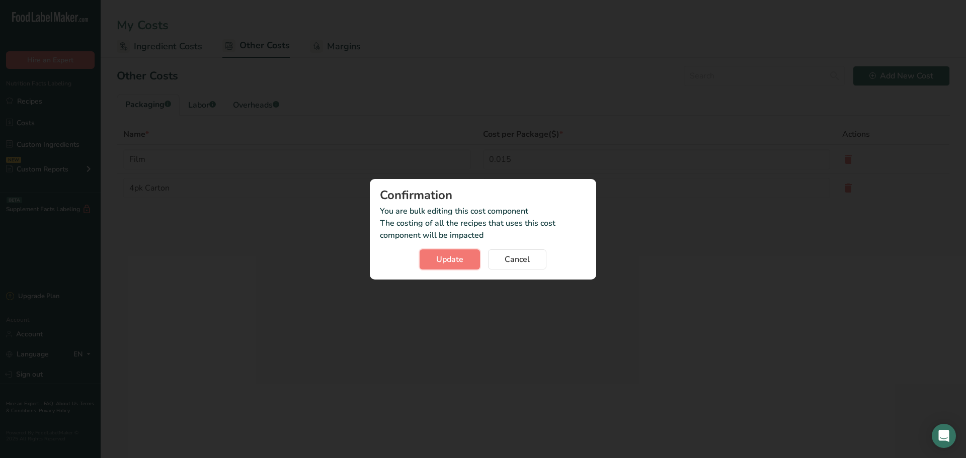
click at [457, 261] on span "Update" at bounding box center [449, 260] width 27 height 12
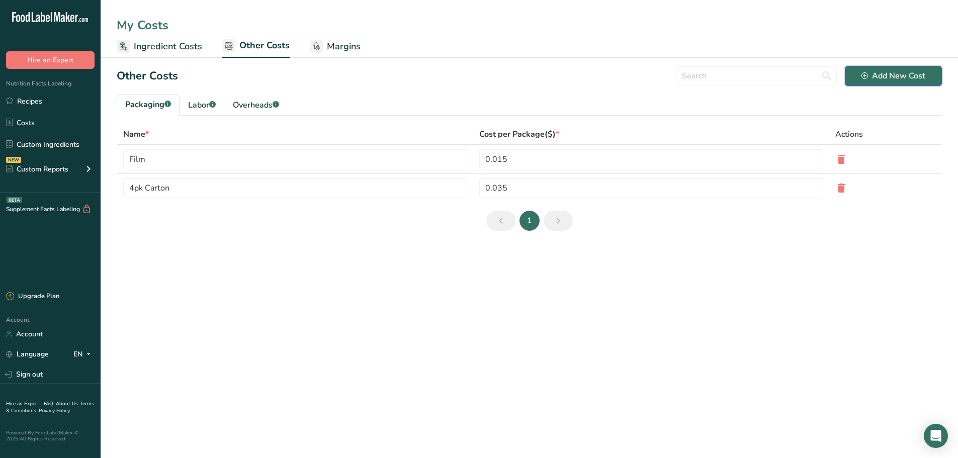
click at [855, 73] on button "Add New Cost" at bounding box center [893, 76] width 97 height 20
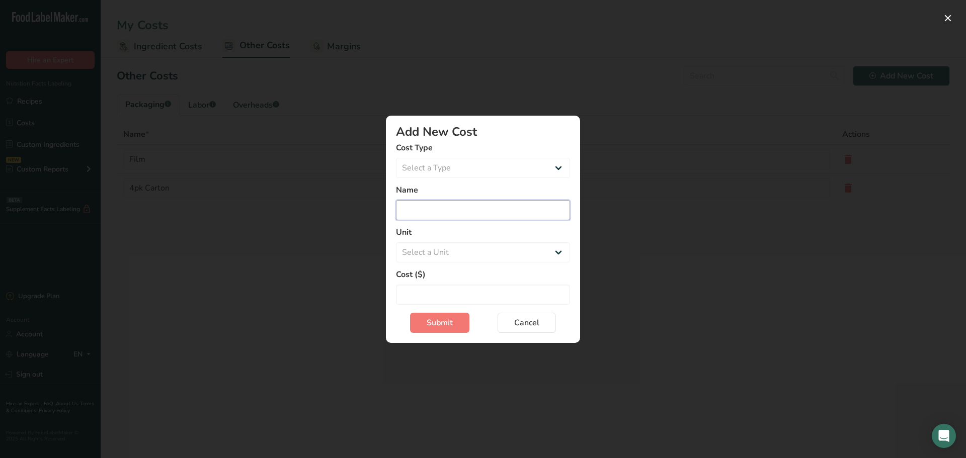
click at [471, 210] on input "Add New Cost Modal" at bounding box center [483, 210] width 174 height 20
click at [461, 169] on select "Select a Type Packaging Labor Overheads" at bounding box center [483, 168] width 174 height 20
select select "1"
click at [396, 178] on select "Select a Type Packaging Labor Overheads" at bounding box center [483, 168] width 174 height 20
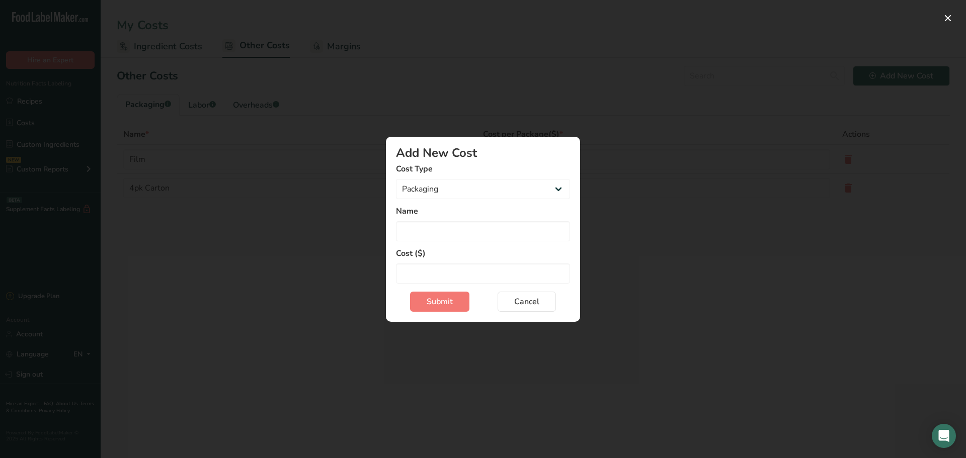
click at [457, 211] on label "Name" at bounding box center [483, 211] width 174 height 12
click at [461, 230] on input "Add New Cost Modal" at bounding box center [483, 231] width 174 height 20
type input "Corrugate Box"
click at [758, 265] on div "Add New Cost Modal" at bounding box center [483, 229] width 966 height 458
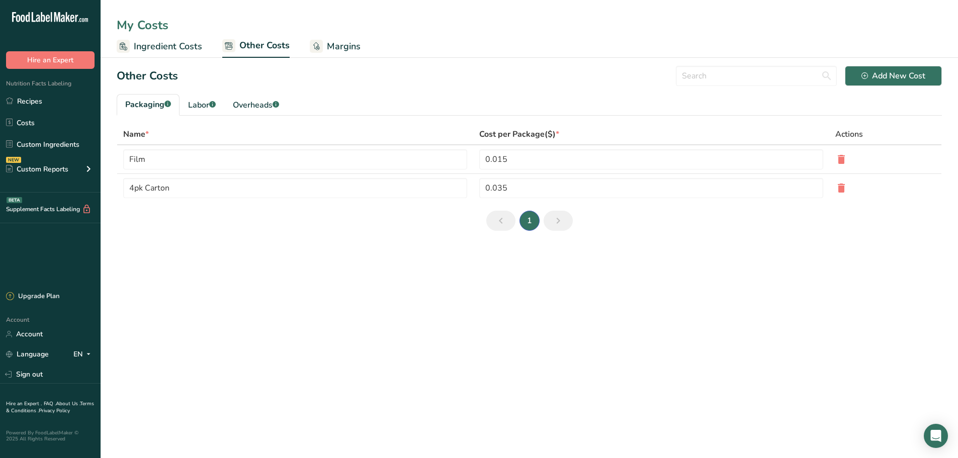
click at [842, 299] on main "My Costs Ingredient Costs Other Costs Margins Other Costs Add New Cost Packagin…" at bounding box center [479, 229] width 958 height 458
click at [866, 78] on icon "button" at bounding box center [865, 75] width 7 height 7
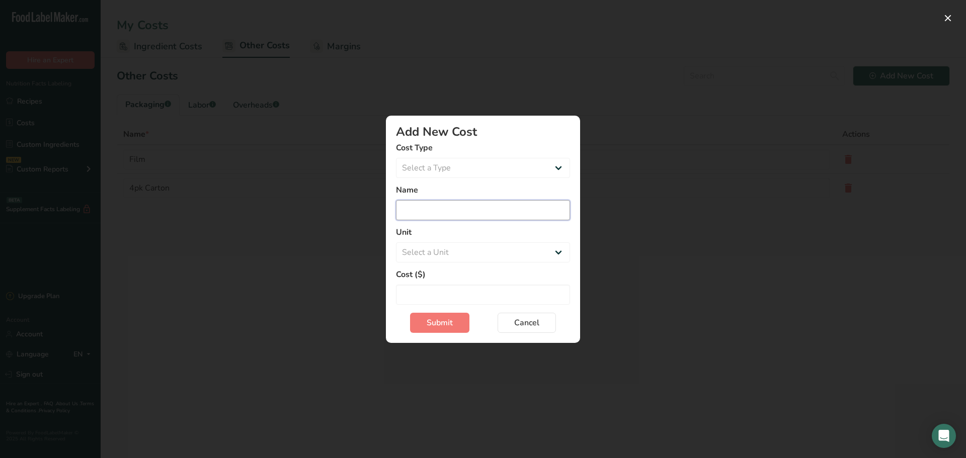
click at [469, 218] on input "Add New Cost Modal" at bounding box center [483, 210] width 174 height 20
type input "Pallet, Label, Wrap"
click at [464, 259] on select "Select a Unit Day Hour" at bounding box center [483, 252] width 174 height 20
click at [514, 171] on select "Select a Type Packaging Labor Overheads" at bounding box center [483, 168] width 174 height 20
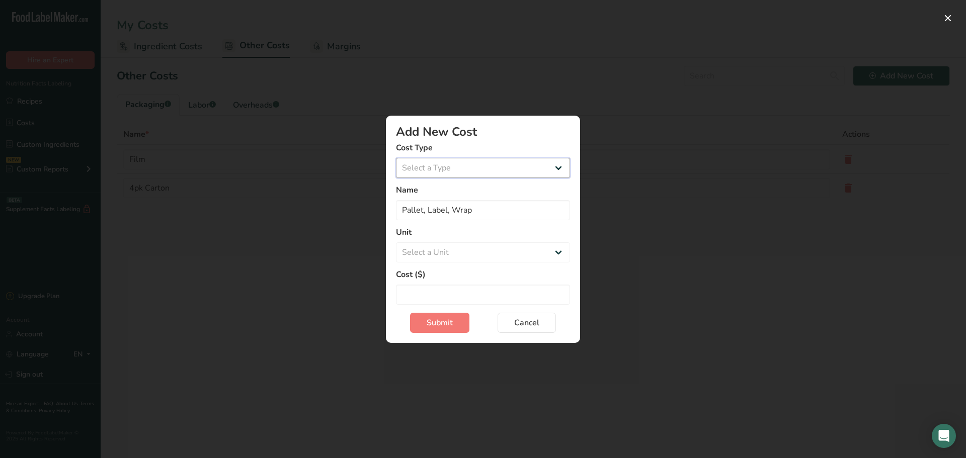
select select "1"
click at [396, 178] on select "Select a Type Packaging Labor Overheads" at bounding box center [483, 168] width 174 height 20
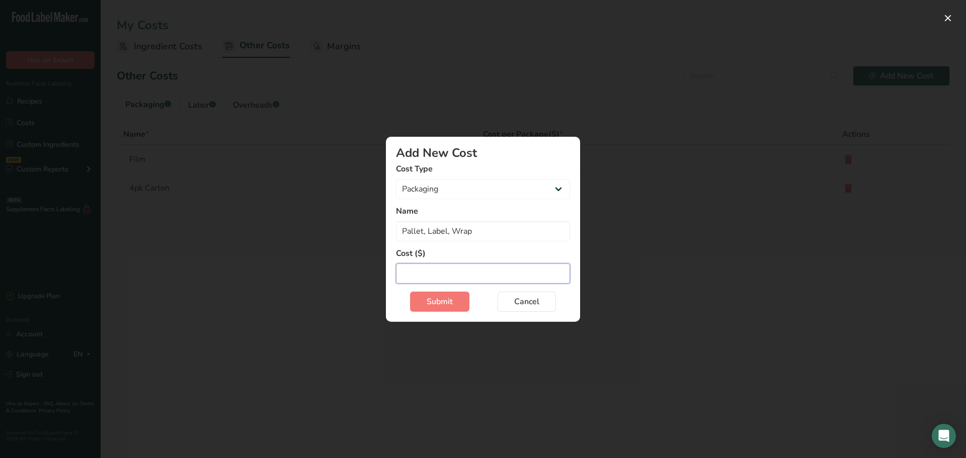
click at [474, 268] on input "Add New Cost Modal" at bounding box center [483, 274] width 174 height 20
type input "0.005"
click at [456, 295] on button "Submit" at bounding box center [439, 302] width 59 height 20
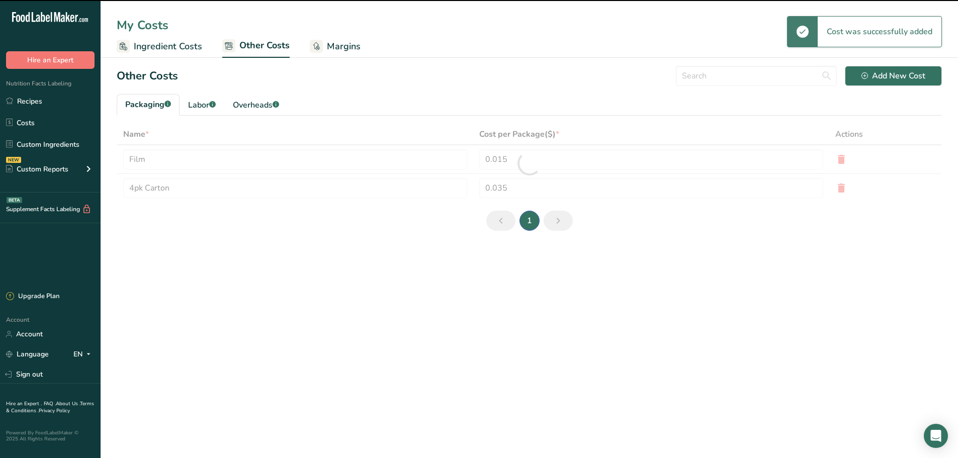
type input "Pallet, Label, Wrap"
type input "0.005"
type input "Film"
type input "0.015"
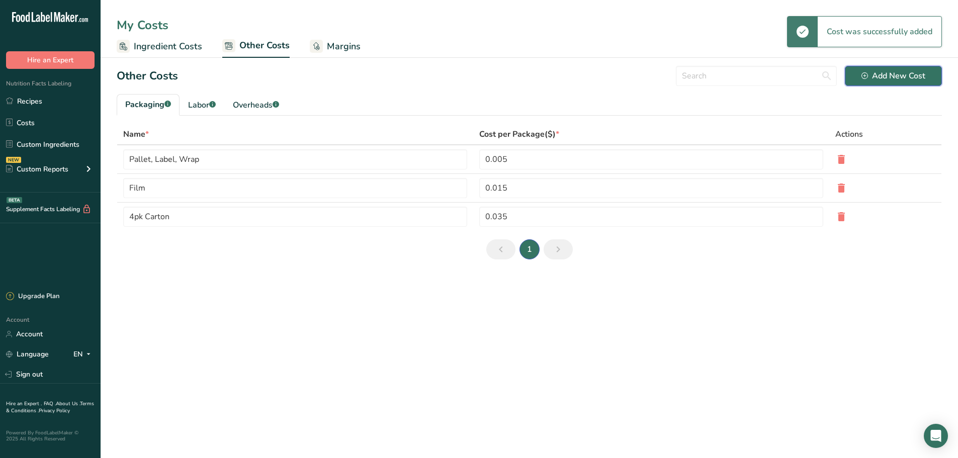
click at [924, 71] on div "Add New Cost" at bounding box center [894, 76] width 64 height 12
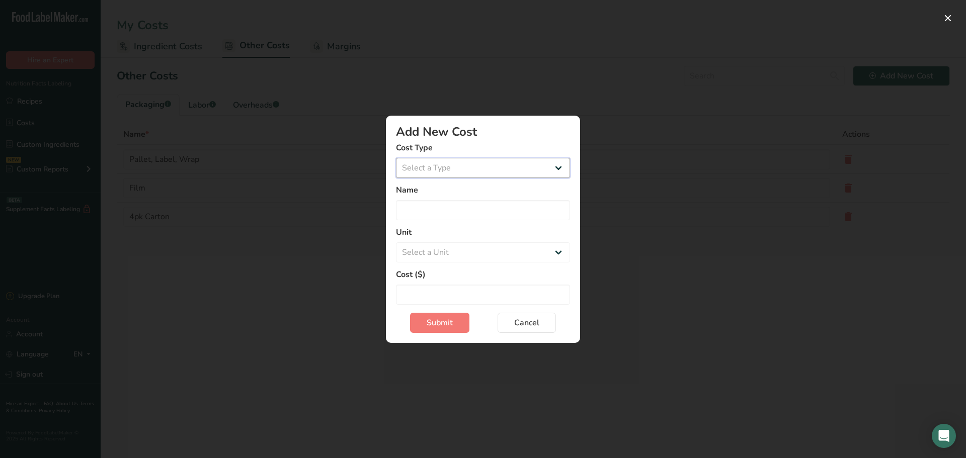
click at [502, 169] on select "Select a Type Packaging Labor Overheads" at bounding box center [483, 168] width 174 height 20
select select "1"
click at [396, 178] on select "Select a Type Packaging Labor Overheads" at bounding box center [483, 168] width 174 height 20
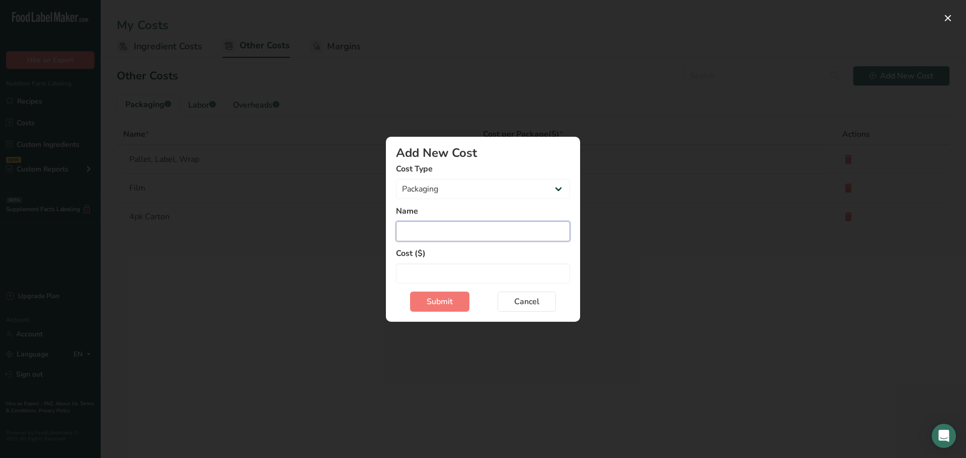
click at [459, 229] on input "Add New Cost Modal" at bounding box center [483, 231] width 174 height 20
type input "Corrugate"
type input "2"
type input "1"
click at [447, 286] on form "Cost Type Packaging Labor Overheads Name Corrugate Cost ($) 0.02 Submit Cancel" at bounding box center [483, 237] width 174 height 149
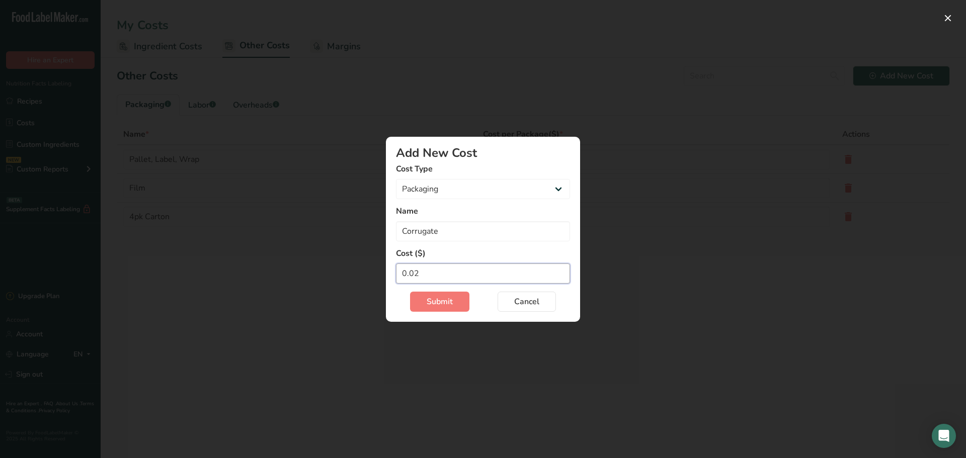
type input "0.02"
drag, startPoint x: 447, startPoint y: 289, endPoint x: 447, endPoint y: 295, distance: 5.5
click at [447, 293] on form "Cost Type Packaging Labor Overheads Name Corrugate Cost ($) 0.02 Submit Cancel" at bounding box center [483, 237] width 174 height 149
click at [444, 302] on span "Submit" at bounding box center [440, 302] width 26 height 12
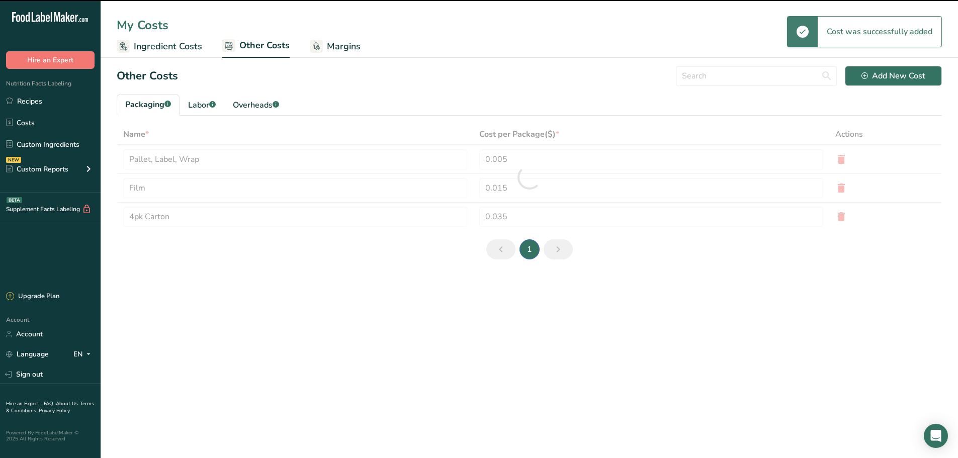
type input "Corrugate"
type input "0.02"
type input "Pallet, Label, Wrap"
type input "0.005"
type input "Film"
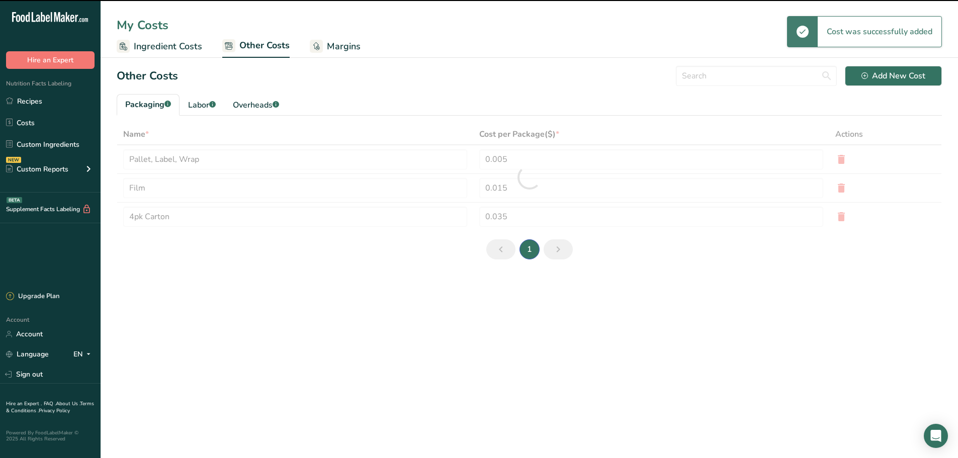
type input "0.015"
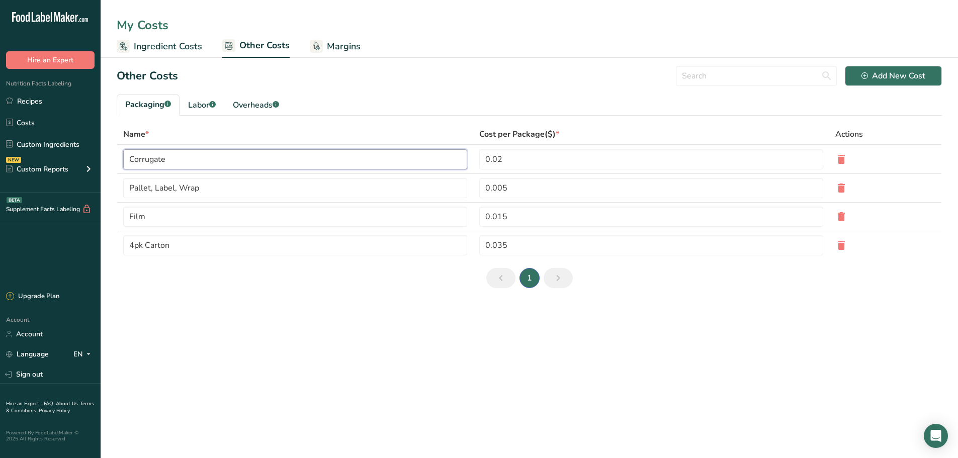
click at [188, 161] on input "Corrugate" at bounding box center [295, 159] width 344 height 20
type input "Corrugate 1/24"
click at [521, 154] on section "Other Costs Add New Cost Packaging .a-a{fill:#347362;}.b-a{fill:#fff;} Labor .a…" at bounding box center [530, 181] width 858 height 246
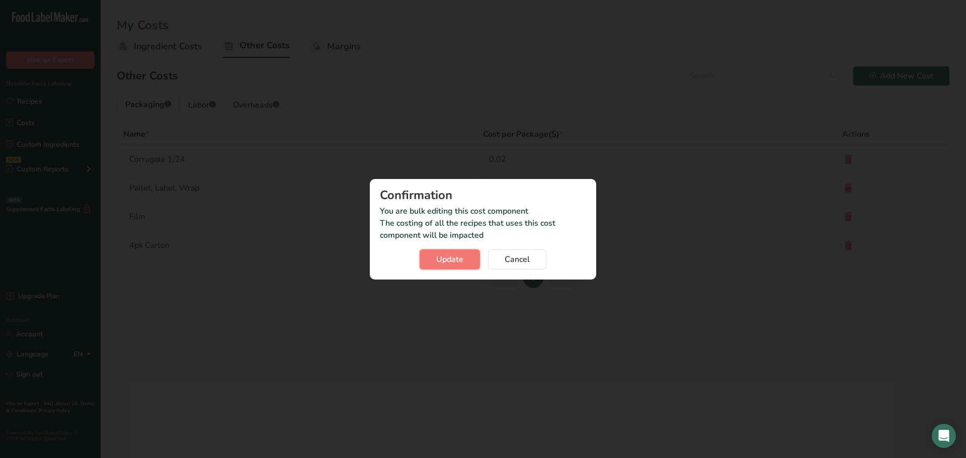
click at [456, 257] on span "Update" at bounding box center [449, 260] width 27 height 12
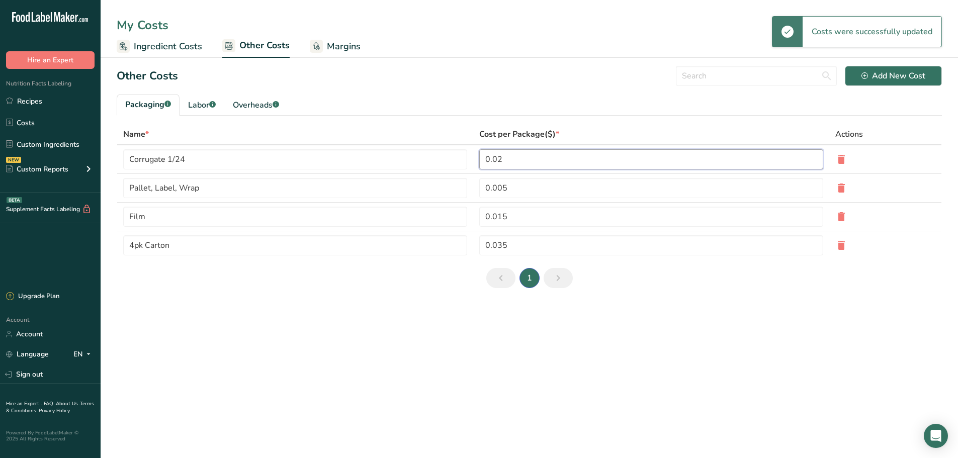
click at [525, 162] on input "0.02" at bounding box center [651, 159] width 344 height 20
type input "1"
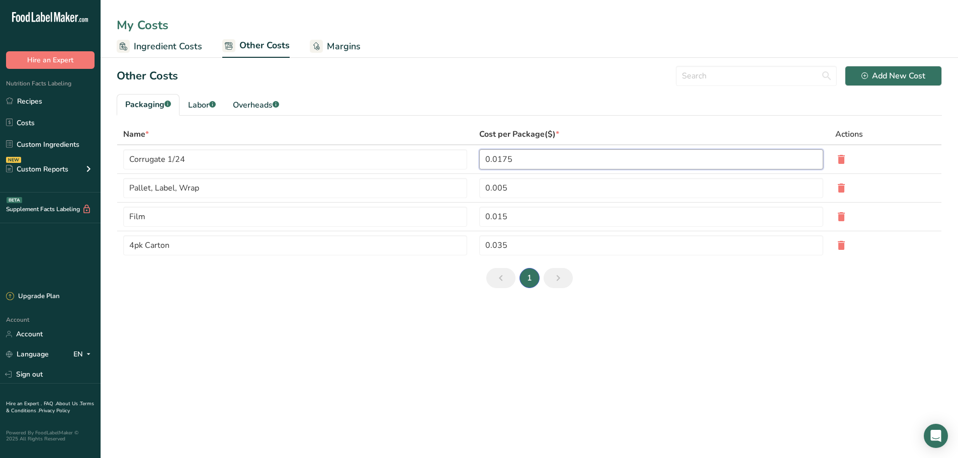
type input "0.0175"
click at [523, 189] on section "Other Costs Add New Cost Packaging .a-a{fill:#347362;}.b-a{fill:#fff;} Labor .a…" at bounding box center [530, 181] width 858 height 246
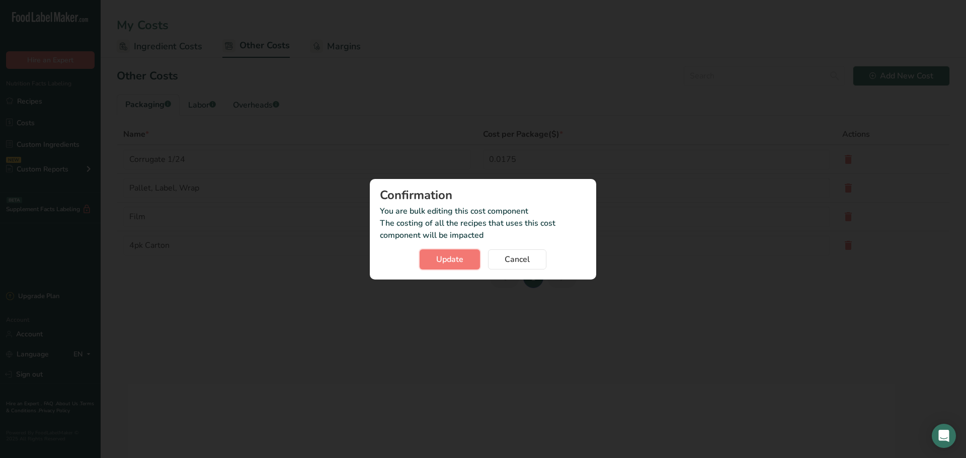
click at [454, 251] on button "Update" at bounding box center [450, 259] width 60 height 20
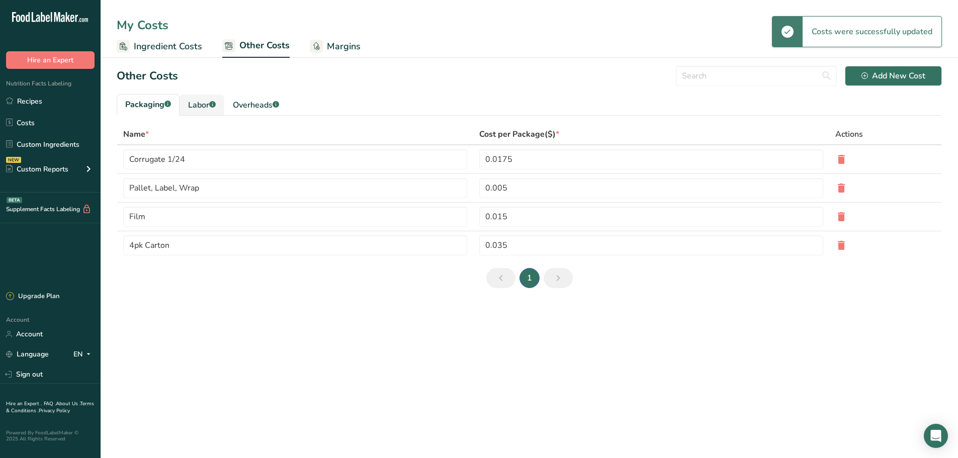
click at [212, 110] on div "Labor .a-a{fill:#347362;}.b-a{fill:#fff;}" at bounding box center [202, 105] width 28 height 12
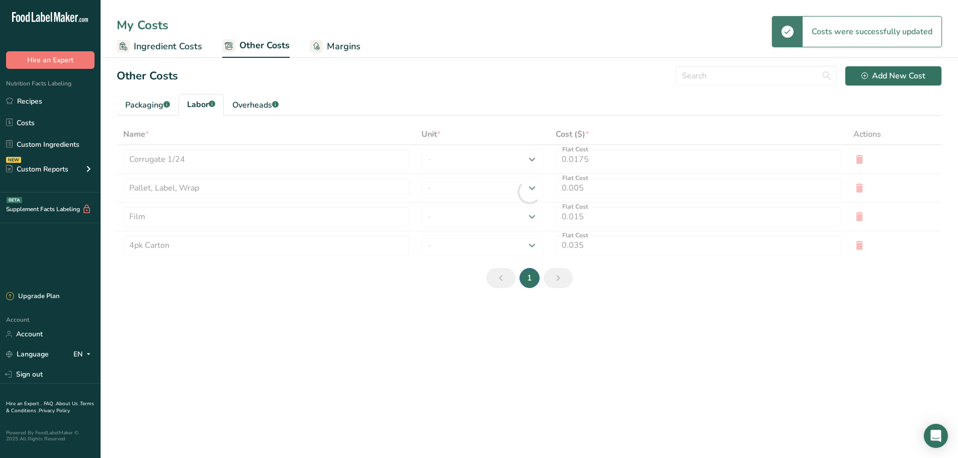
type input "variable"
type input "Variable Labor"
type input "20"
select select "1"
type input "0.12"
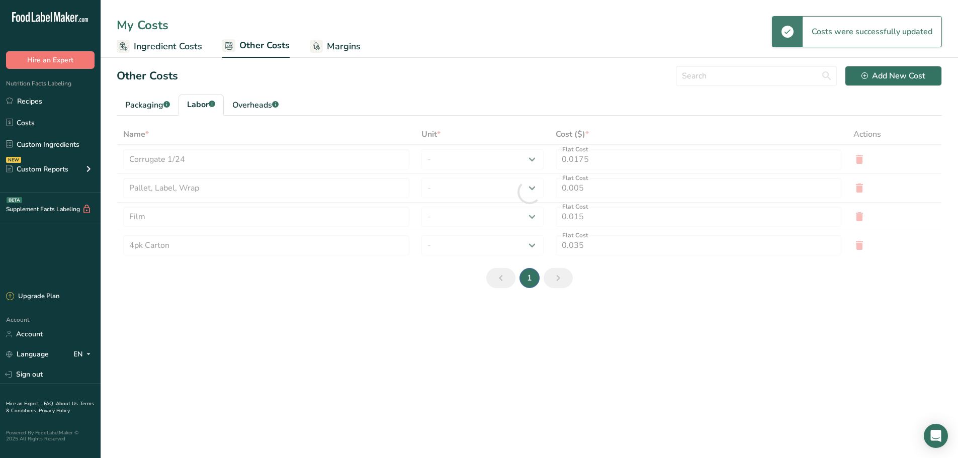
select select "1"
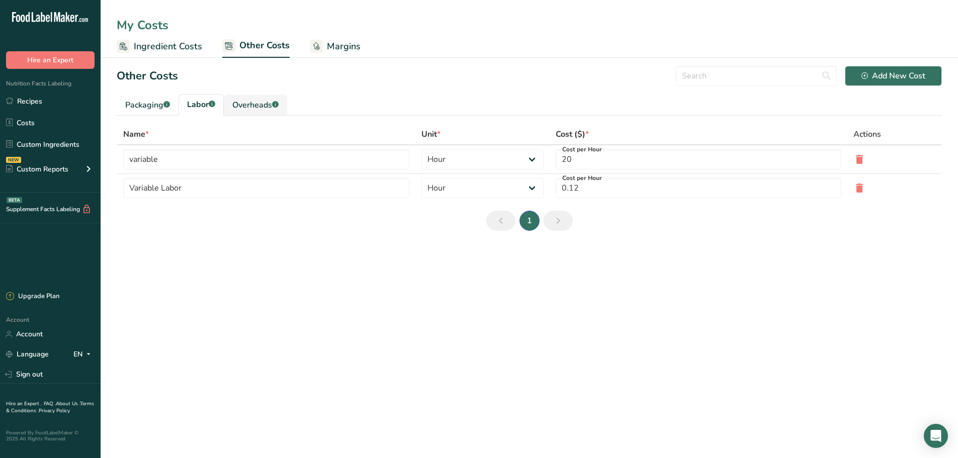
click at [261, 111] on div "Overheads .a-a{fill:#347362;}.b-a{fill:#fff;}" at bounding box center [255, 105] width 46 height 12
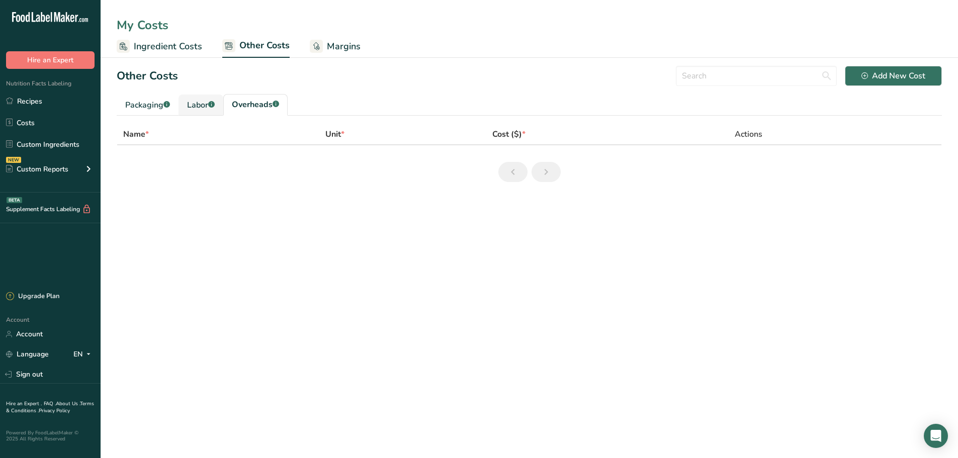
click at [222, 109] on link "Labor .a-a{fill:#347362;}.b-a{fill:#fff;}" at bounding box center [201, 105] width 45 height 21
select select "1"
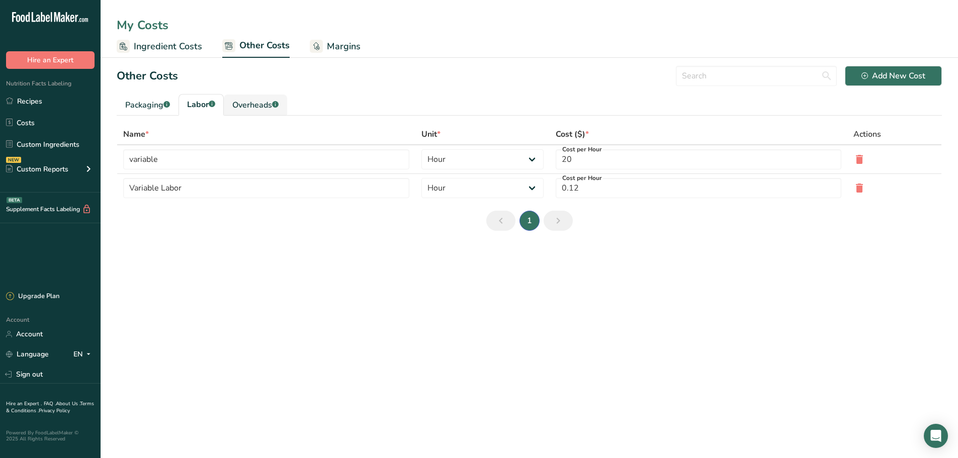
click at [241, 104] on div "Overheads .a-a{fill:#347362;}.b-a{fill:#fff;}" at bounding box center [255, 105] width 46 height 12
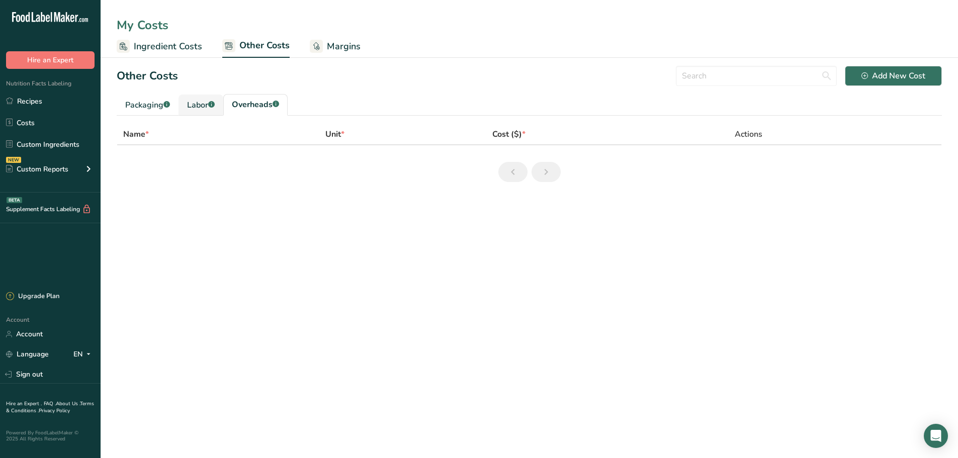
click at [223, 109] on link "Labor .a-a{fill:#347362;}.b-a{fill:#fff;}" at bounding box center [201, 105] width 45 height 21
select select "1"
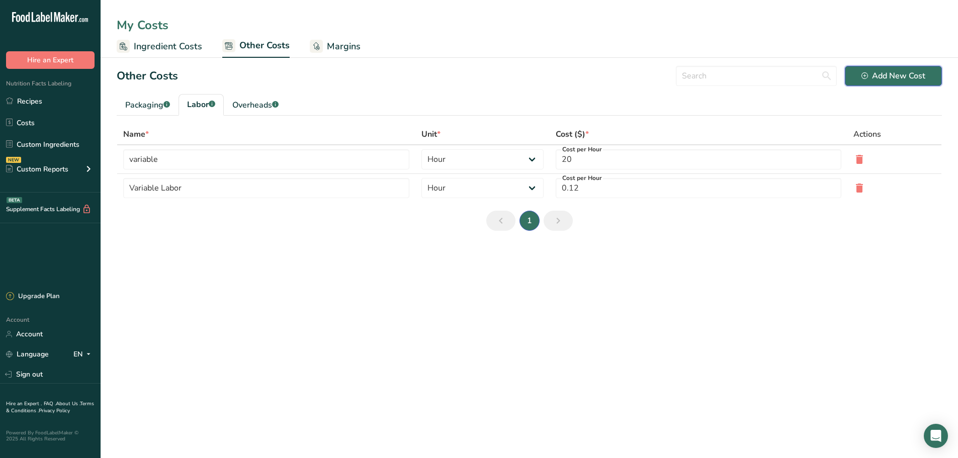
click at [891, 83] on button "Add New Cost" at bounding box center [893, 76] width 97 height 20
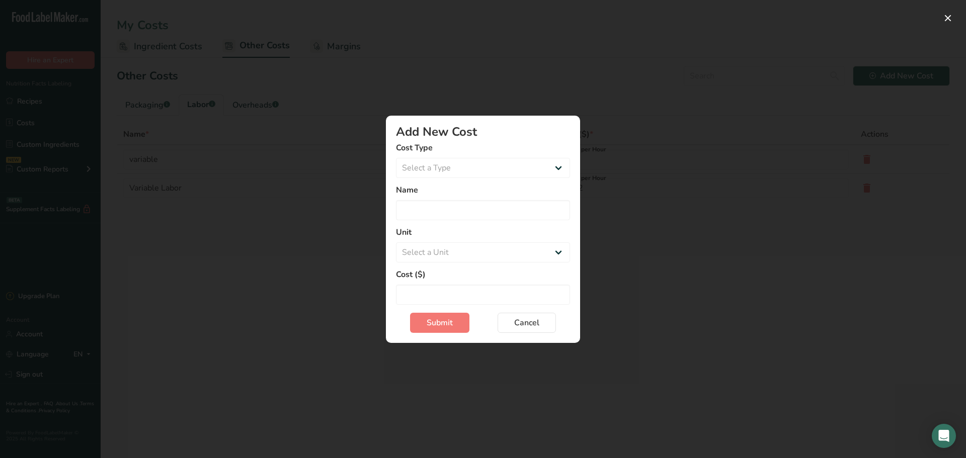
click at [485, 181] on form "Cost Type Select a Type Packaging Labor Overheads Name Unit Select a Unit Day H…" at bounding box center [483, 237] width 174 height 191
click at [476, 193] on label "Name" at bounding box center [483, 190] width 174 height 12
click at [480, 161] on select "Select a Type Packaging Labor Overheads" at bounding box center [483, 168] width 174 height 20
select select "2"
click at [396, 158] on select "Select a Type Packaging Labor Overheads" at bounding box center [483, 168] width 174 height 20
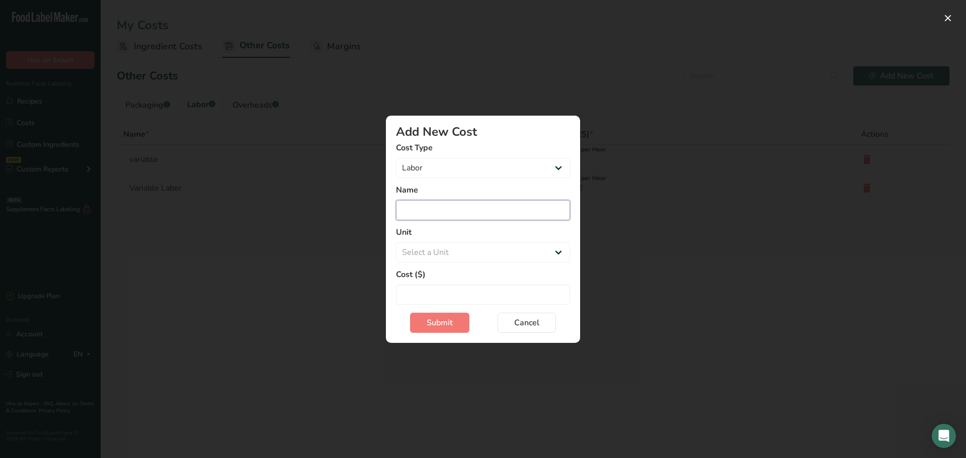
click at [466, 214] on input "Add New Cost Modal" at bounding box center [483, 210] width 174 height 20
click at [456, 254] on select "Select a Unit Day Hour" at bounding box center [483, 252] width 174 height 20
click at [524, 319] on span "Cancel" at bounding box center [526, 323] width 25 height 12
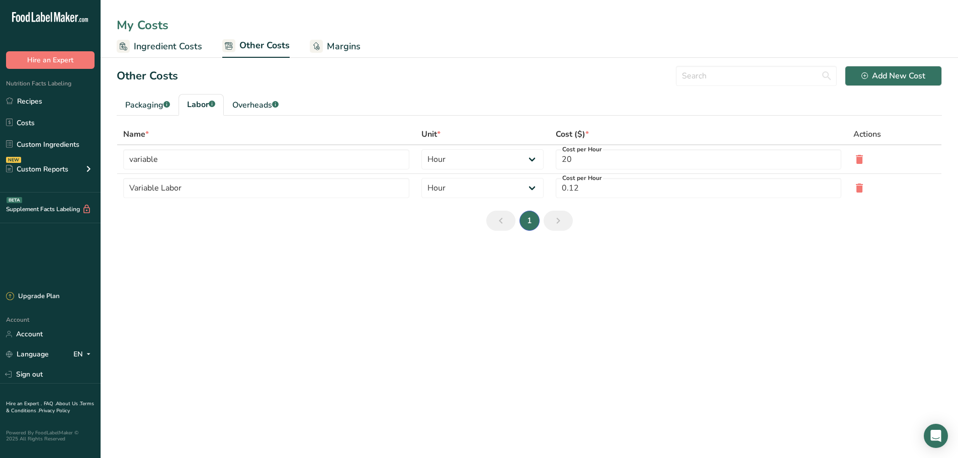
click at [524, 319] on main "My Costs Ingredient Costs Other Costs Margins Other Costs Add New Cost Packagin…" at bounding box center [479, 229] width 958 height 458
click at [361, 55] on ul "Ingredient Costs Other Costs Margins" at bounding box center [530, 46] width 858 height 24
click at [352, 51] on span "Margins" at bounding box center [344, 47] width 34 height 14
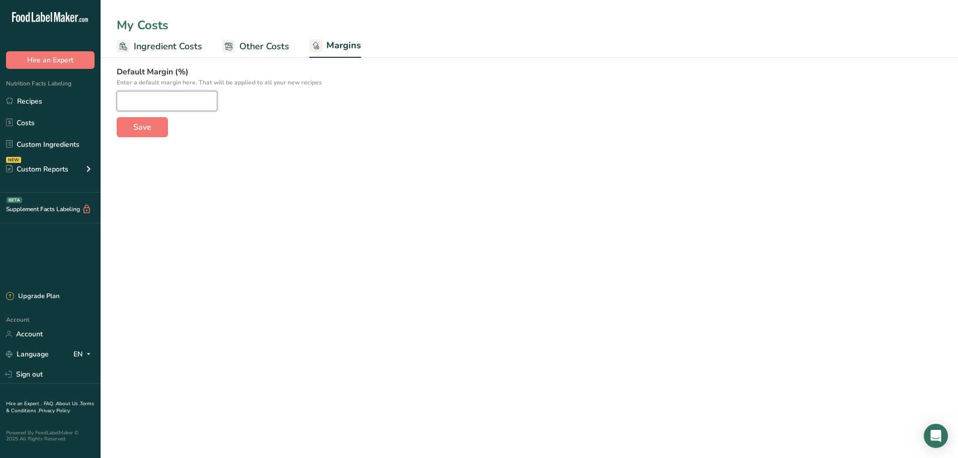
click at [199, 106] on input "number" at bounding box center [167, 101] width 101 height 20
click at [139, 45] on span "Ingredient Costs" at bounding box center [168, 47] width 68 height 14
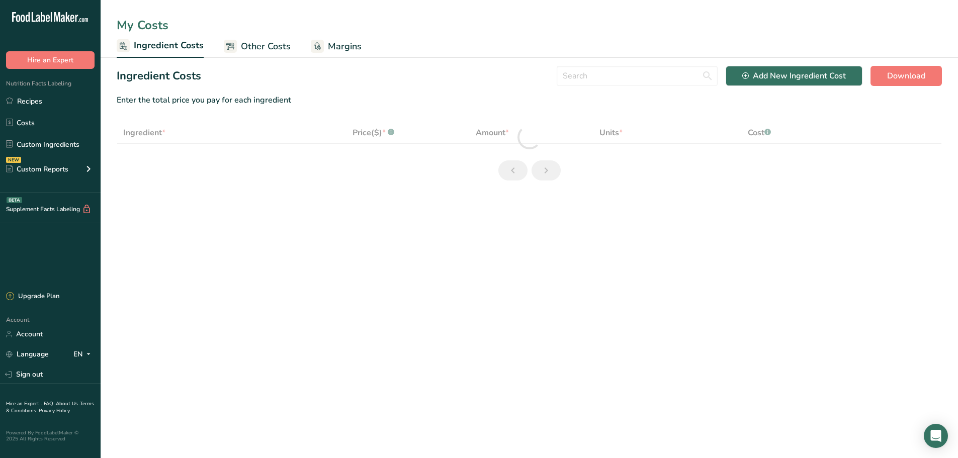
select select "12"
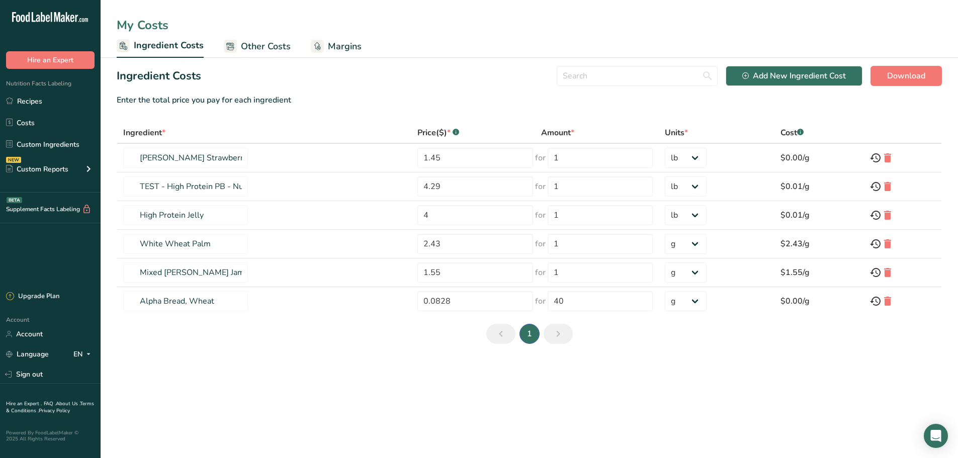
click at [794, 157] on td "$0.00/g" at bounding box center [819, 158] width 89 height 29
click at [766, 79] on div "Add New Ingredient Cost" at bounding box center [794, 76] width 104 height 12
select select "Add New Ingredient Cost Modal"
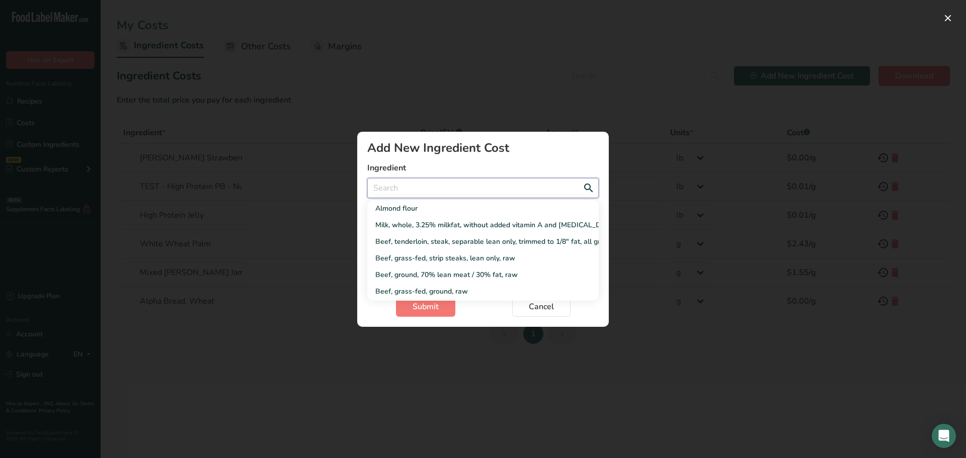
click at [518, 190] on input "Add New Ingredient Cost Modal" at bounding box center [482, 188] width 231 height 20
type input "b"
select select "Add New Ingredient Cost Modal"
type input "be"
select select "Add New Ingredient Cost Modal"
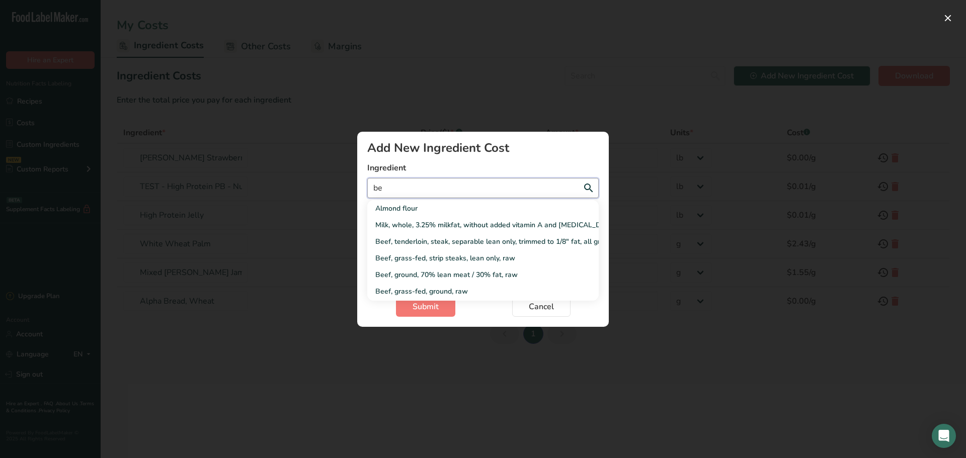
type input "bea"
select select "Add New Ingredient Cost Modal"
type input "bear"
select select "Add New Ingredient Cost Modal"
type input "bear"
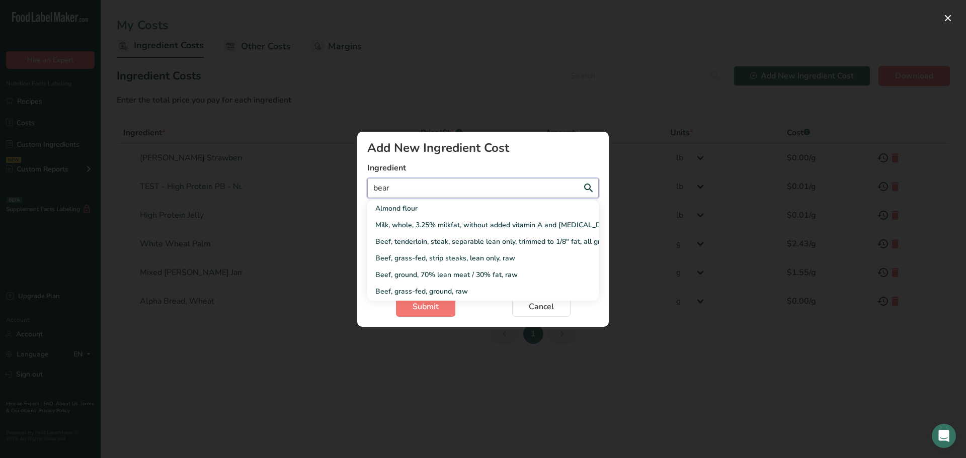
select select "Add New Ingredient Cost Modal"
type input "bear s"
select select "Add New Ingredient Cost Modal"
type input "bear st"
select select "Add New Ingredient Cost Modal"
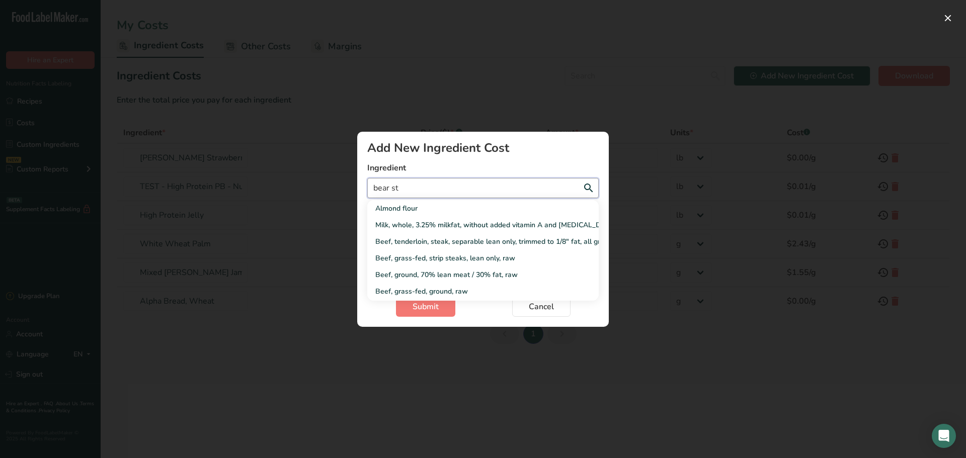
type input "bear ste"
select select "Add New Ingredient Cost Modal"
type input "bear stew"
select select "Add New Ingredient Cost Modal"
type input "bear stewa"
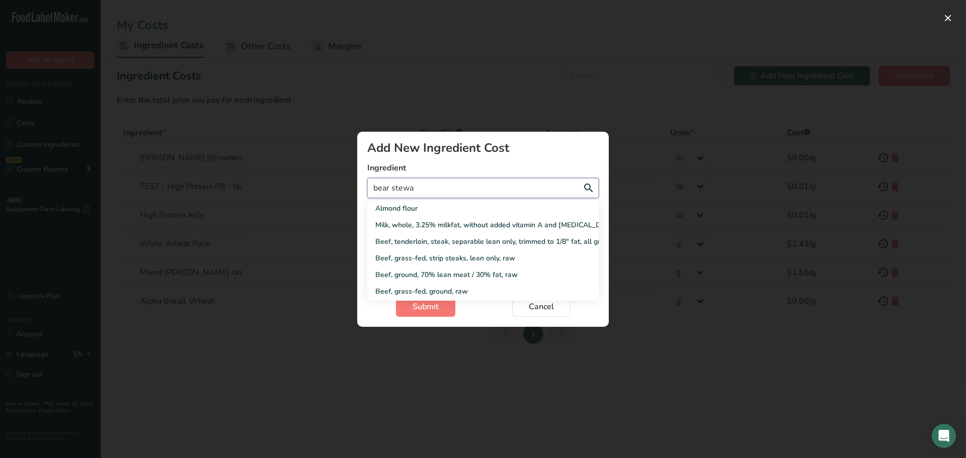
select select "Add New Ingredient Cost Modal"
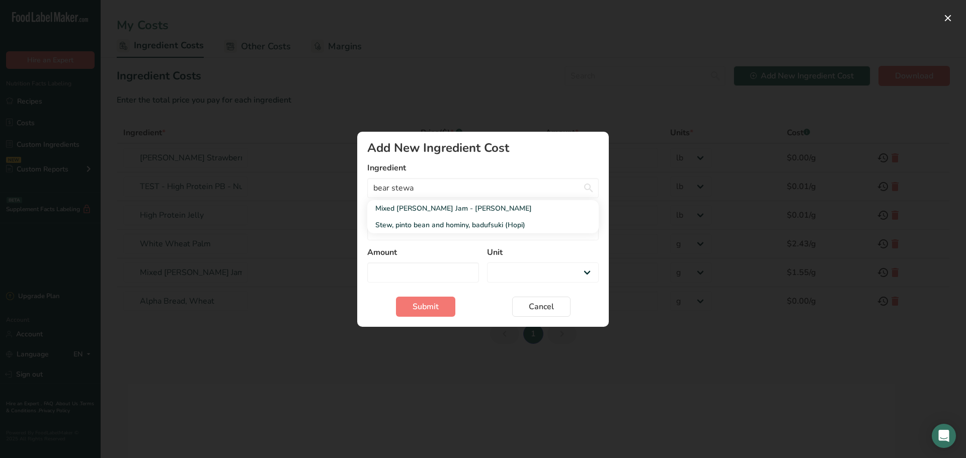
click at [478, 214] on link "Mixed Berry Jam - Bear Stewart" at bounding box center [482, 208] width 231 height 17
type input "Mixed Berry Jam - Bear Stewart"
select select "Add New Ingredient Cost Modal"
click at [500, 187] on input "Mixed Berry Jam - Bear Stewart" at bounding box center [482, 188] width 231 height 20
click at [559, 312] on button "Cancel" at bounding box center [541, 307] width 58 height 20
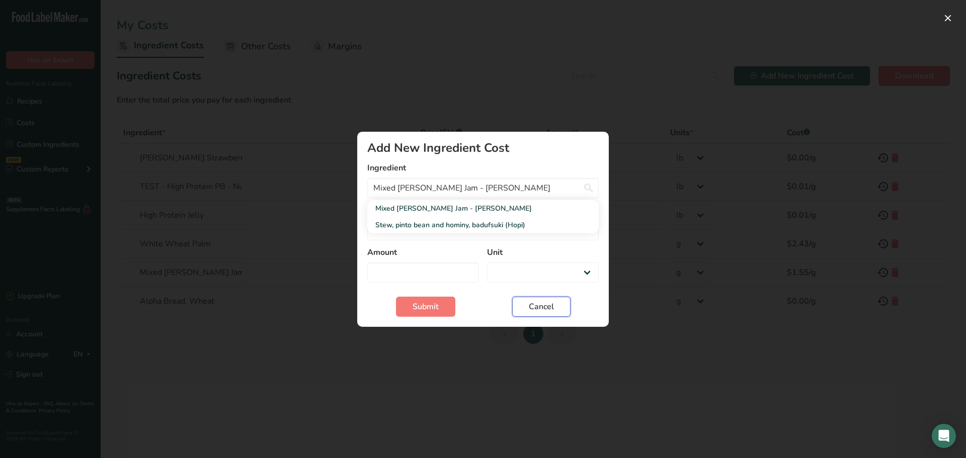
select select "Add New Ingredient Cost Modal"
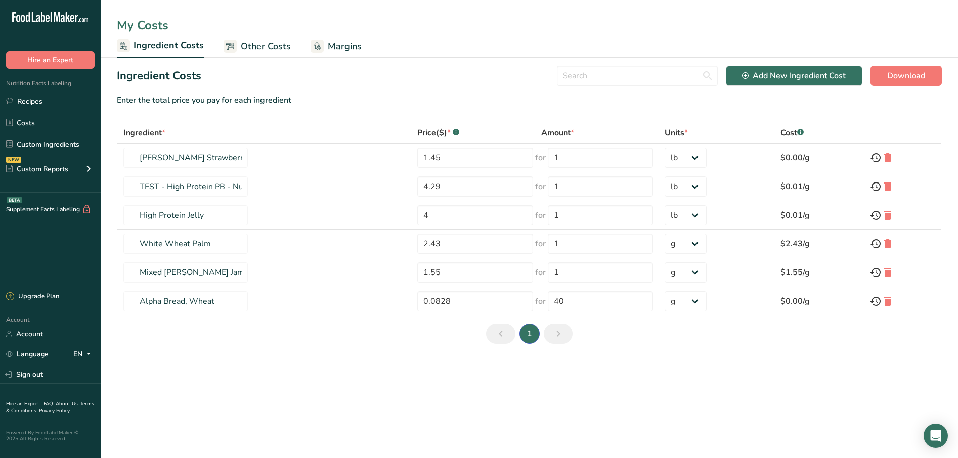
click at [239, 36] on link "Other Costs" at bounding box center [257, 46] width 67 height 23
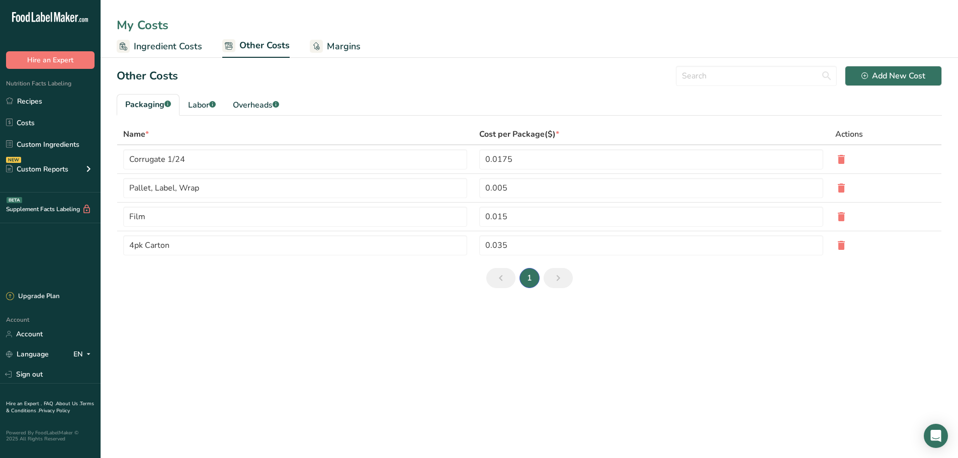
click at [320, 50] on rect at bounding box center [316, 46] width 13 height 13
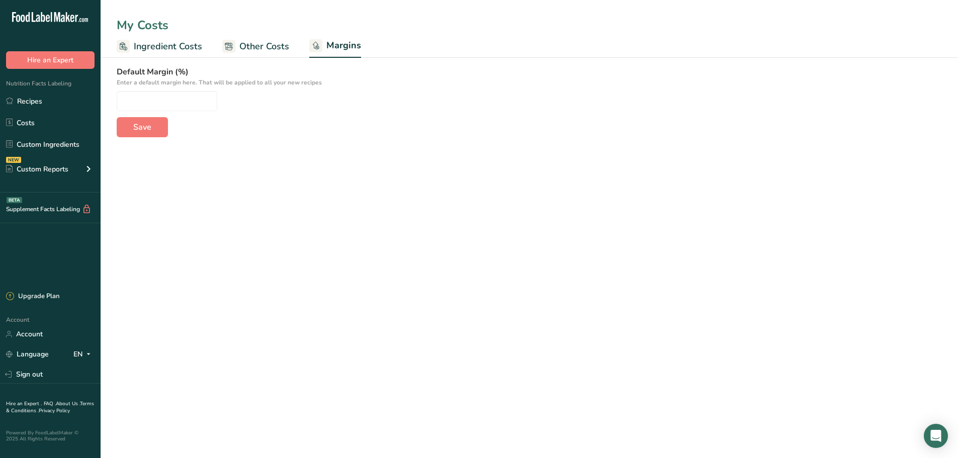
click at [191, 56] on link "Ingredient Costs" at bounding box center [160, 46] width 86 height 23
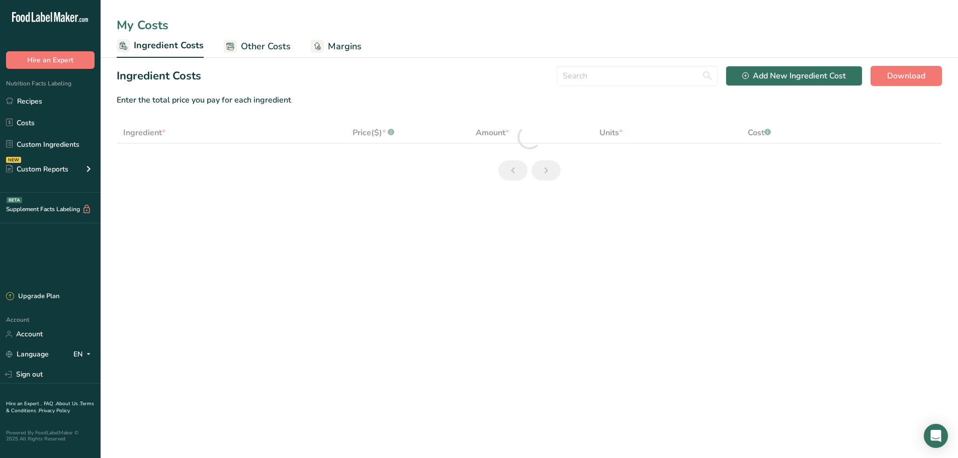
select select "12"
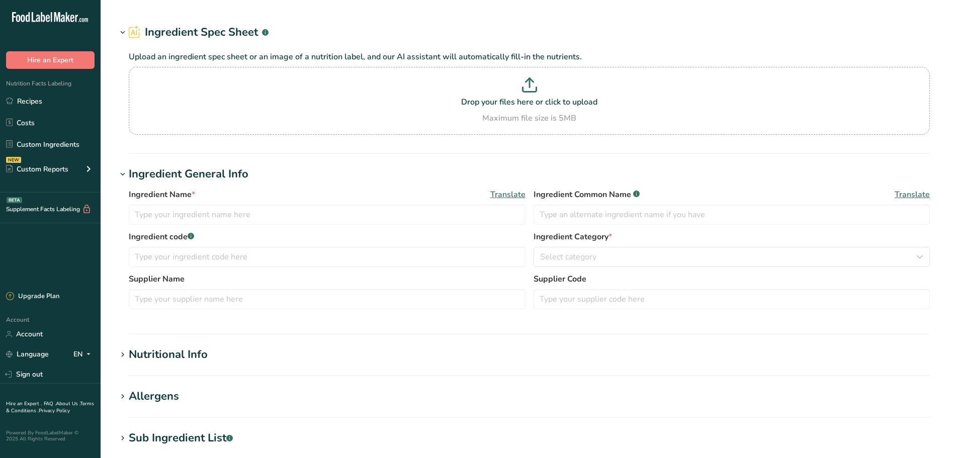
type input "TEST - High Protein PB - Nutz-N-More"
type input "TEST High Protein PB"
type input "Nutz-N-More"
type input "SAMPLE #1"
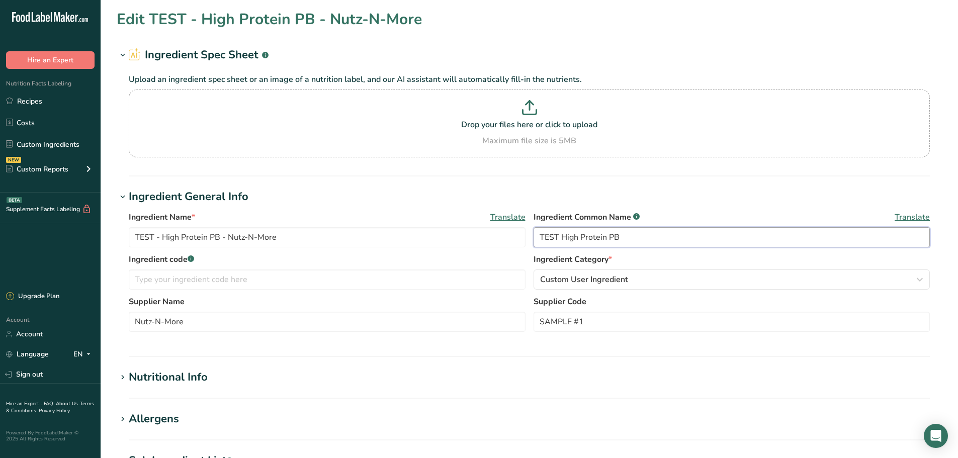
click at [618, 239] on input "TEST High Protein PB" at bounding box center [732, 237] width 397 height 20
drag, startPoint x: 651, startPoint y: 238, endPoint x: 469, endPoint y: 231, distance: 182.2
click at [469, 231] on div "Ingredient Name * Translate TEST - High Protein PB - Nutz-N-More Ingredient Com…" at bounding box center [529, 232] width 801 height 42
type input "Protein Peanut Butter"
click at [567, 199] on h1 "Ingredient General Info" at bounding box center [529, 197] width 825 height 17
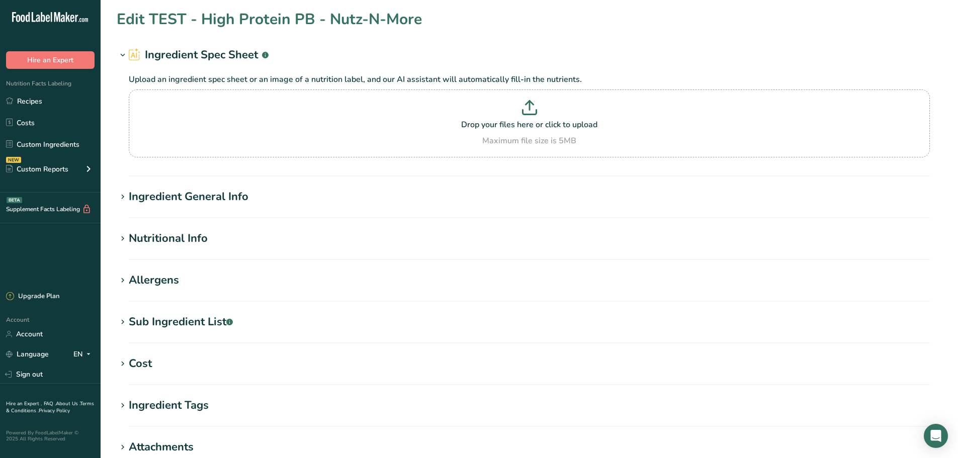
click at [389, 208] on section "Ingredient General Info Ingredient Name * Translate TEST - High Protein PB - Nu…" at bounding box center [529, 204] width 825 height 30
click at [103, 194] on section "Edit TEST - High Protein PB - Nutz-N-More Ingredient Spec Sheet .a-a{fill:#3473…" at bounding box center [530, 300] width 858 height 600
click at [140, 192] on div "Ingredient General Info" at bounding box center [189, 197] width 120 height 17
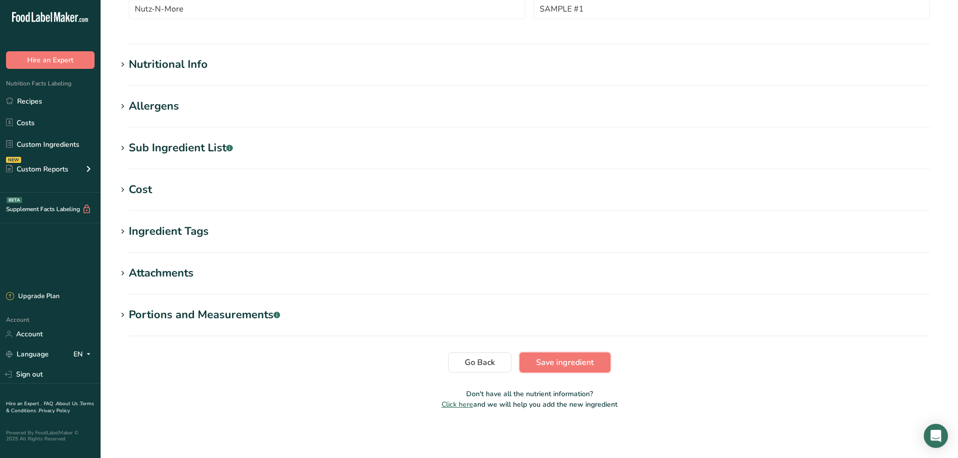
click at [578, 362] on span "Save ingredient" at bounding box center [565, 363] width 58 height 12
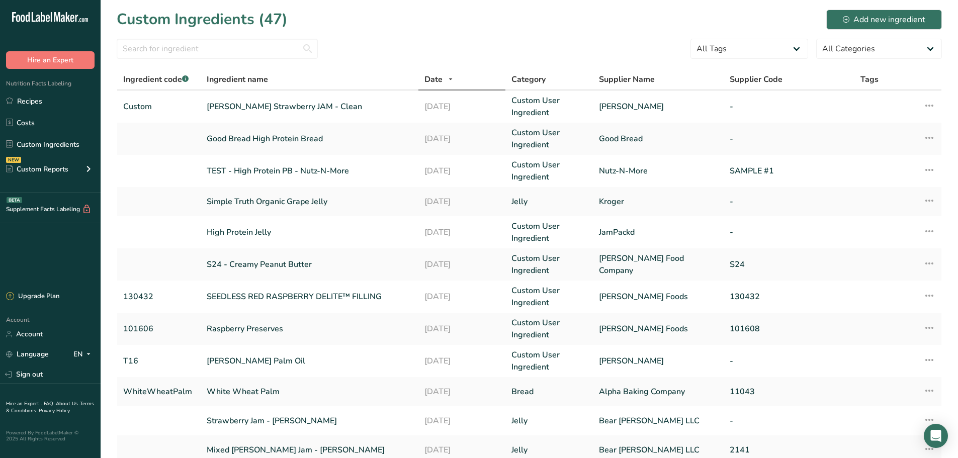
click at [462, 81] on div "Date" at bounding box center [462, 79] width 75 height 12
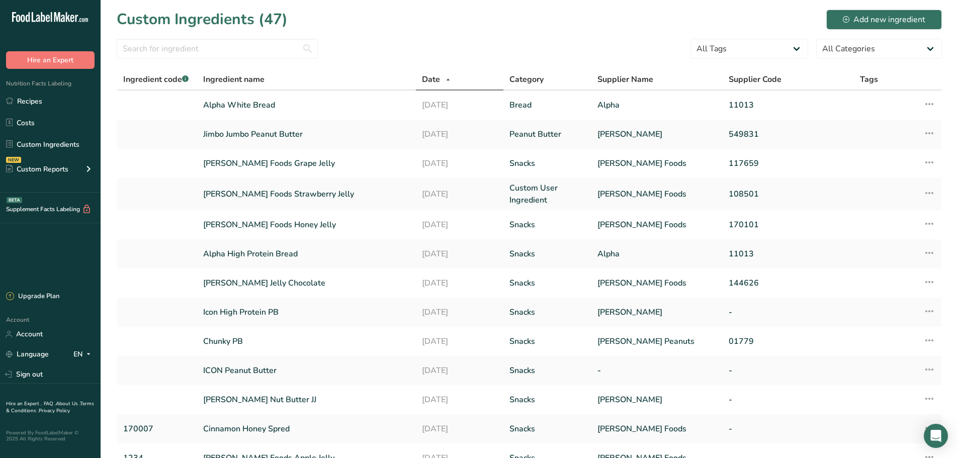
click at [462, 81] on div "Date" at bounding box center [459, 79] width 75 height 12
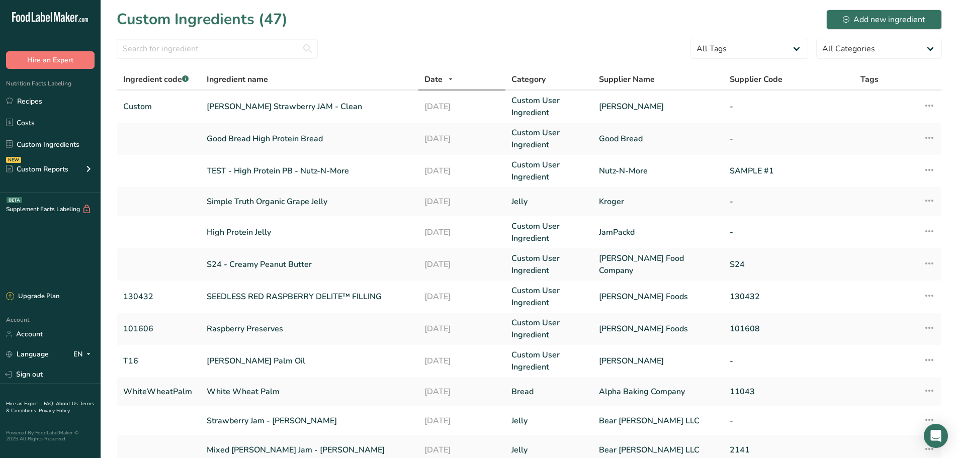
click at [29, 106] on link "Recipes" at bounding box center [50, 101] width 101 height 19
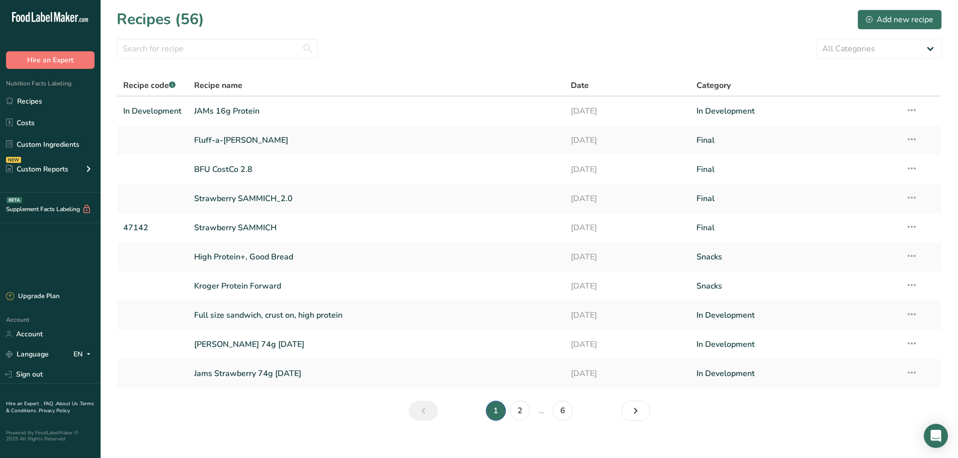
click at [245, 114] on link "JAMs 16g Protein" at bounding box center [376, 111] width 365 height 21
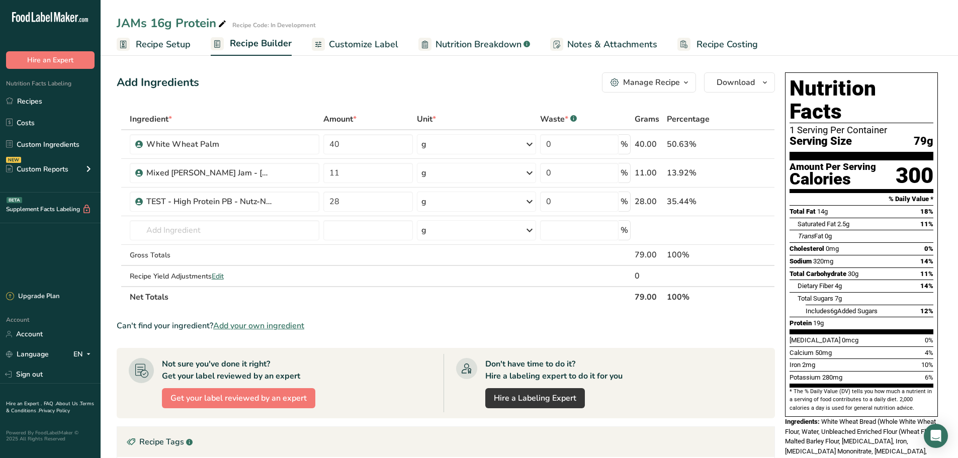
click at [743, 204] on span at bounding box center [737, 202] width 12 height 12
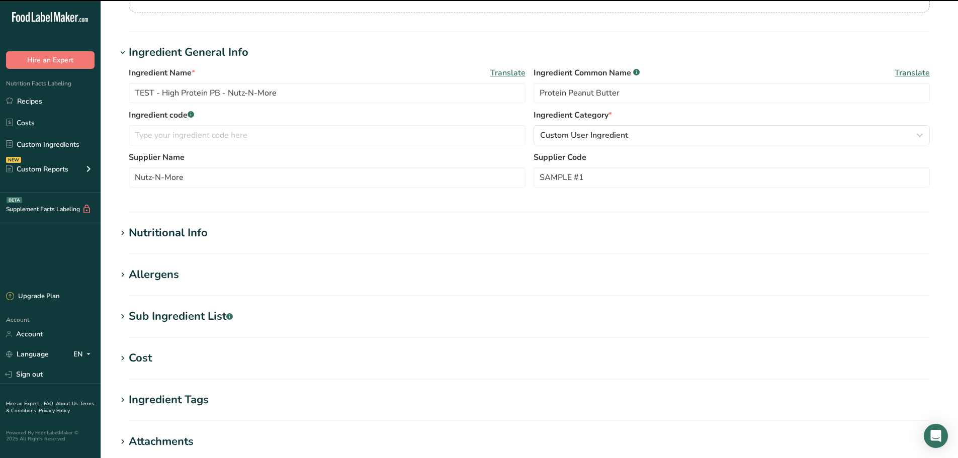
scroll to position [201, 0]
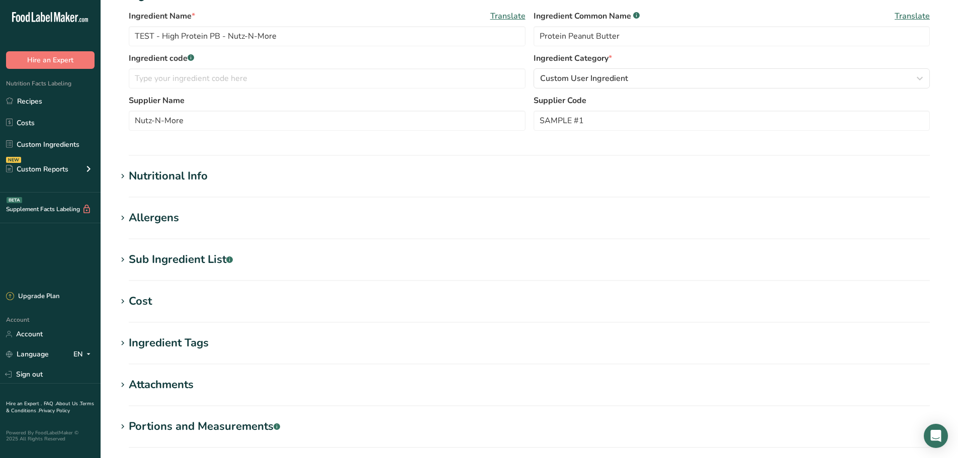
click at [169, 177] on div "Nutritional Info" at bounding box center [168, 176] width 79 height 17
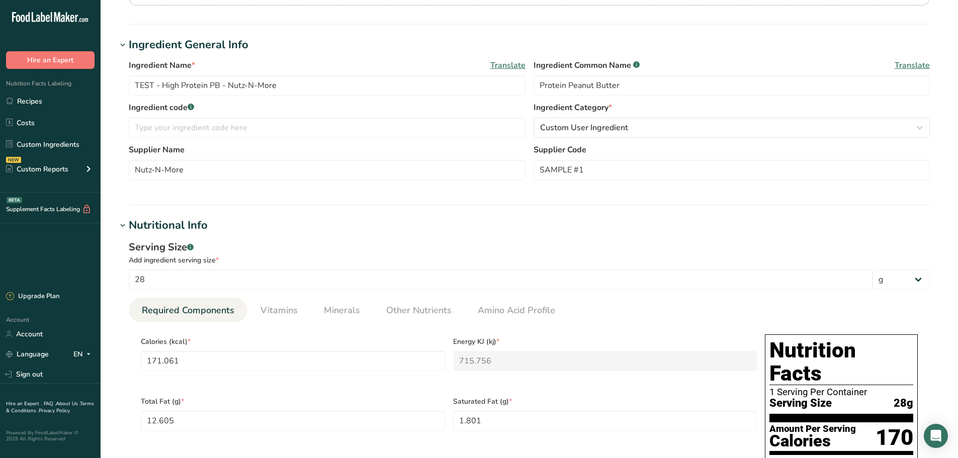
scroll to position [151, 0]
drag, startPoint x: 321, startPoint y: 90, endPoint x: 171, endPoint y: 89, distance: 150.4
click at [171, 89] on input "TEST - High Protein PB - Nutz-N-More" at bounding box center [327, 86] width 397 height 20
drag, startPoint x: 560, startPoint y: 176, endPoint x: 516, endPoint y: 173, distance: 44.4
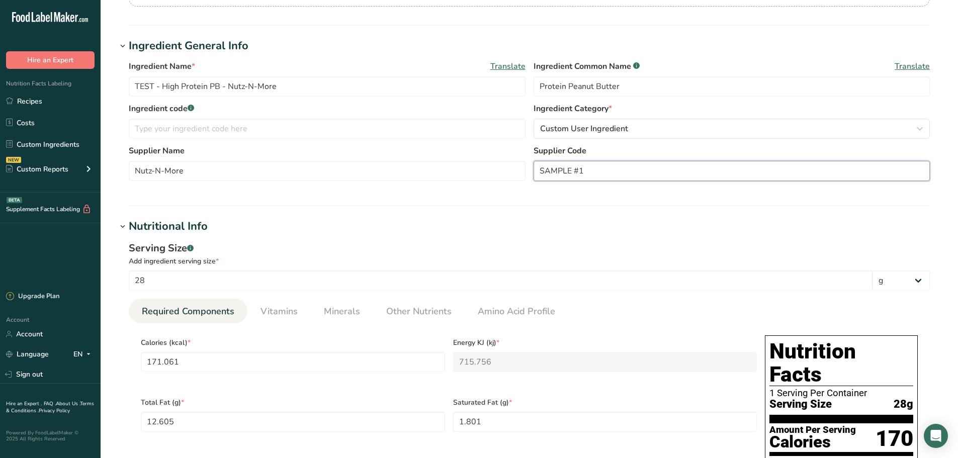
click at [516, 173] on div "Supplier Name Nutz-N-More Supplier Code SAMPLE #1" at bounding box center [529, 166] width 801 height 42
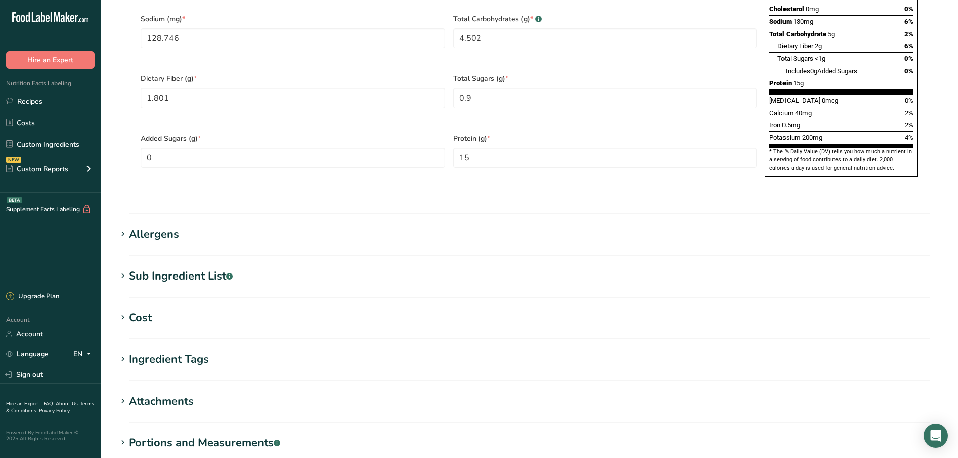
scroll to position [759, 0]
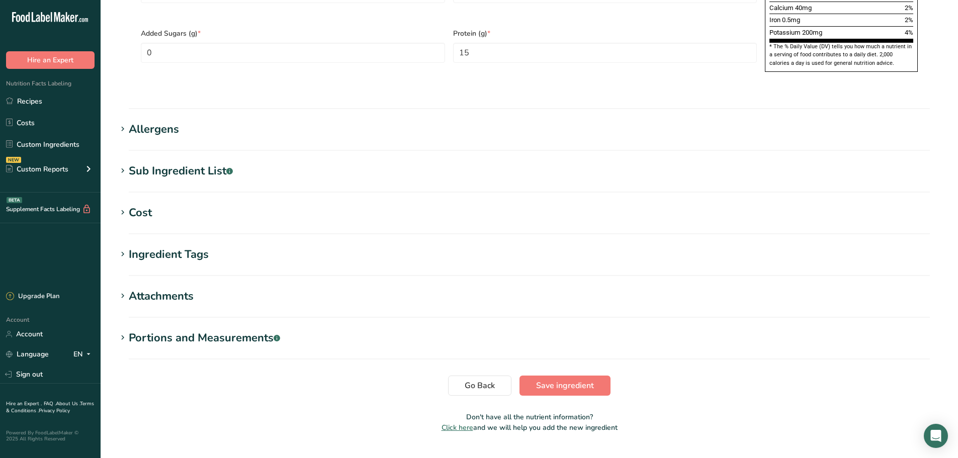
click at [185, 288] on div "Attachments" at bounding box center [161, 296] width 65 height 17
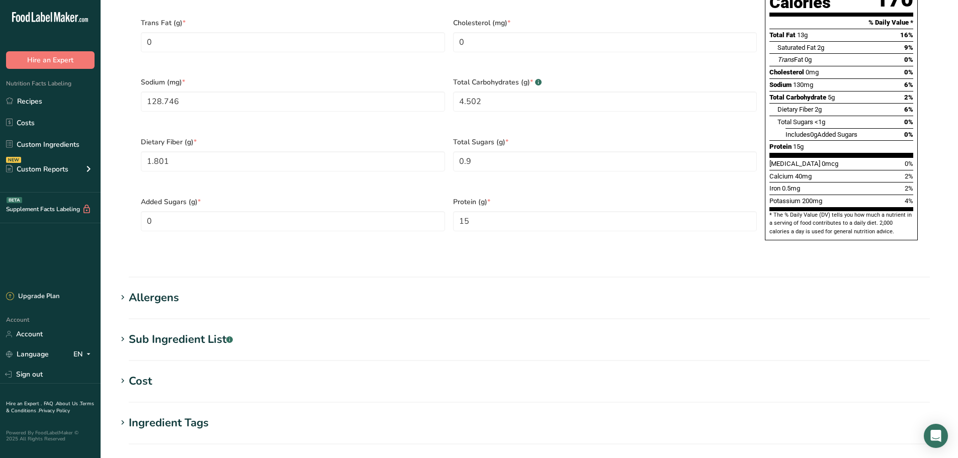
scroll to position [608, 0]
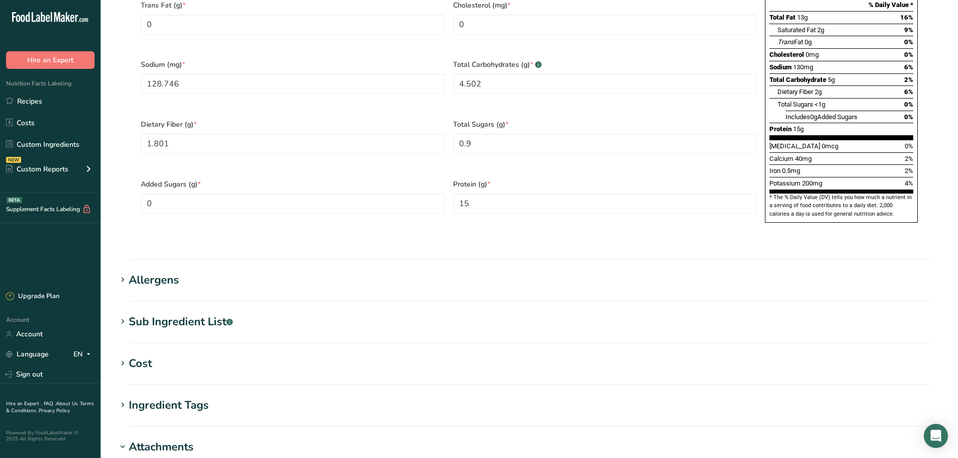
drag, startPoint x: 169, startPoint y: 299, endPoint x: 204, endPoint y: 310, distance: 36.8
click at [169, 314] on div "Sub Ingredient List .a-a{fill:#347362;}.b-a{fill:#fff;}" at bounding box center [181, 322] width 104 height 17
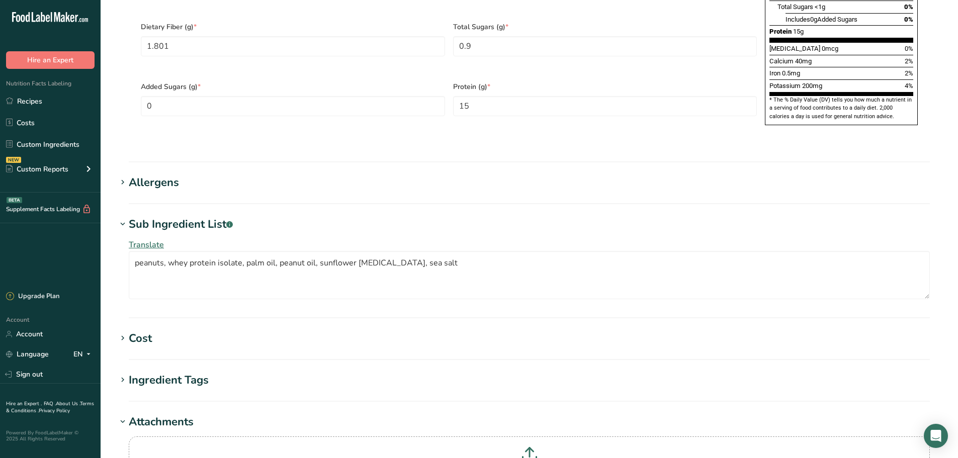
scroll to position [709, 0]
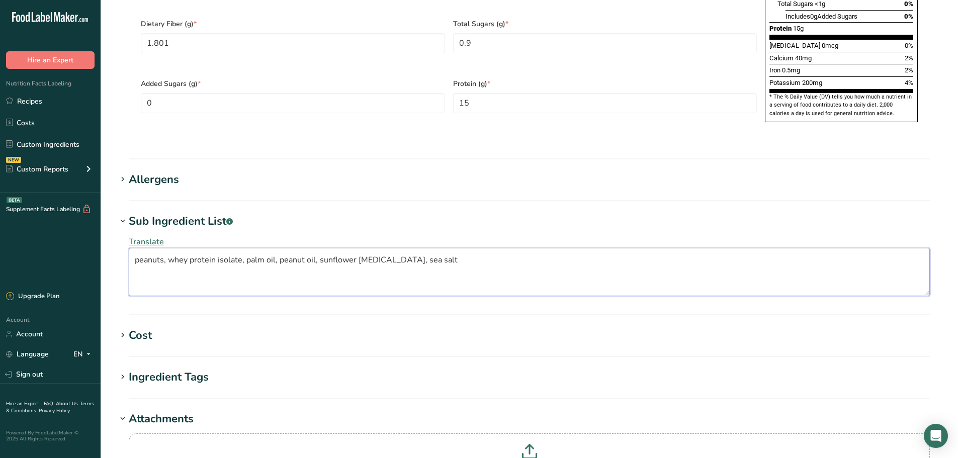
click at [306, 254] on textarea "peanuts, whey protein isolate, palm oil, peanut oil, sunflower [MEDICAL_DATA], …" at bounding box center [529, 272] width 801 height 48
drag, startPoint x: 446, startPoint y: 253, endPoint x: 97, endPoint y: 223, distance: 350.9
paste textarea "collagen, peanut oil, [MEDICAL_DATA], sea salt"
click at [340, 248] on textarea "peanuts, collagen, peanut oil, [MEDICAL_DATA], sea salt" at bounding box center [529, 272] width 801 height 48
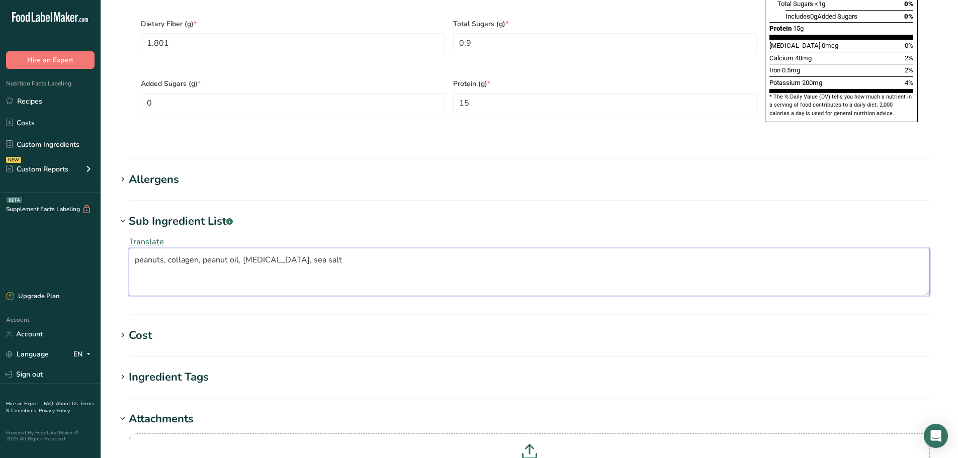
type textarea "peanuts, collagen, peanut oil, [MEDICAL_DATA], sea salt"
click at [325, 213] on h1 "Sub Ingredient List .a-a{fill:#347362;}.b-a{fill:#fff;}" at bounding box center [529, 221] width 825 height 17
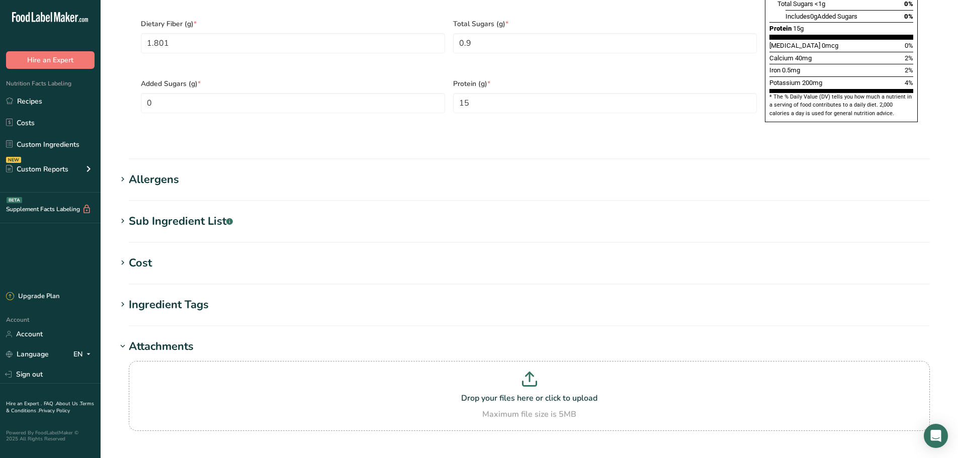
click at [317, 213] on h1 "Sub Ingredient List .a-a{fill:#347362;}.b-a{fill:#fff;}" at bounding box center [529, 221] width 825 height 17
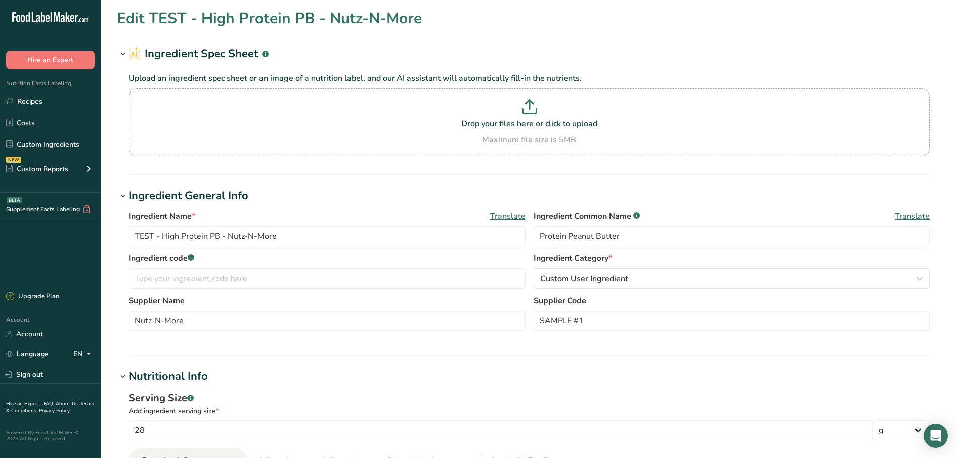
scroll to position [0, 0]
click at [588, 320] on input "SAMPLE #1" at bounding box center [732, 322] width 397 height 20
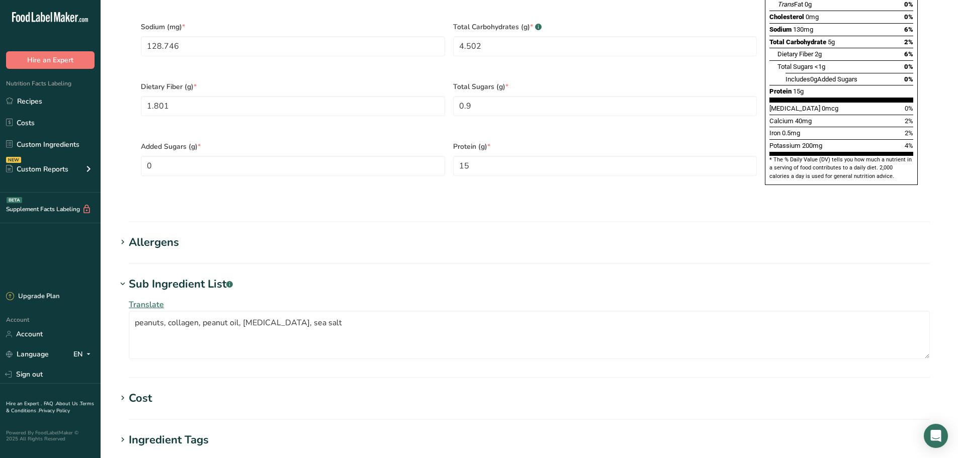
scroll to position [855, 0]
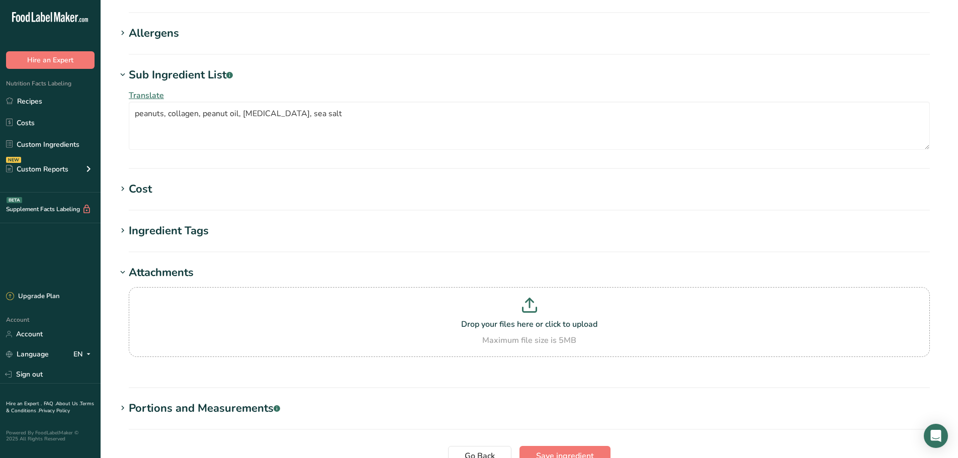
type input "SAMPLE #4"
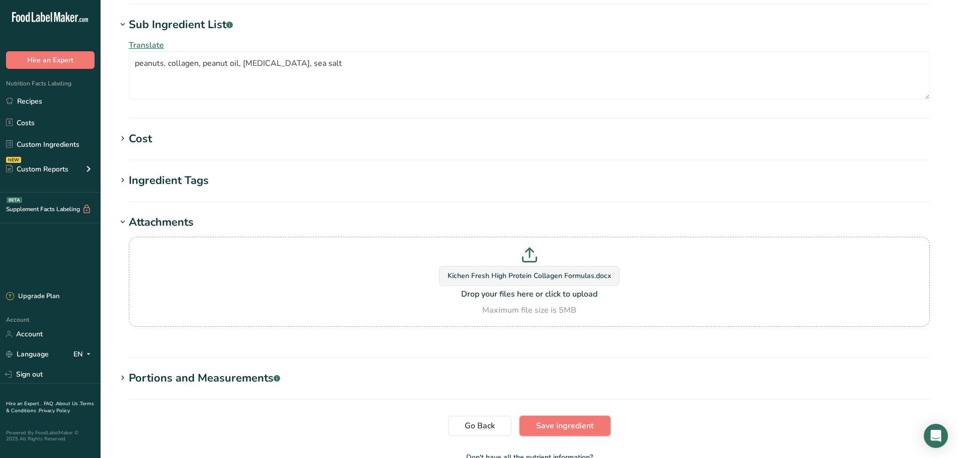
click at [589, 416] on button "Save ingredient" at bounding box center [565, 426] width 91 height 20
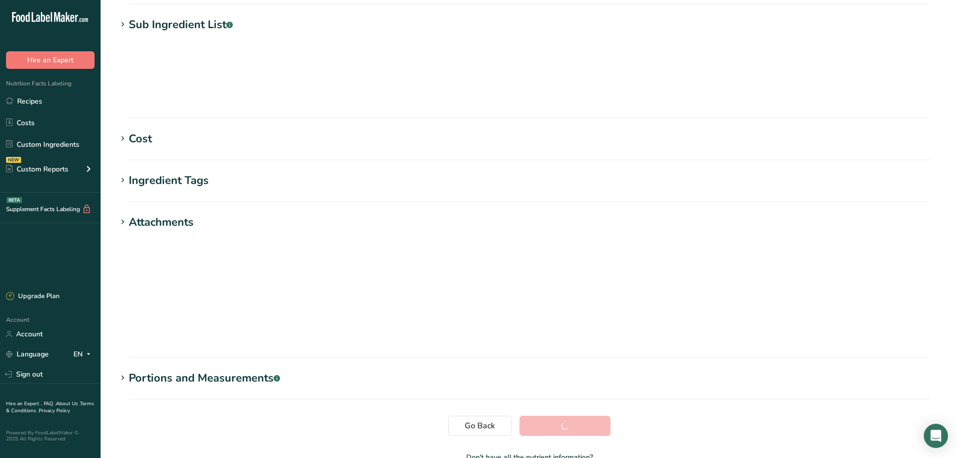
scroll to position [74, 0]
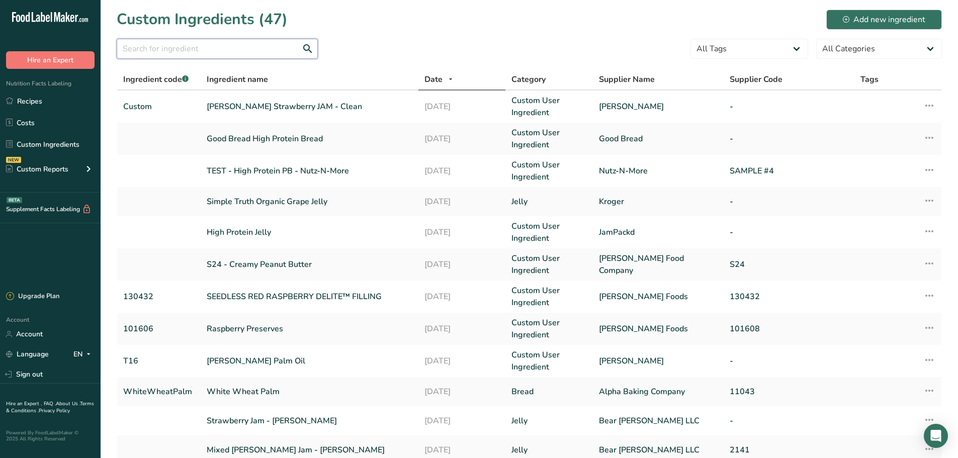
click at [218, 48] on input "text" at bounding box center [217, 49] width 201 height 20
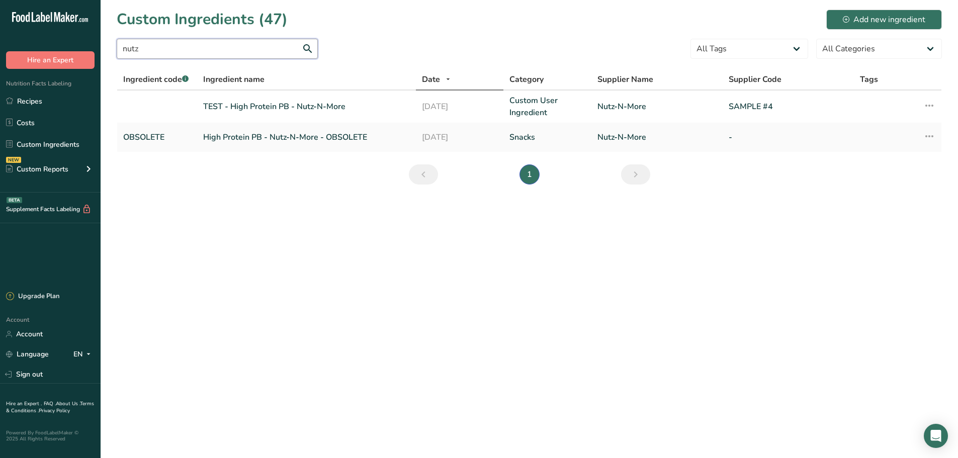
type input "nutz"
click at [303, 103] on link "TEST - High Protein PB - Nutz-N-More" at bounding box center [306, 107] width 207 height 12
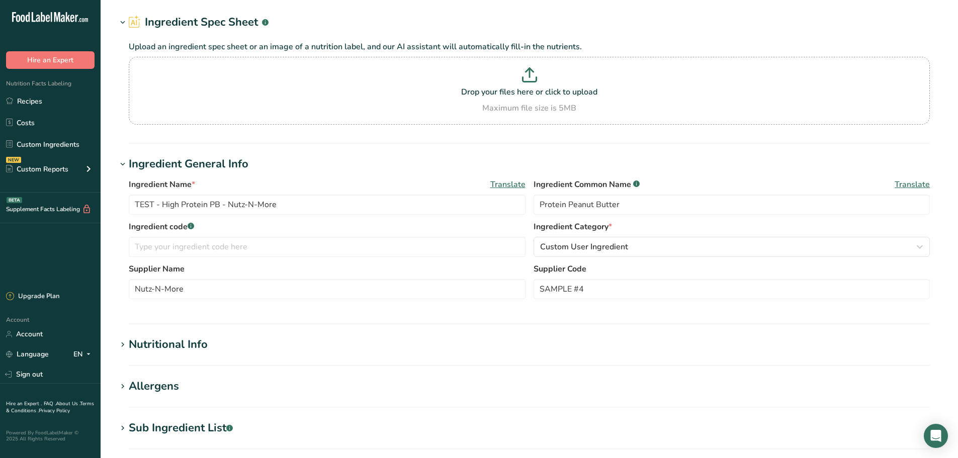
scroll to position [101, 0]
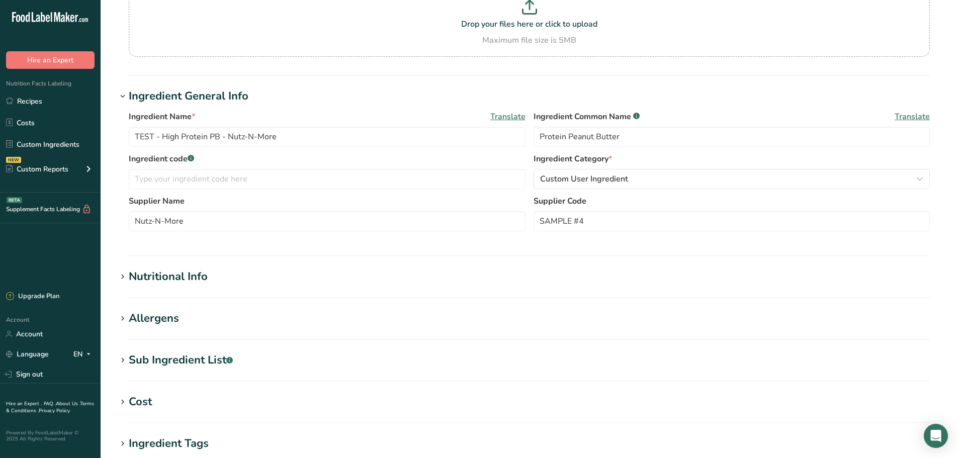
click at [216, 358] on div "Sub Ingredient List .a-a{fill:#347362;}.b-a{fill:#fff;}" at bounding box center [181, 360] width 104 height 17
click at [793, 346] on section "Edit TEST - High Protein PB - Nutz-N-More Ingredient Spec Sheet .a-a{fill:#3473…" at bounding box center [530, 304] width 858 height 811
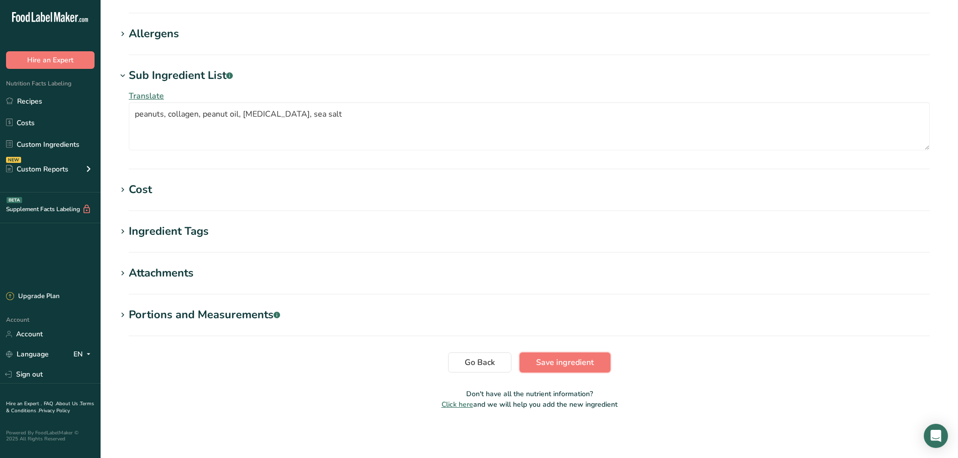
click at [552, 361] on span "Save ingredient" at bounding box center [565, 363] width 58 height 12
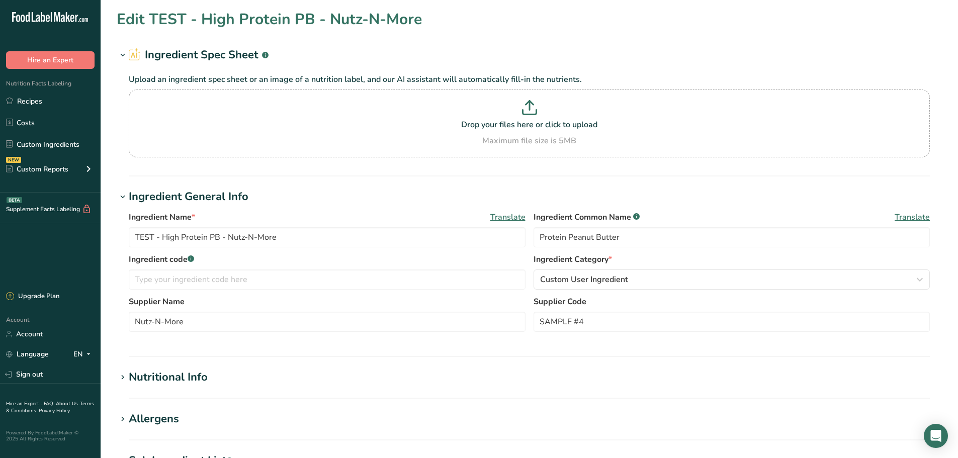
click at [200, 376] on div "Nutritional Info" at bounding box center [168, 377] width 79 height 17
